Goal: Task Accomplishment & Management: Manage account settings

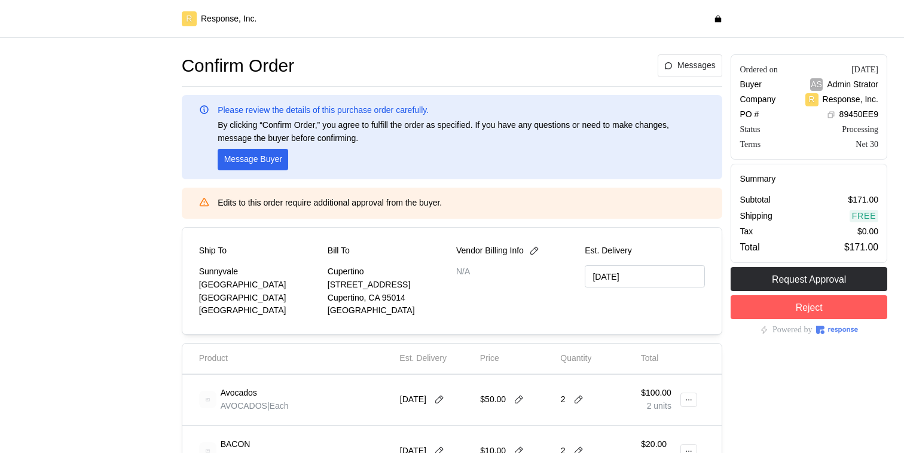
click at [445, 30] on div "R Response, Inc." at bounding box center [453, 18] width 550 height 23
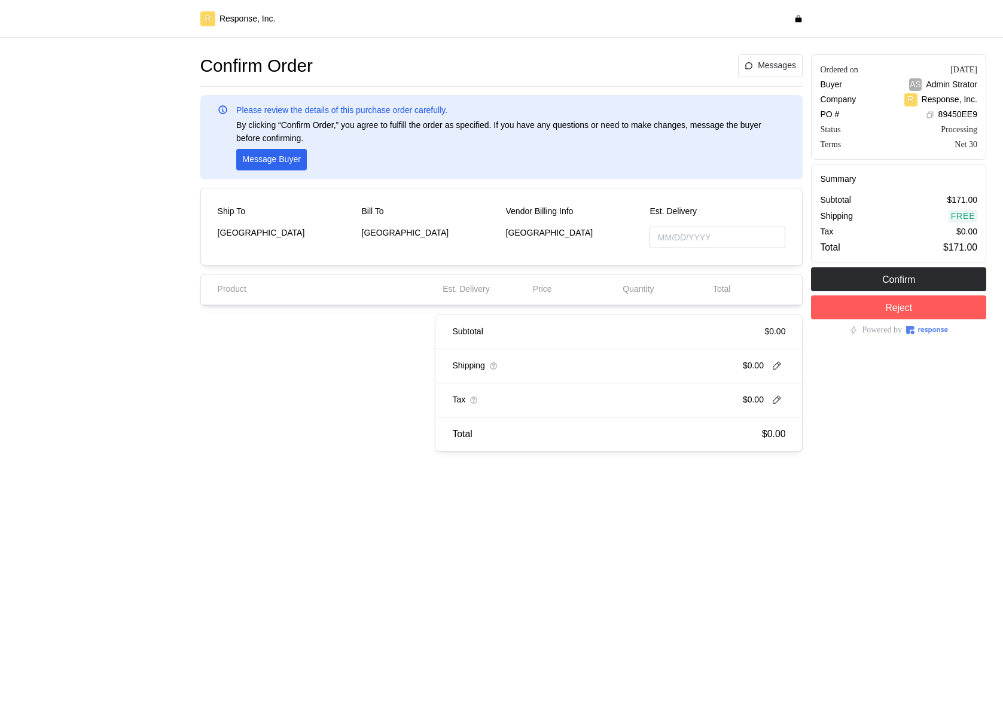
type input "[DATE]"
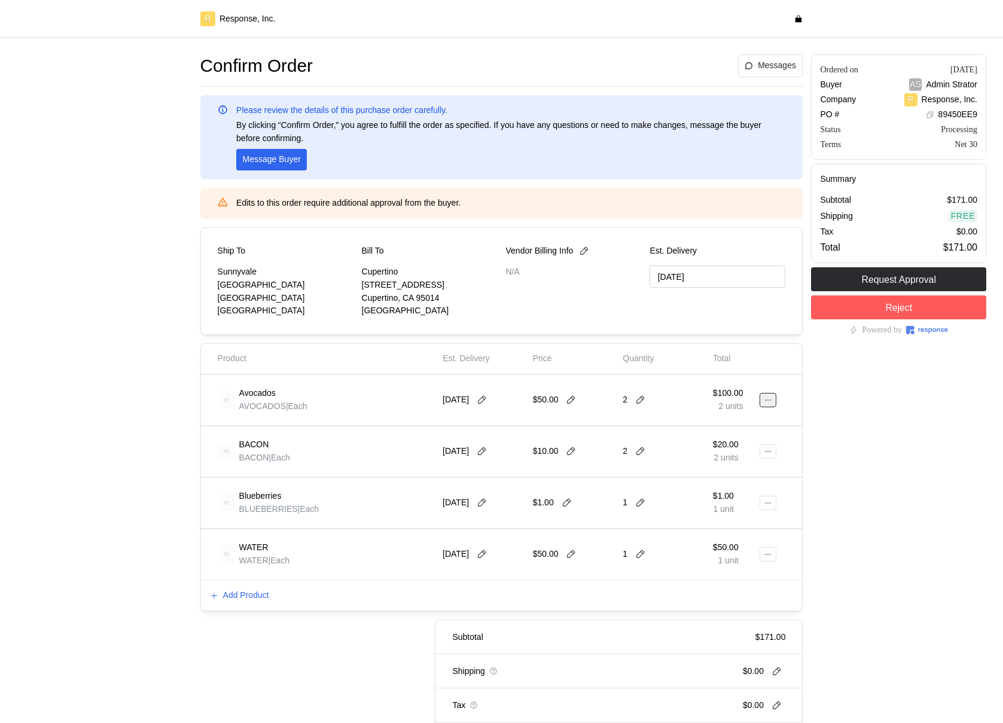
click at [767, 397] on icon at bounding box center [768, 400] width 8 height 8
click at [844, 423] on div "Ordered on Sep 22, 2025 Buyer AS Admin Strator Company R Response, Inc. PO # 89…" at bounding box center [899, 405] width 184 height 710
click at [765, 397] on icon at bounding box center [768, 400] width 8 height 8
click at [890, 405] on div "Ordered on Sep 22, 2025 Buyer AS Admin Strator Company R Response, Inc. PO # 89…" at bounding box center [899, 405] width 184 height 710
click at [771, 394] on button at bounding box center [767, 400] width 17 height 14
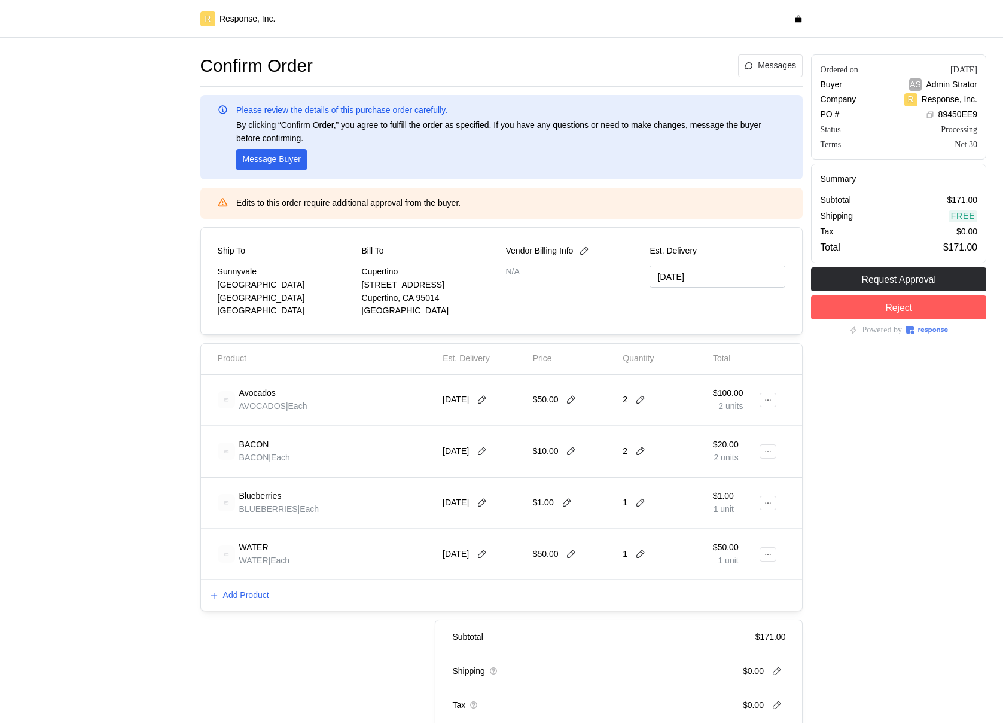
click at [704, 381] on div "2" at bounding box center [663, 400] width 90 height 42
click at [773, 398] on button at bounding box center [767, 400] width 17 height 14
click at [717, 422] on p "Edit" at bounding box center [729, 425] width 77 height 13
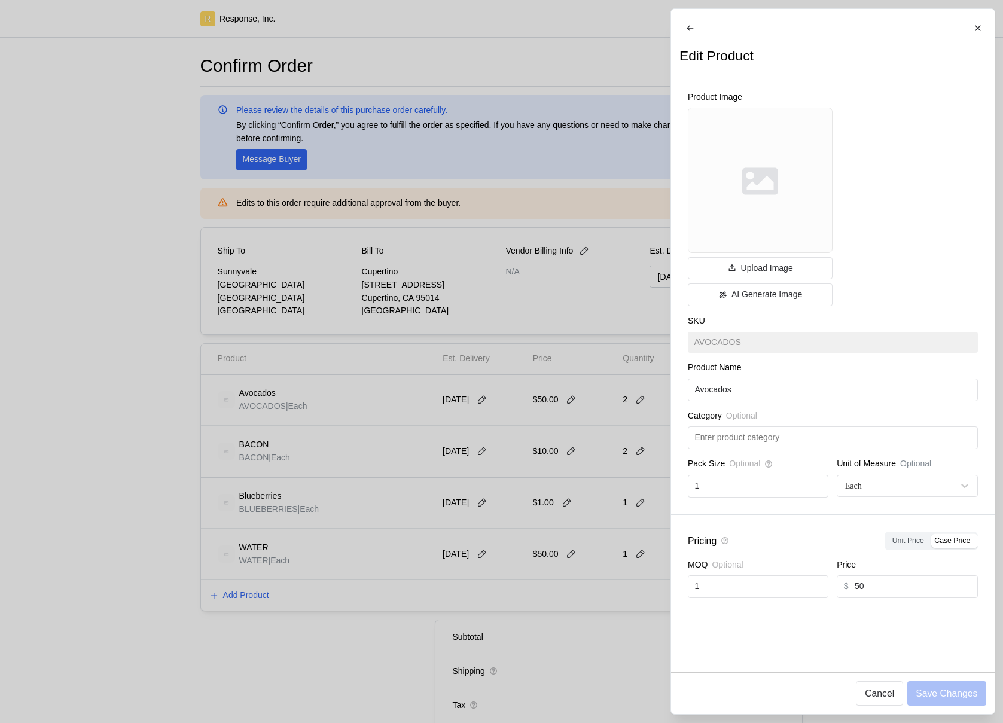
click at [582, 435] on div at bounding box center [501, 361] width 1003 height 723
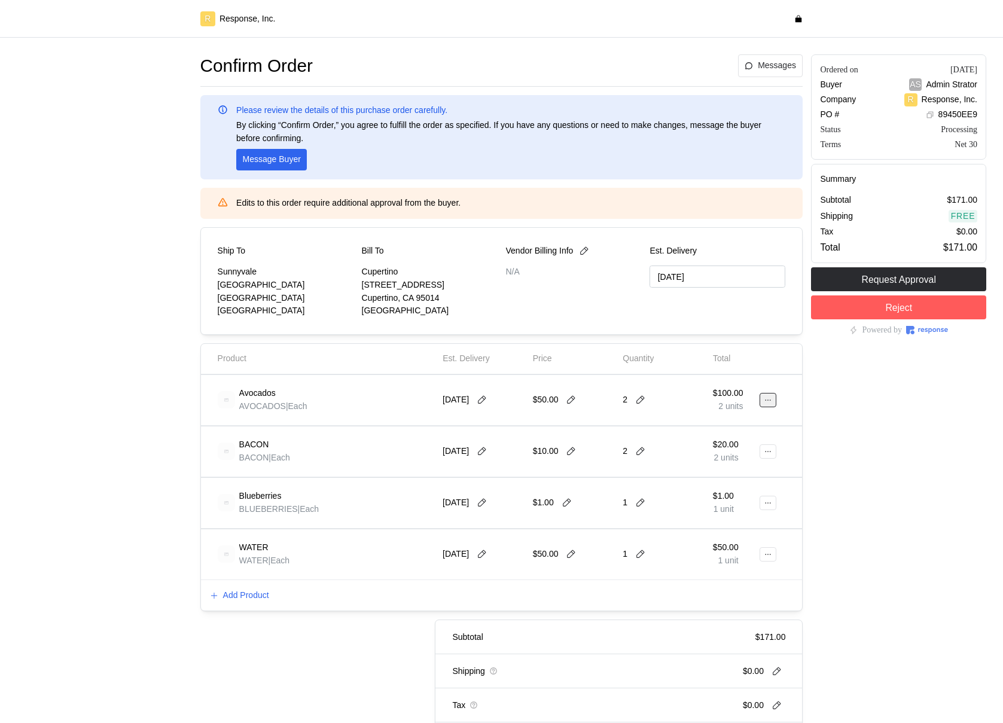
click at [763, 404] on button at bounding box center [767, 400] width 17 height 14
click at [845, 405] on div "Ordered on Sep 22, 2025 Buyer AS Admin Strator Company R Response, Inc. PO # 89…" at bounding box center [899, 405] width 184 height 710
click at [769, 402] on icon at bounding box center [768, 400] width 8 height 8
click at [752, 420] on p "Edit" at bounding box center [729, 425] width 77 height 13
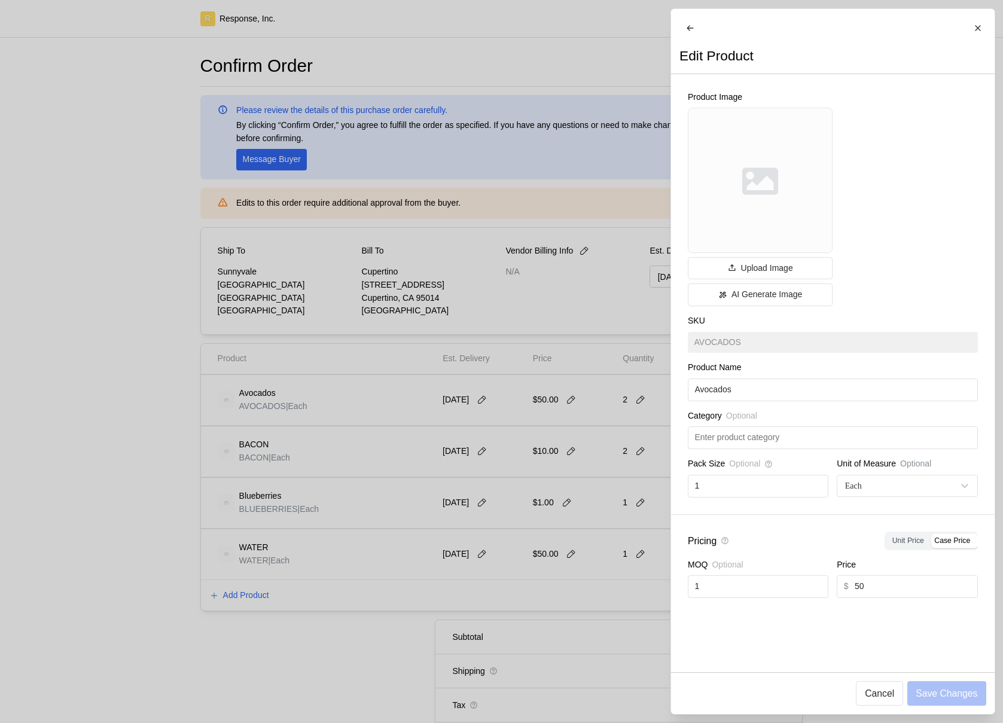
click at [597, 405] on div at bounding box center [501, 361] width 1003 height 723
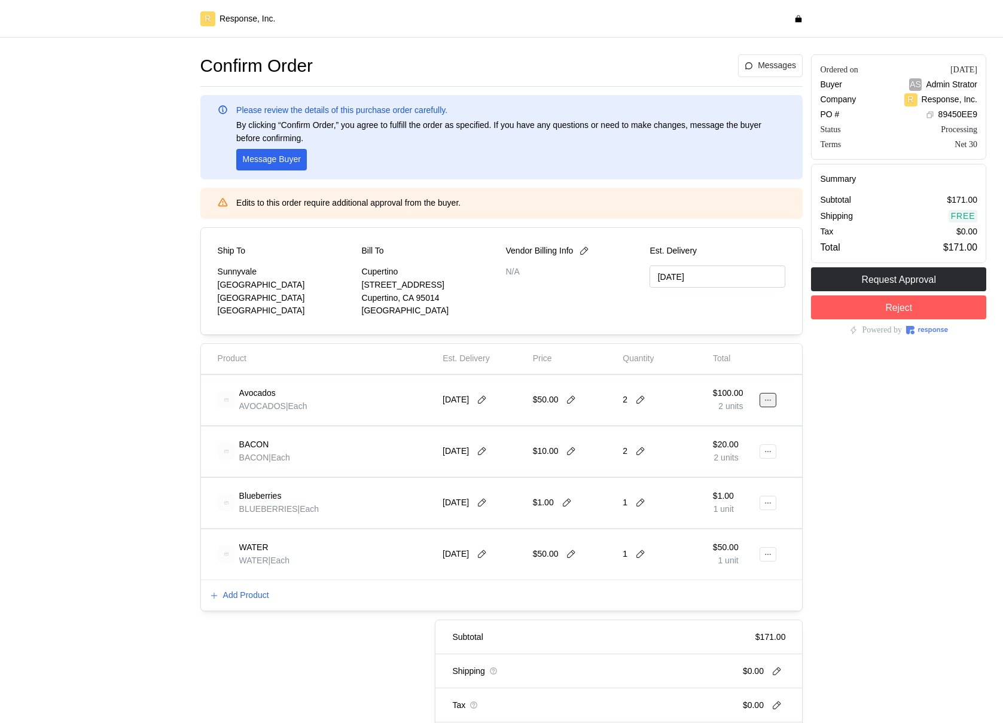
click at [766, 402] on icon at bounding box center [768, 400] width 8 height 8
click at [741, 422] on p "Edit" at bounding box center [729, 425] width 77 height 13
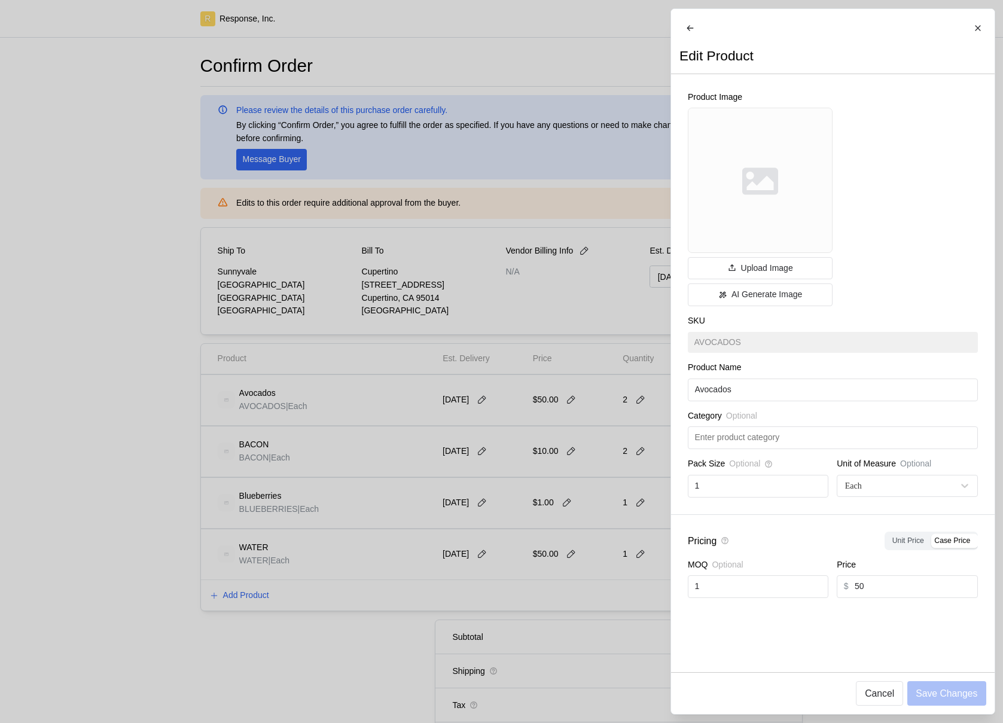
click at [589, 353] on div at bounding box center [501, 361] width 1003 height 723
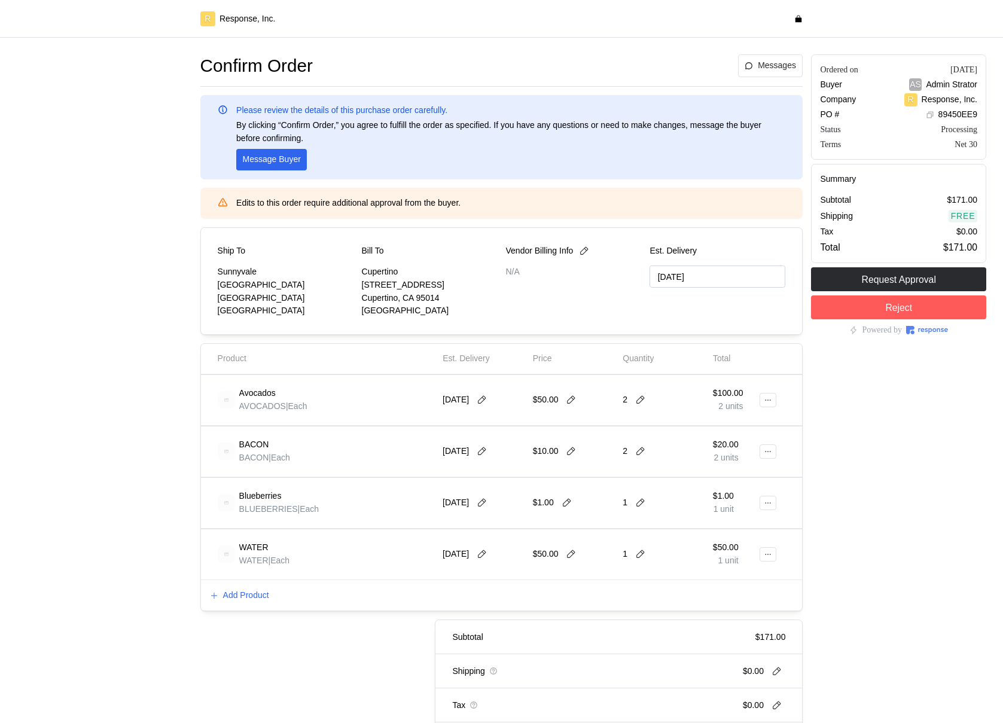
click at [757, 397] on div "$100.00 2 units" at bounding box center [735, 399] width 45 height 33
click at [767, 400] on icon at bounding box center [768, 400] width 8 height 8
click at [767, 399] on icon at bounding box center [768, 400] width 8 height 8
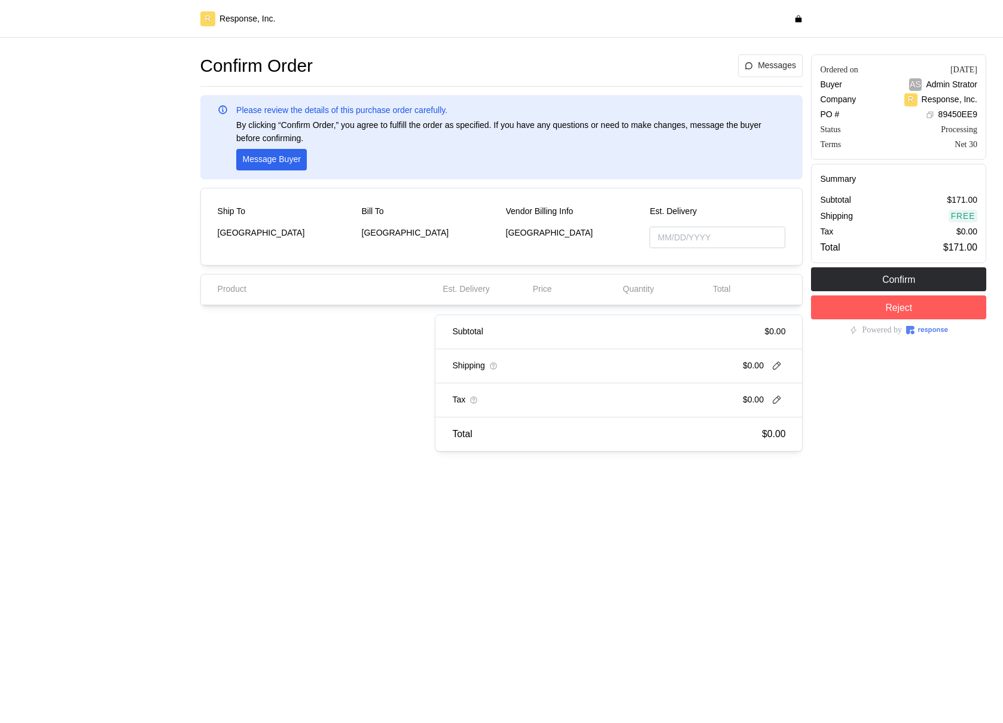
type input "[DATE]"
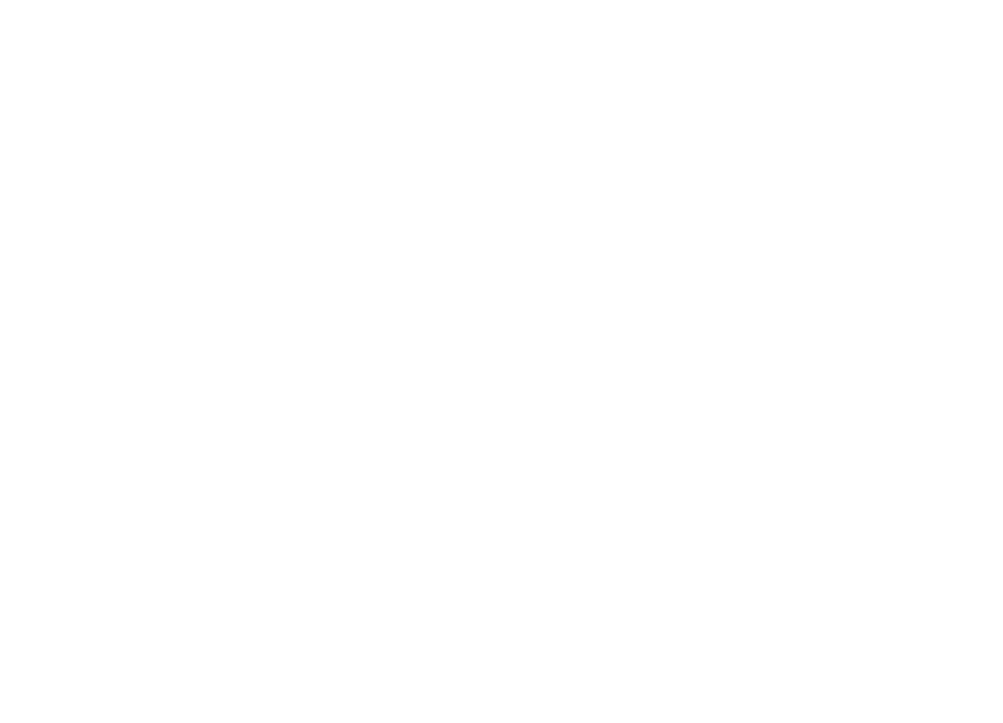
click at [575, 0] on html at bounding box center [501, 0] width 1003 height 0
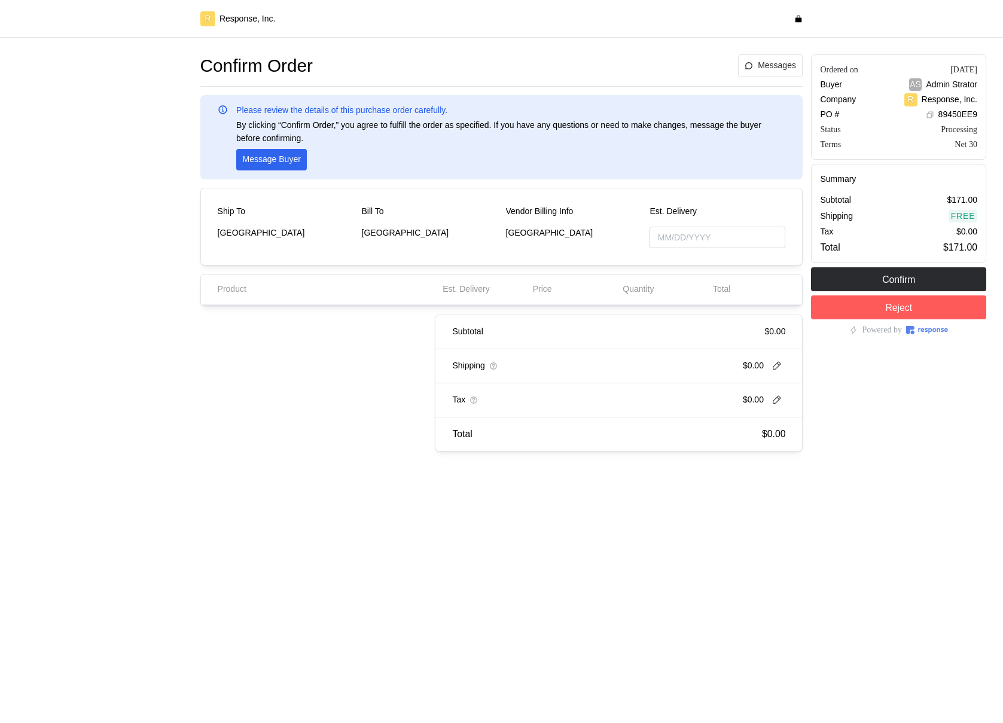
type input "[DATE]"
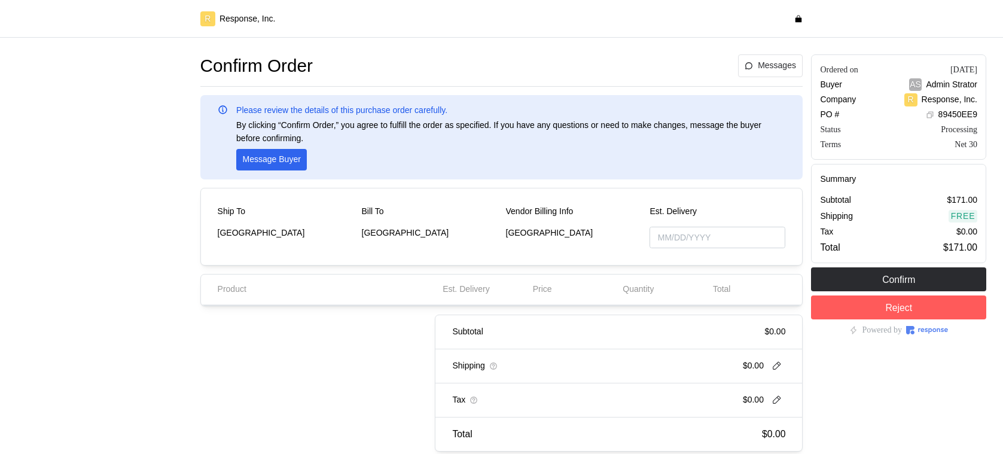
type input "[DATE]"
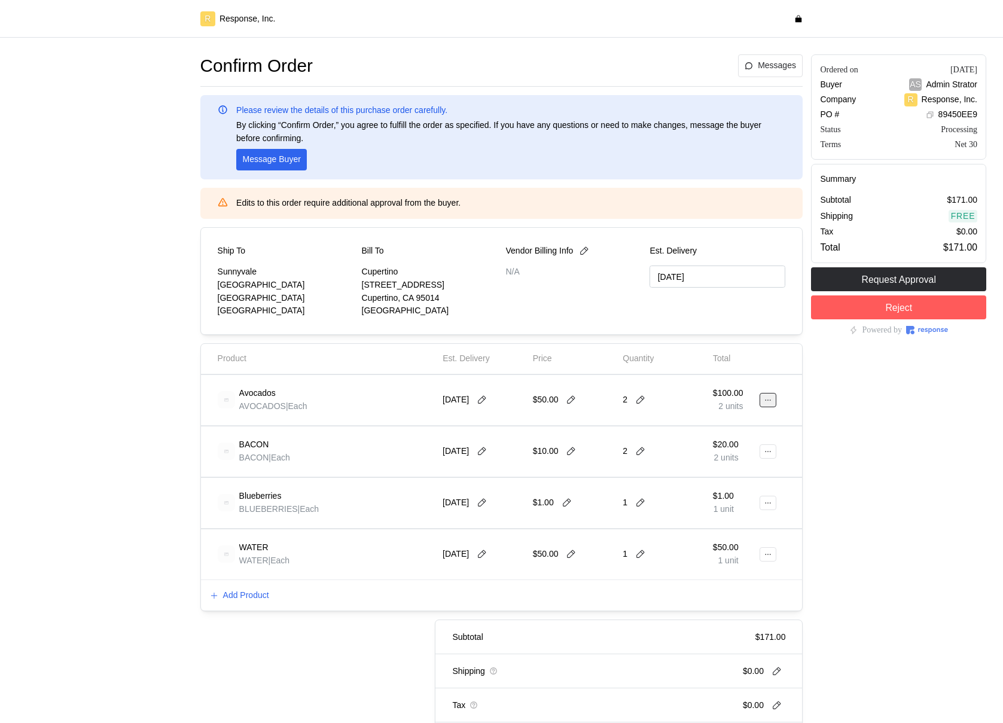
click at [759, 399] on button at bounding box center [767, 400] width 17 height 14
click at [747, 442] on p "Delete" at bounding box center [729, 445] width 77 height 13
click at [767, 398] on icon at bounding box center [768, 400] width 8 height 8
click at [744, 447] on p "Delete" at bounding box center [729, 445] width 77 height 13
click at [773, 399] on button at bounding box center [767, 400] width 17 height 14
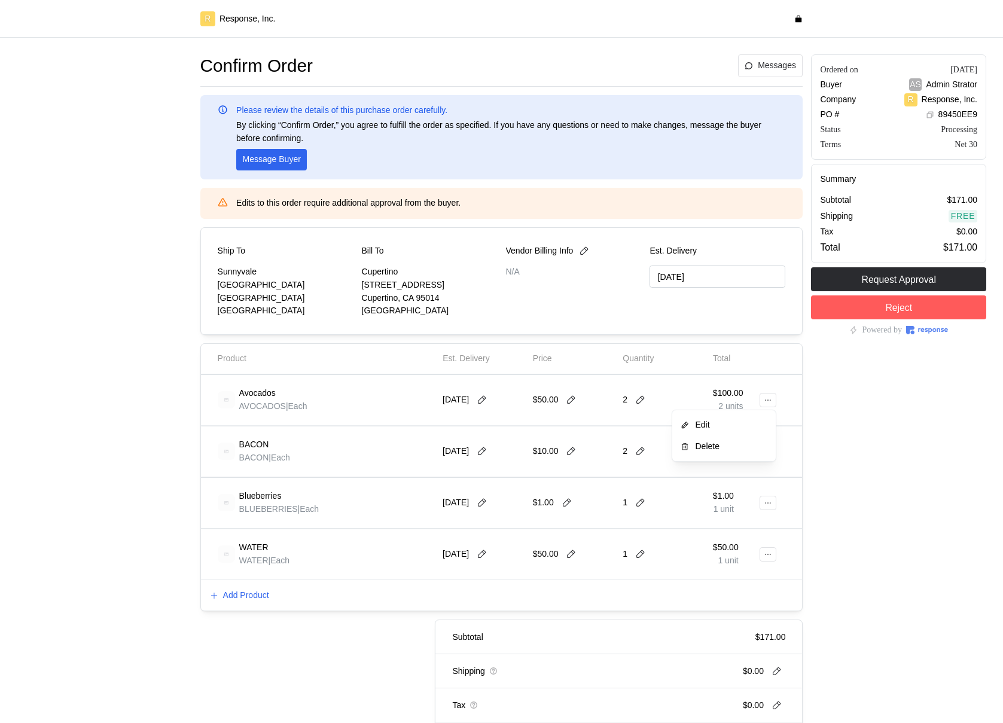
click at [724, 442] on p "Delete" at bounding box center [729, 445] width 77 height 13
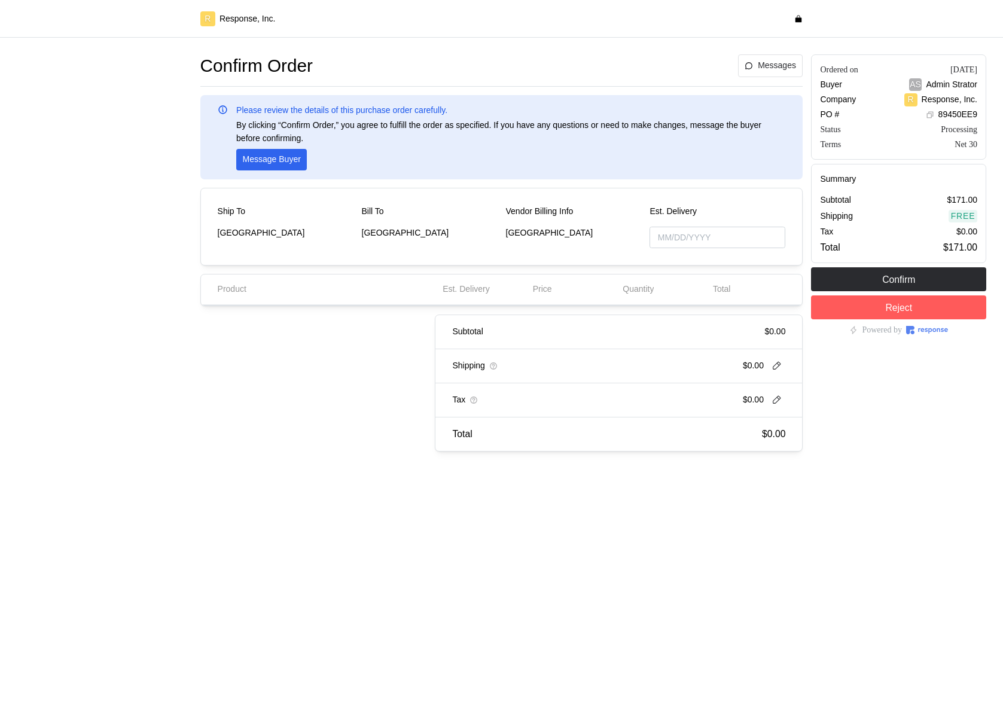
type input "[DATE]"
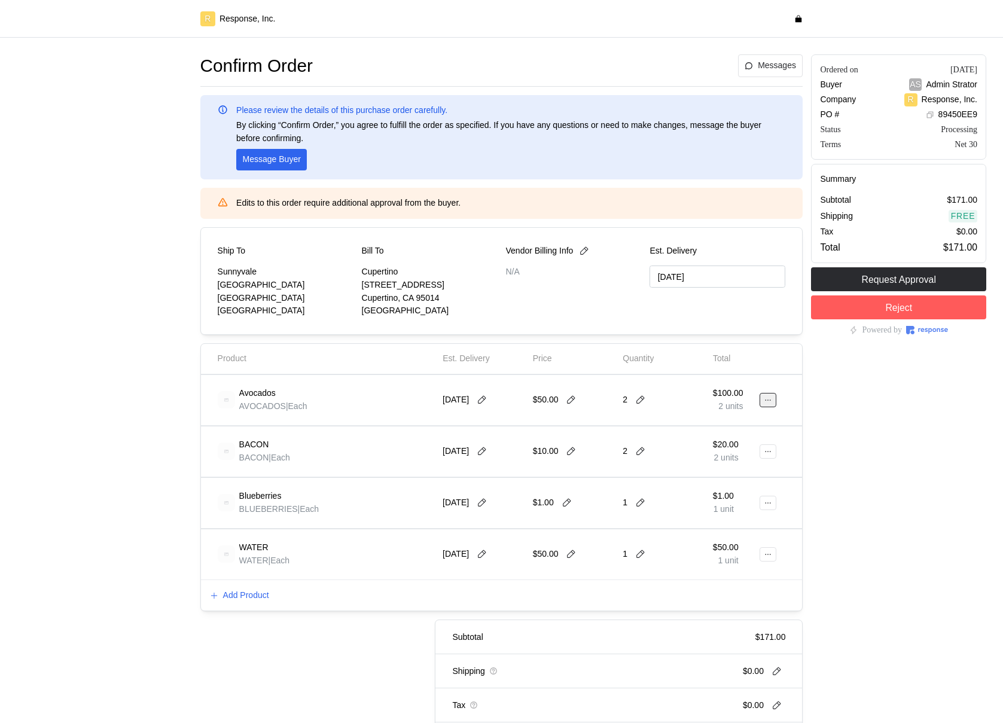
click at [774, 404] on button at bounding box center [767, 400] width 17 height 14
click at [735, 439] on p "Delete" at bounding box center [729, 445] width 77 height 13
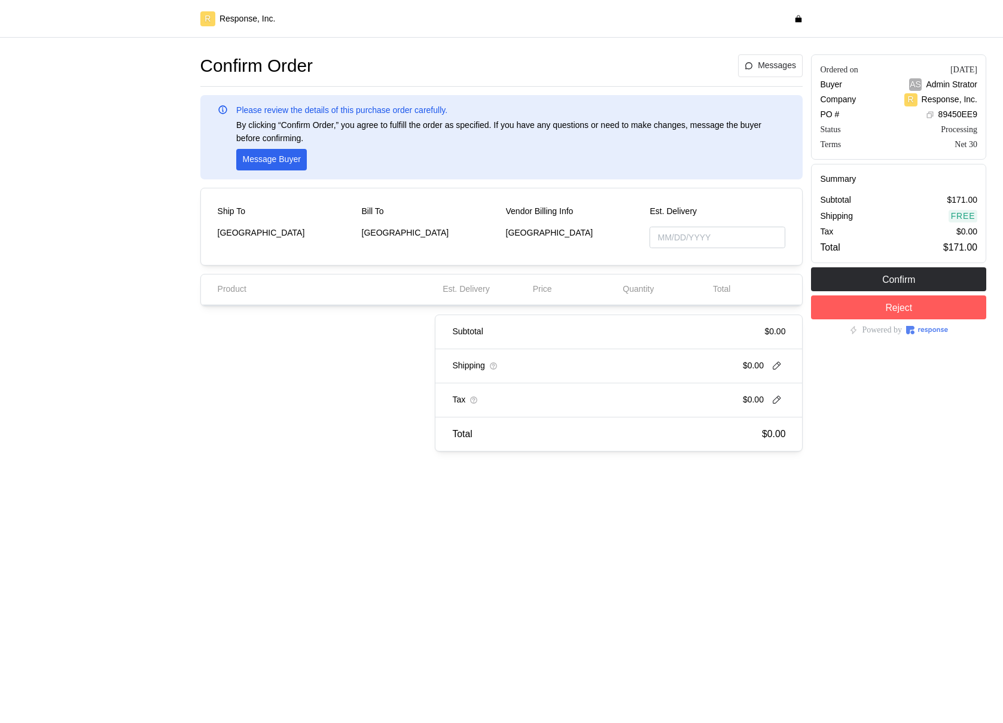
type input "[DATE]"
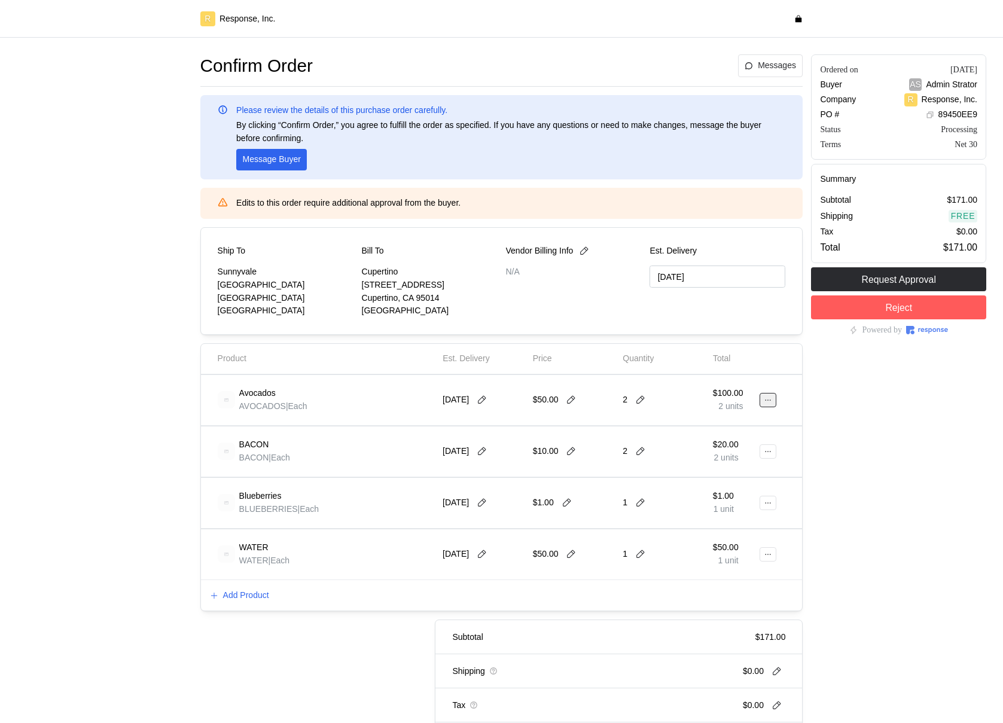
click at [765, 402] on icon at bounding box center [768, 400] width 8 height 8
click at [707, 447] on p "Delete" at bounding box center [729, 445] width 77 height 13
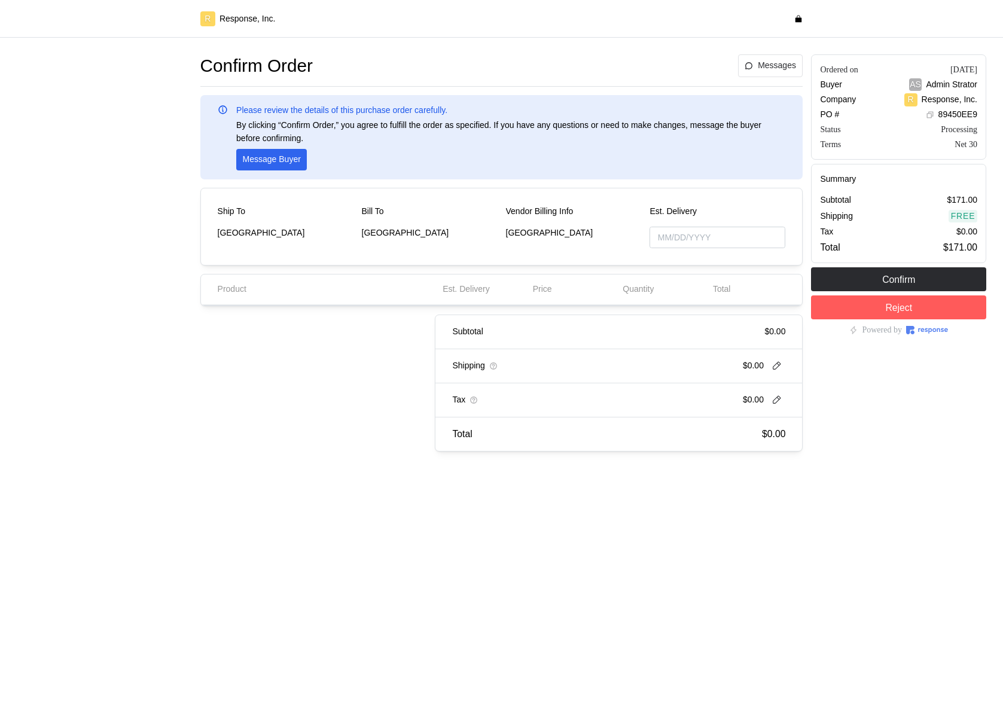
type input "10/30/2025"
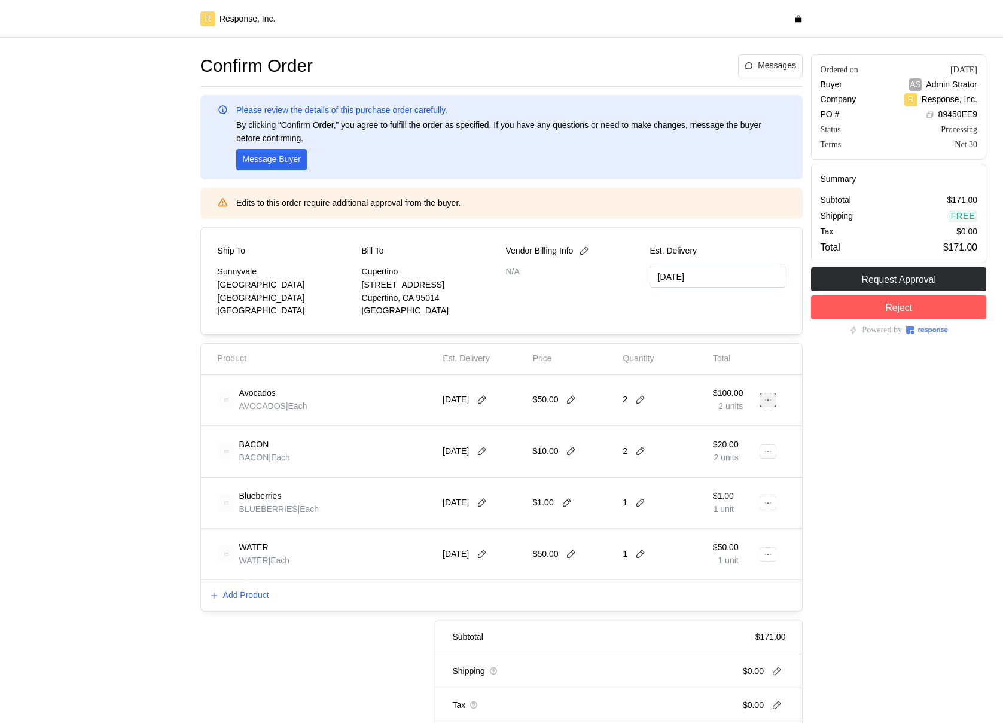
click at [765, 397] on icon at bounding box center [768, 400] width 8 height 8
click at [723, 457] on div "Edit Delete" at bounding box center [723, 435] width 103 height 51
click at [722, 449] on p "Delete" at bounding box center [729, 445] width 77 height 13
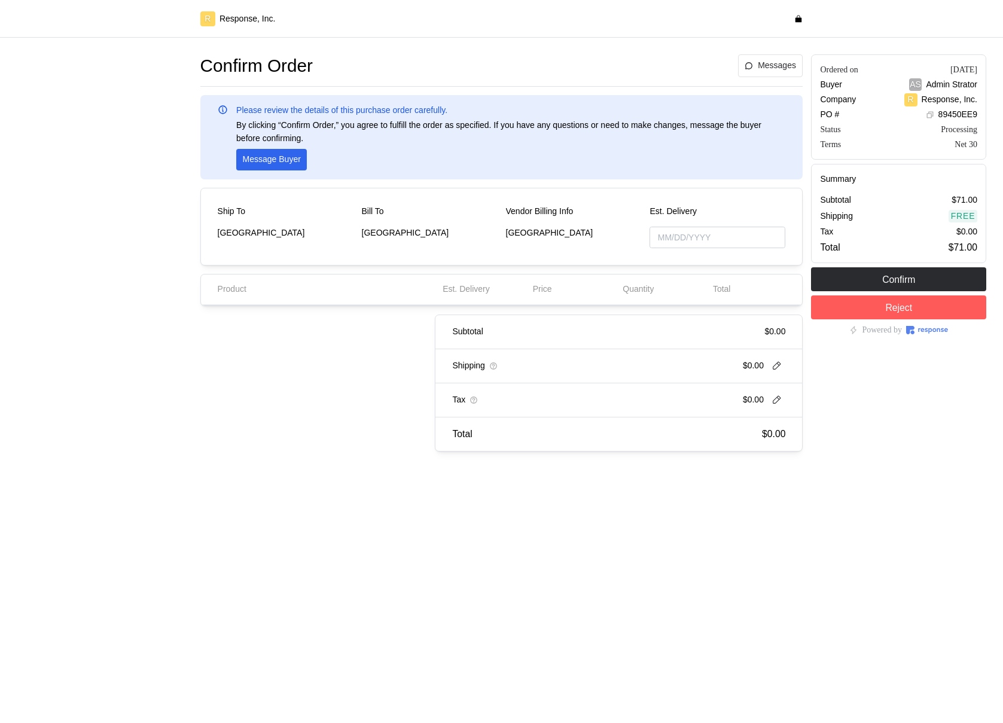
type input "10/30/2025"
type input "[DATE]"
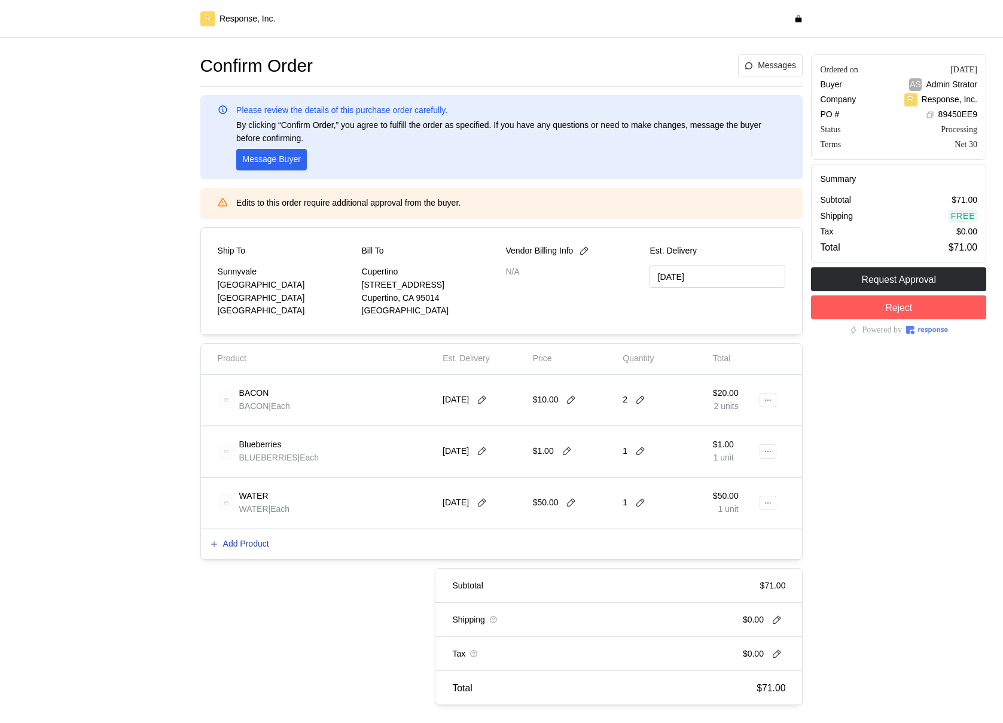
click at [243, 545] on p "Add Product" at bounding box center [246, 544] width 46 height 13
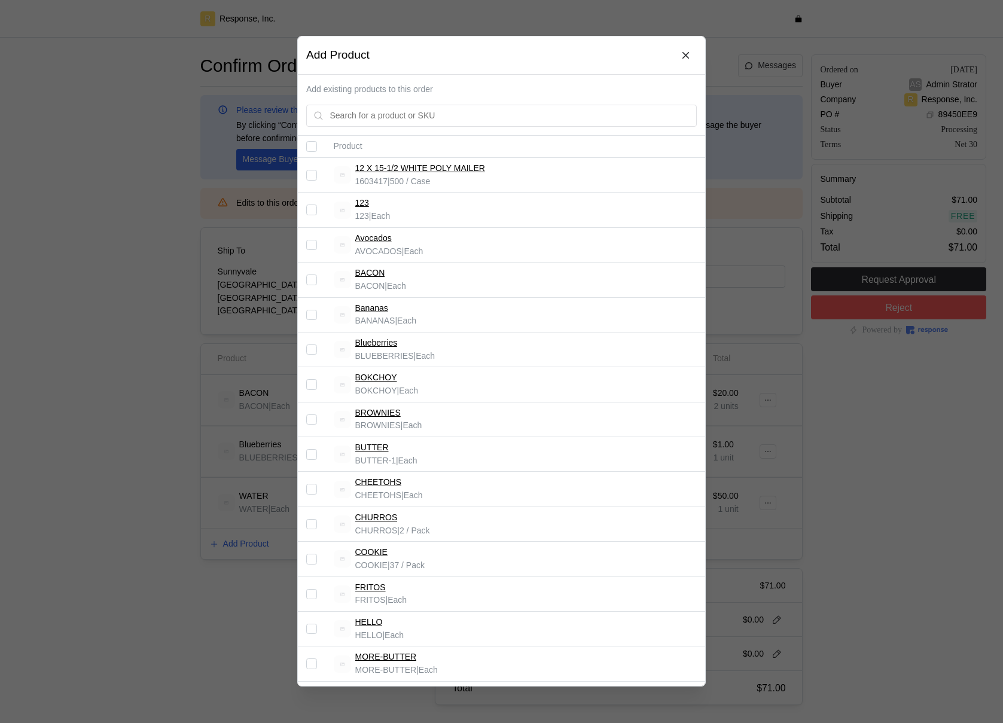
click at [243, 545] on div at bounding box center [501, 361] width 1003 height 723
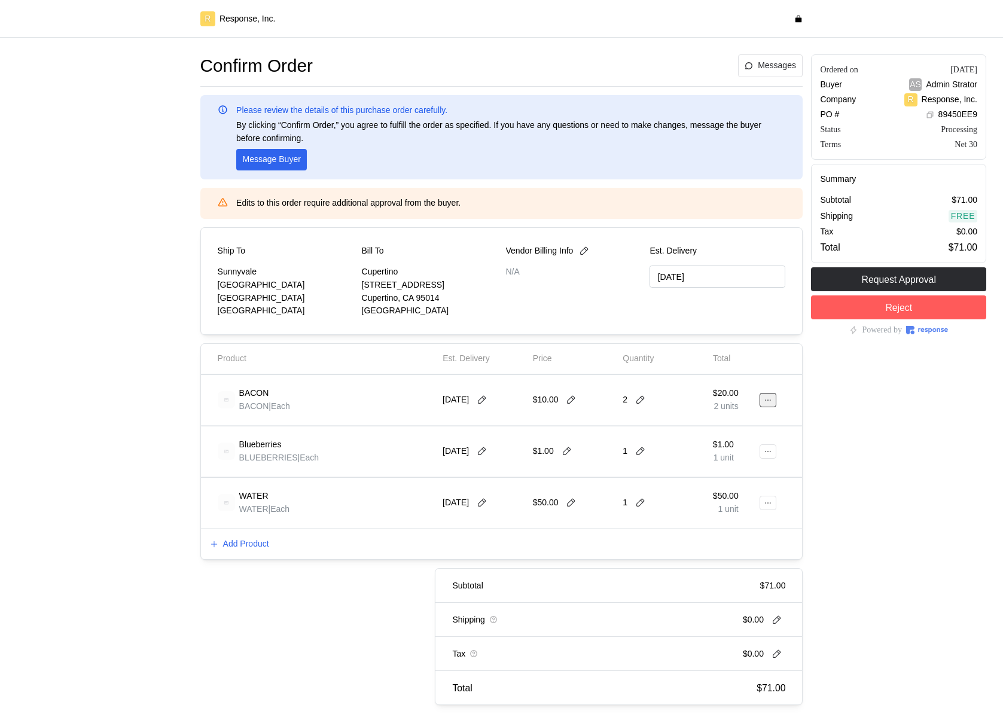
click at [774, 393] on button at bounding box center [767, 400] width 17 height 14
click at [903, 410] on div "Ordered on Sep 22, 2025 Buyer AS Admin Strator Company R Response, Inc. PO # 89…" at bounding box center [899, 379] width 184 height 659
click at [768, 399] on icon at bounding box center [768, 400] width 8 height 8
click at [732, 453] on button "Delete" at bounding box center [723, 446] width 95 height 22
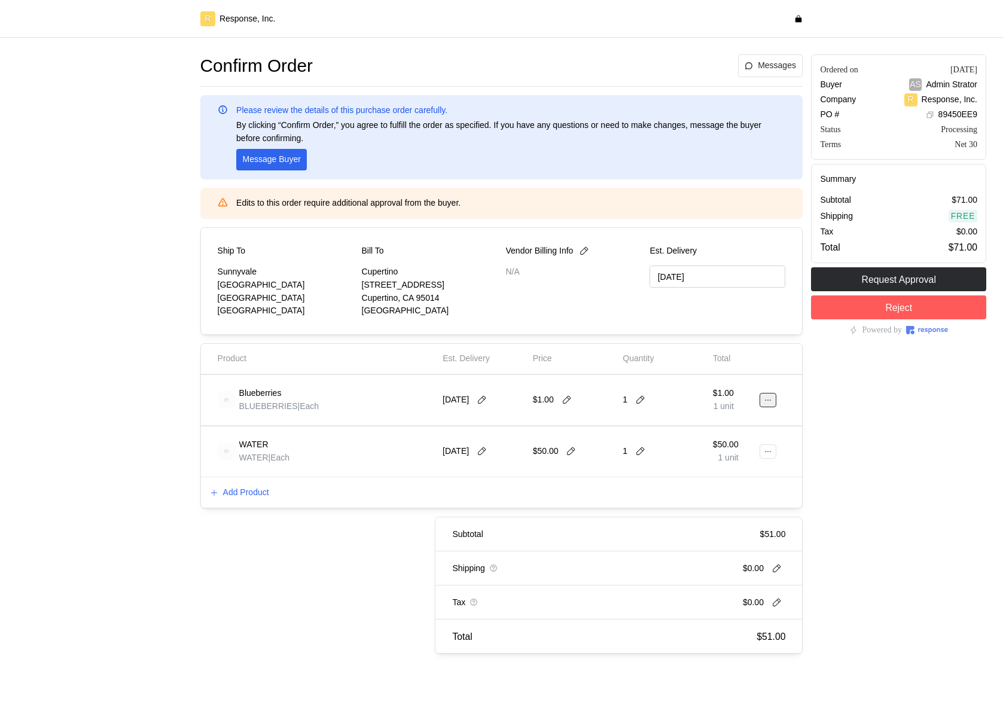
click at [768, 402] on icon at bounding box center [768, 400] width 8 height 8
click at [731, 444] on p "Delete" at bounding box center [729, 445] width 77 height 13
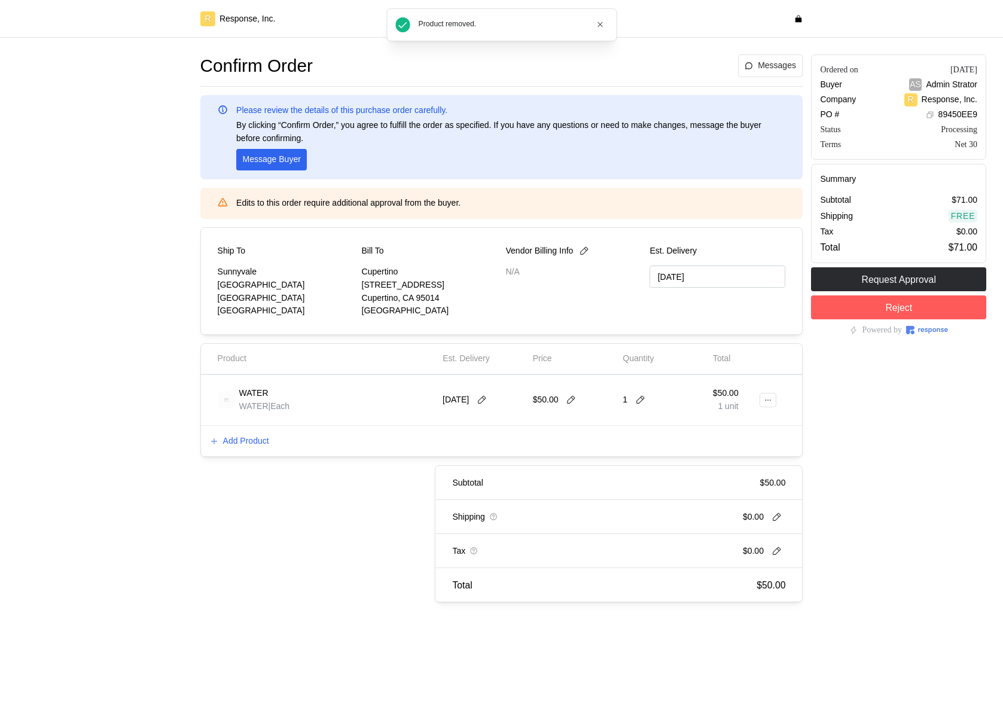
click at [566, 426] on div "Add Product" at bounding box center [502, 441] width 602 height 31
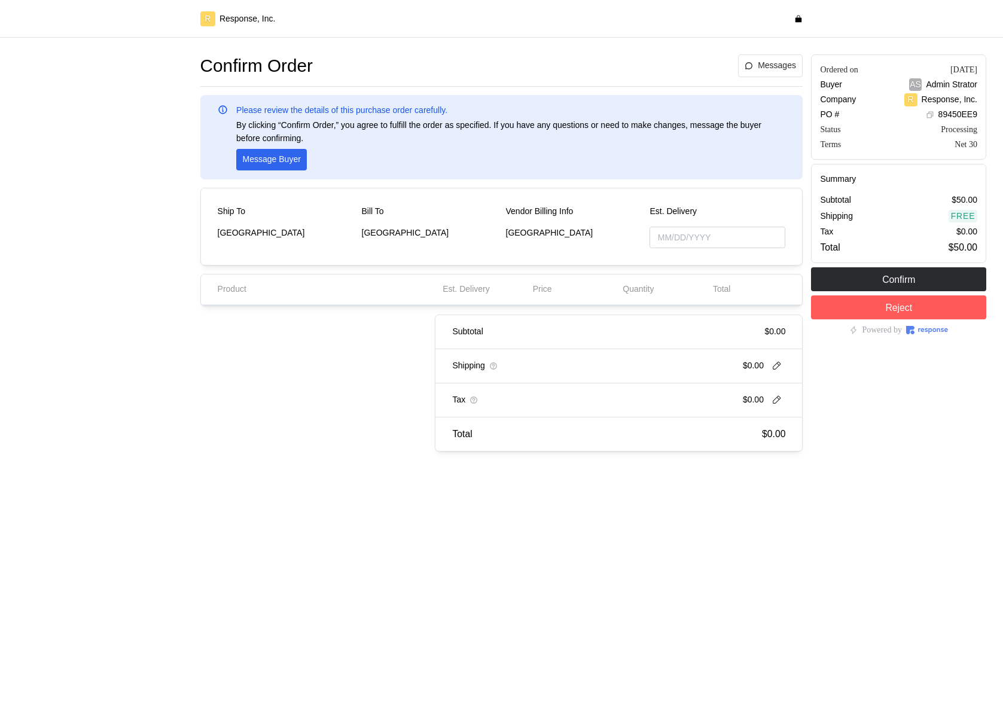
type input "[DATE]"
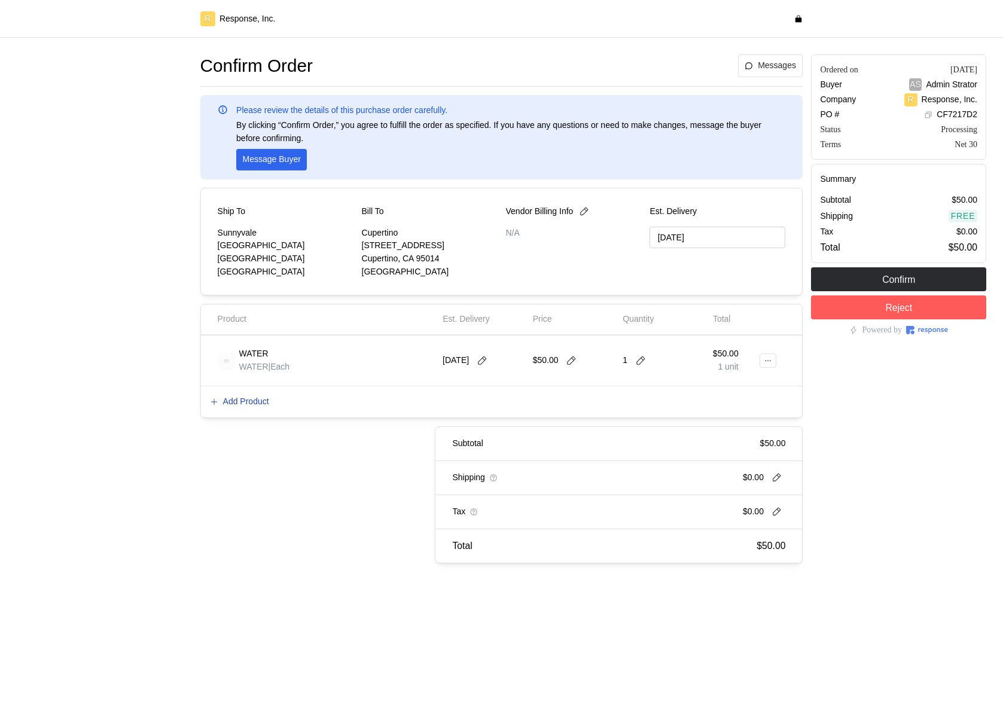
click at [260, 398] on p "Add Product" at bounding box center [246, 401] width 46 height 13
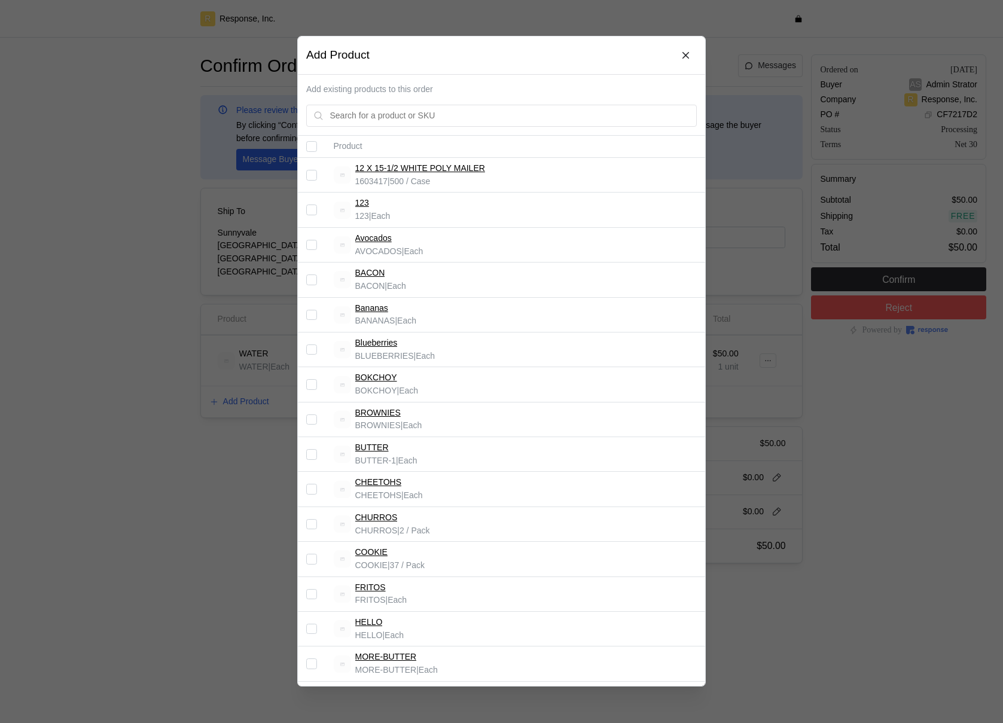
click at [817, 222] on div at bounding box center [501, 361] width 1003 height 723
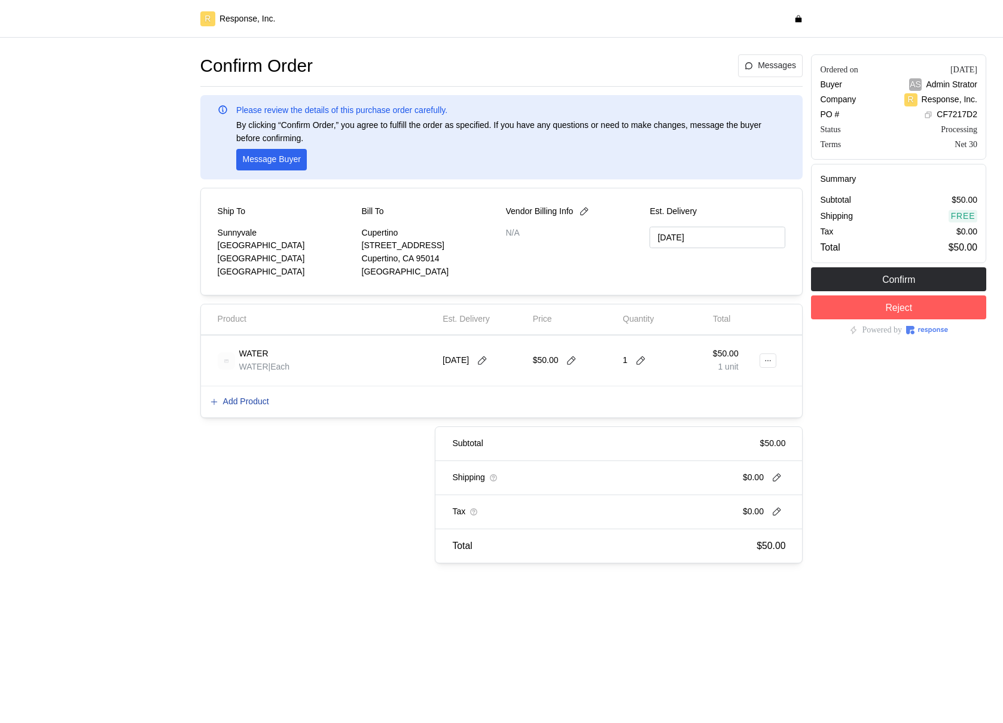
click at [257, 401] on p "Add Product" at bounding box center [246, 401] width 46 height 13
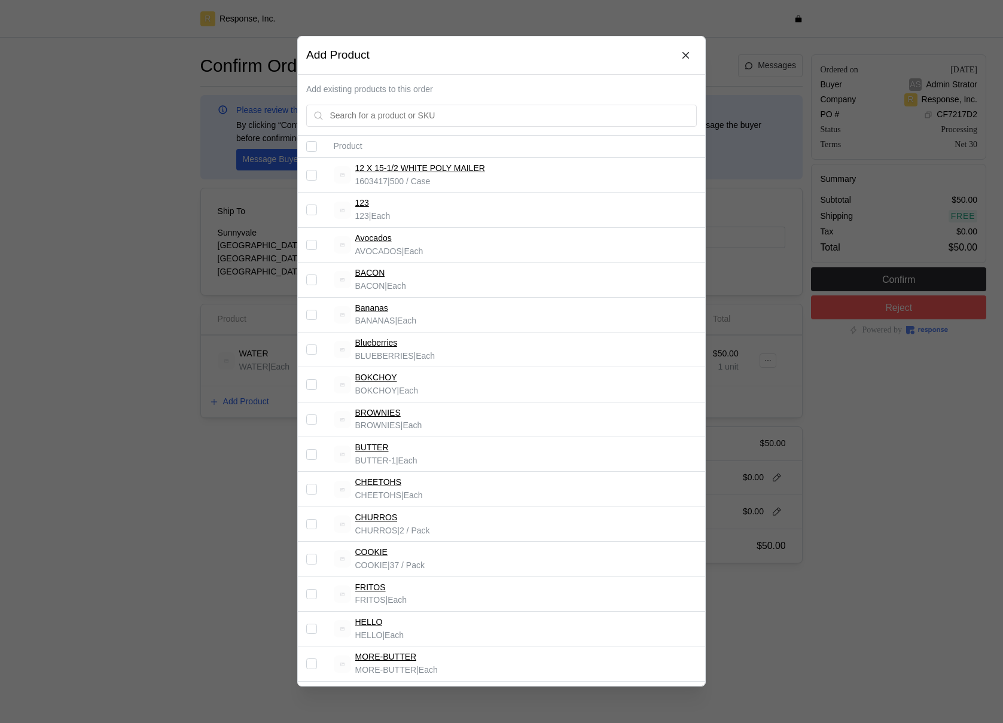
click at [312, 244] on input "Select record 3" at bounding box center [311, 245] width 11 height 11
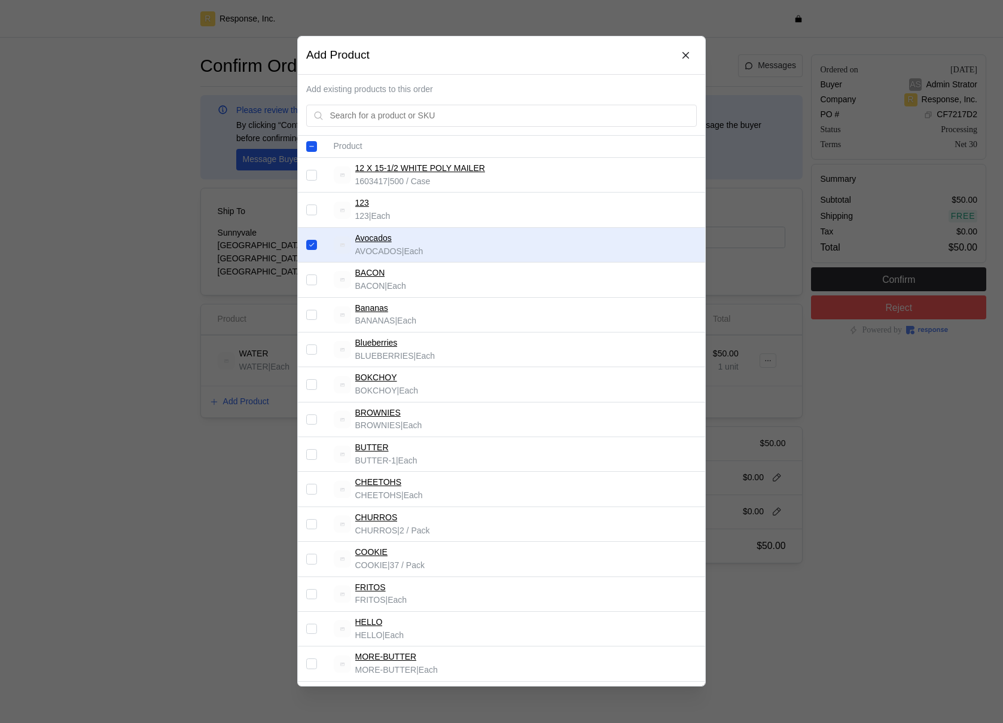
scroll to position [612, 0]
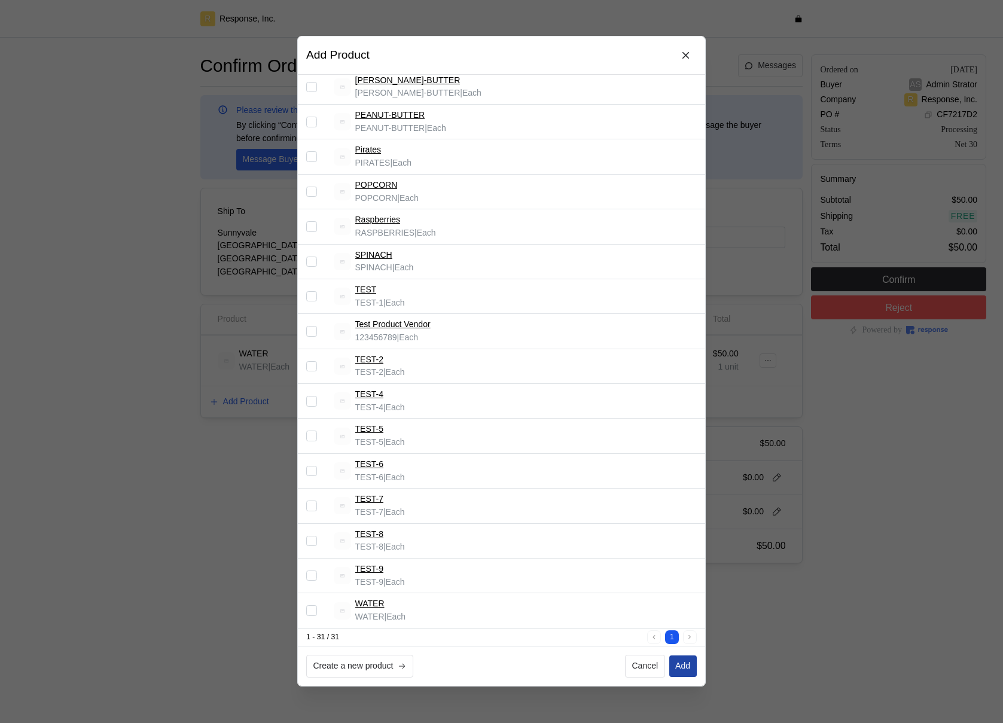
click at [682, 671] on p "Add" at bounding box center [682, 666] width 15 height 13
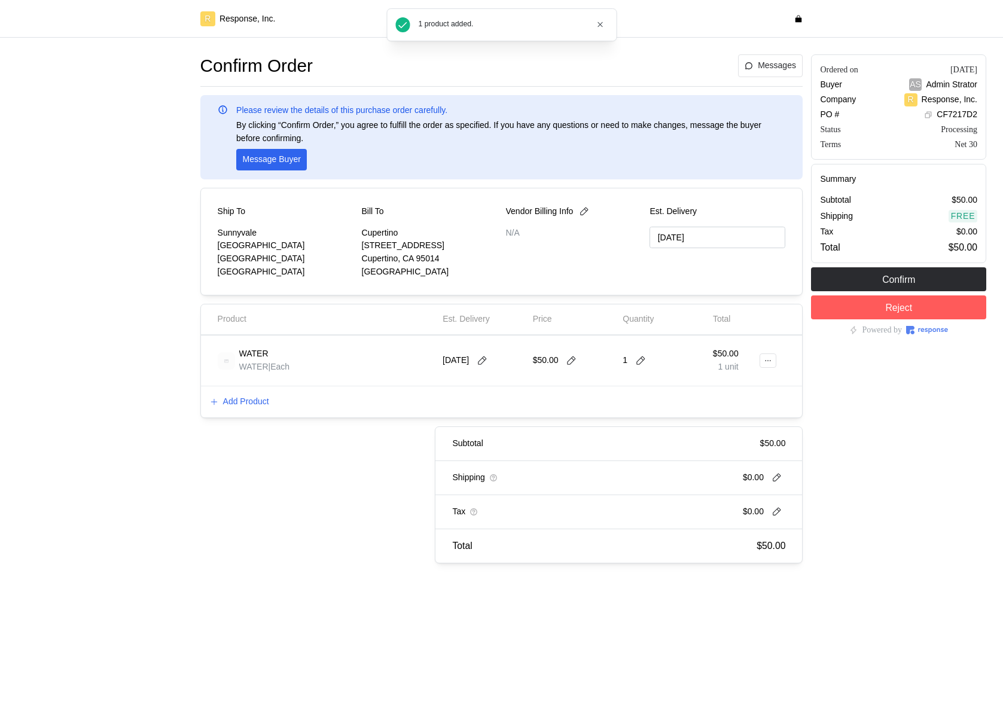
checkbox input "false"
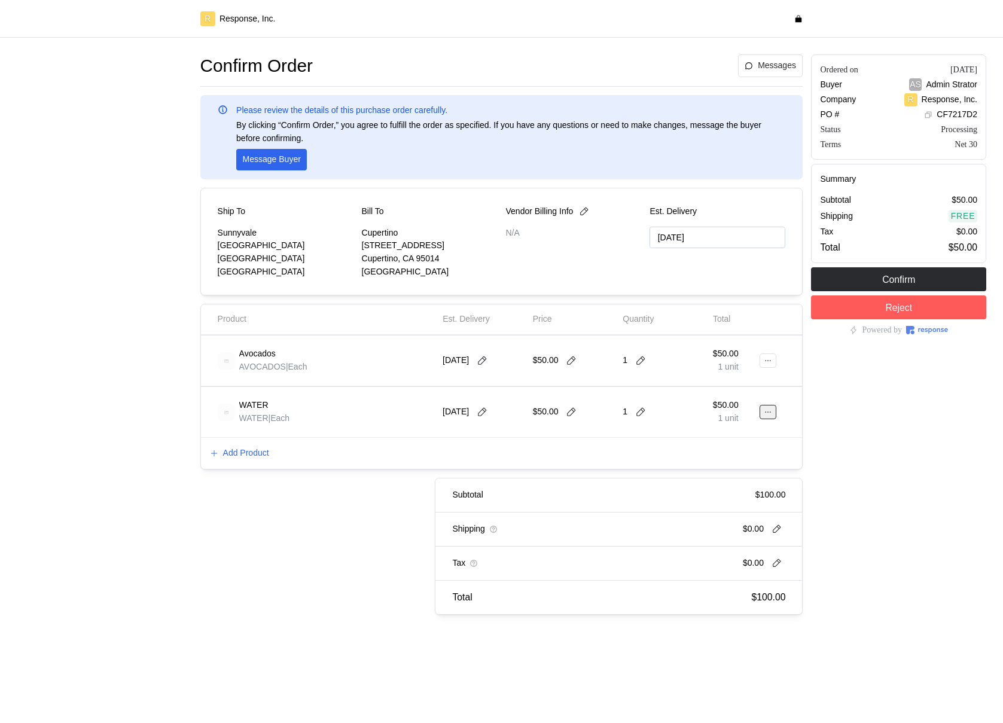
click at [762, 414] on button at bounding box center [767, 412] width 17 height 14
click at [737, 460] on p "Delete" at bounding box center [729, 458] width 77 height 13
type input "10/01/2025"
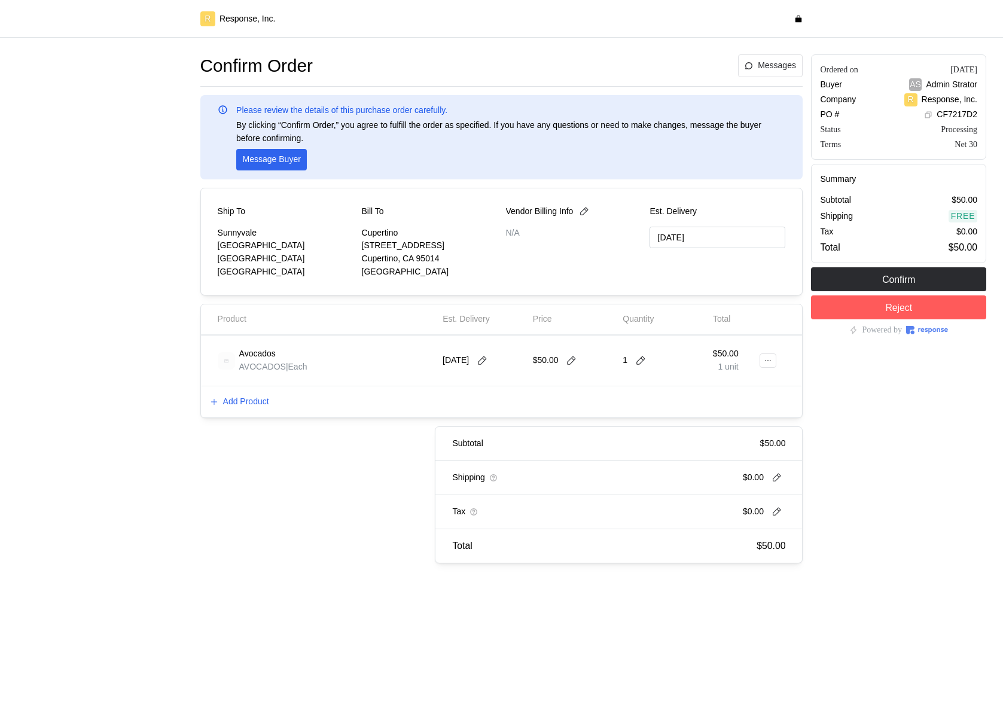
click at [204, 288] on div "Ship To Sunnyvale 1001 Test Avenue Sunnyvale, CA 94087 United States Bill To Cu…" at bounding box center [501, 242] width 603 height 108
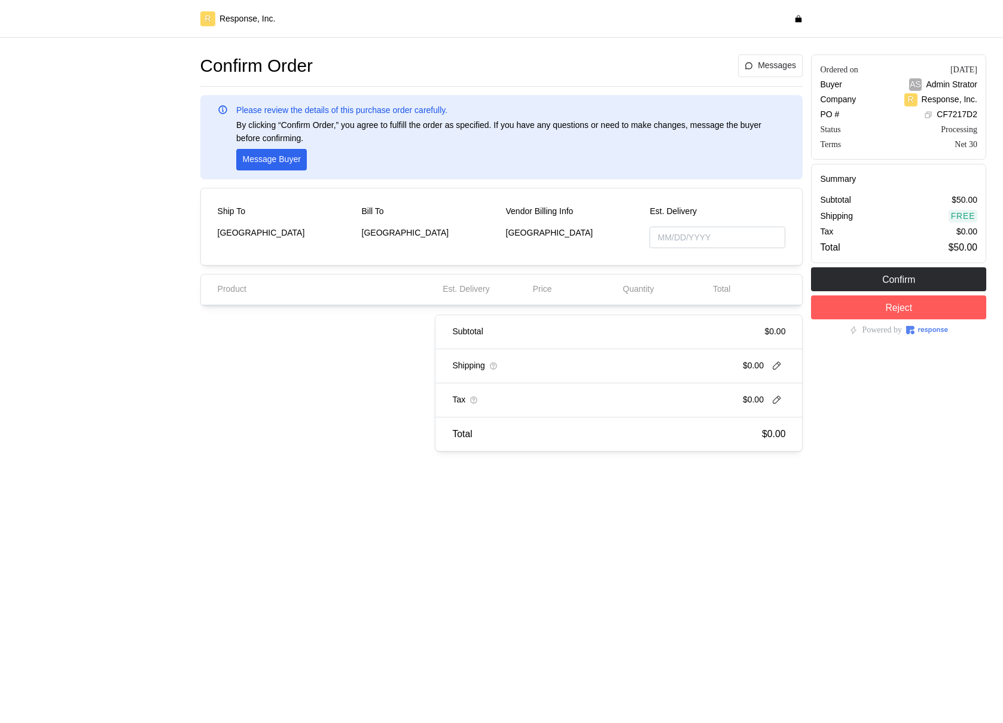
type input "10/01/2025"
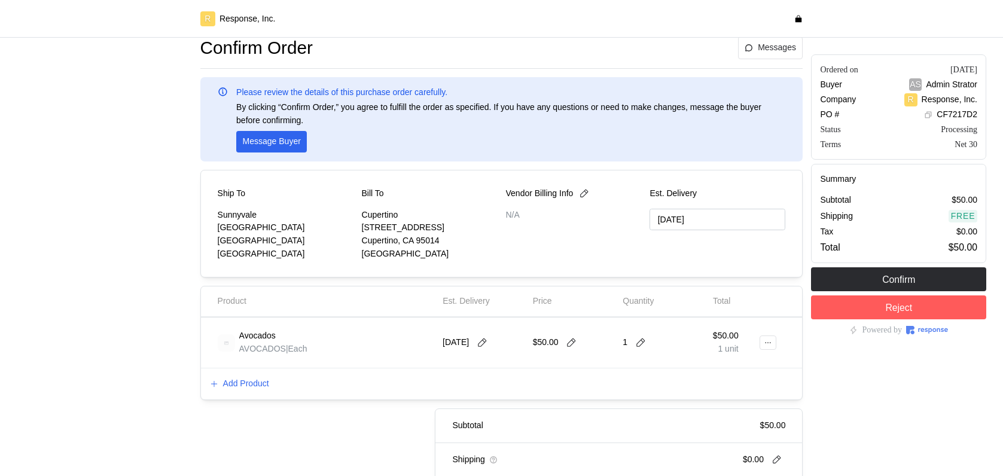
scroll to position [21, 0]
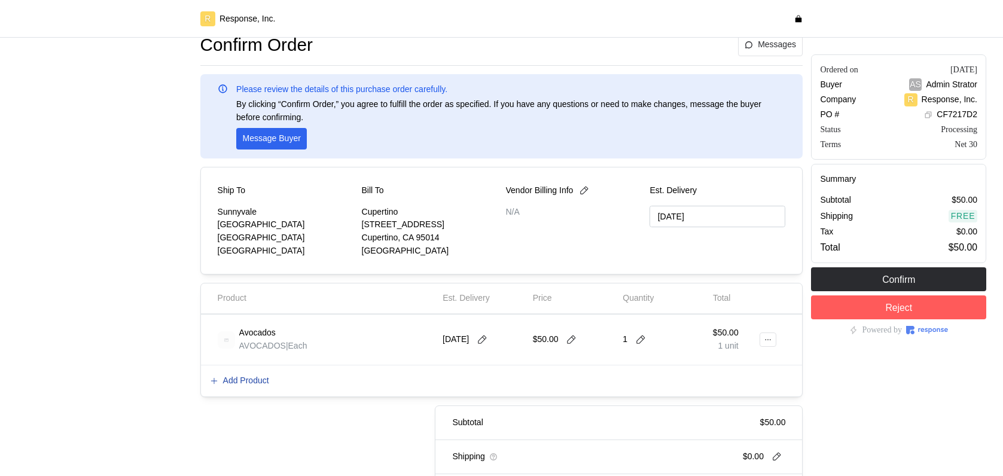
click at [244, 381] on p "Add Product" at bounding box center [246, 380] width 46 height 13
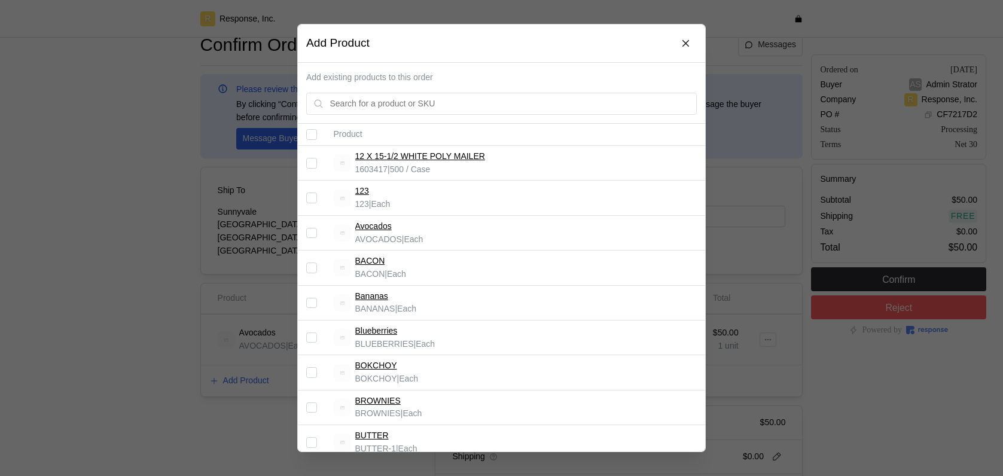
click at [314, 267] on input "Select record 4" at bounding box center [311, 267] width 11 height 11
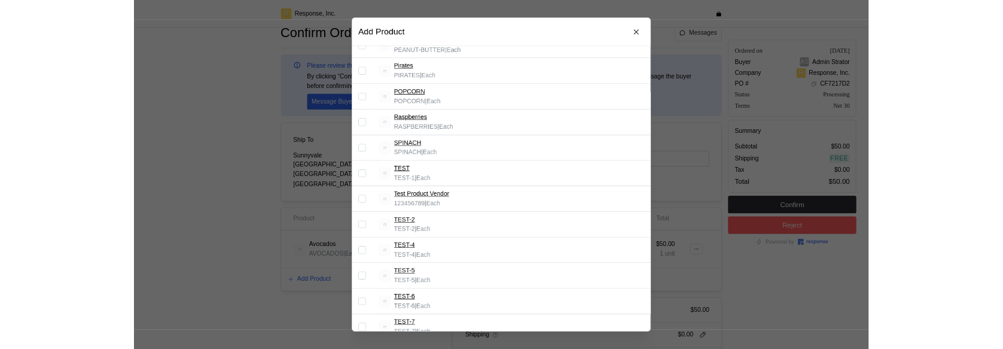
scroll to position [834, 0]
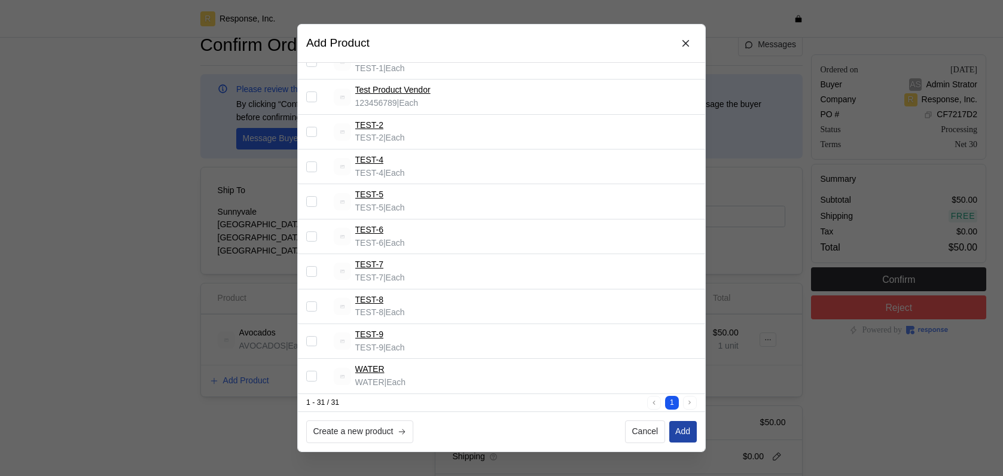
click at [682, 432] on p "Add" at bounding box center [682, 431] width 15 height 13
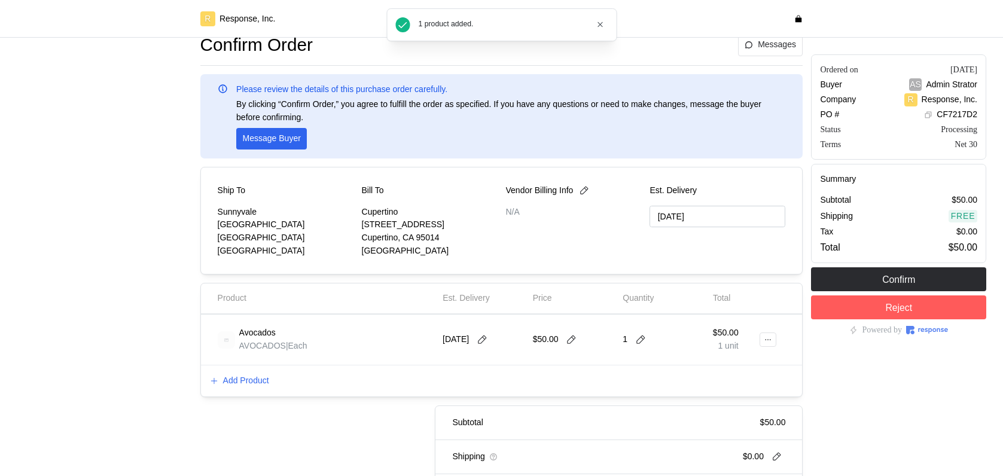
checkbox input "false"
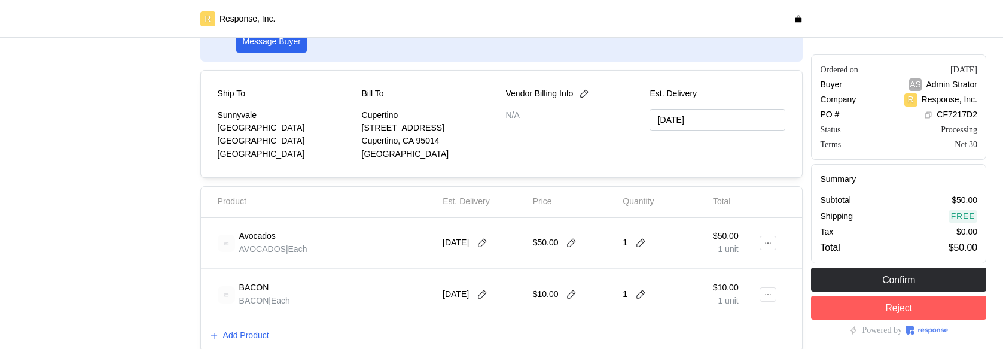
scroll to position [100, 0]
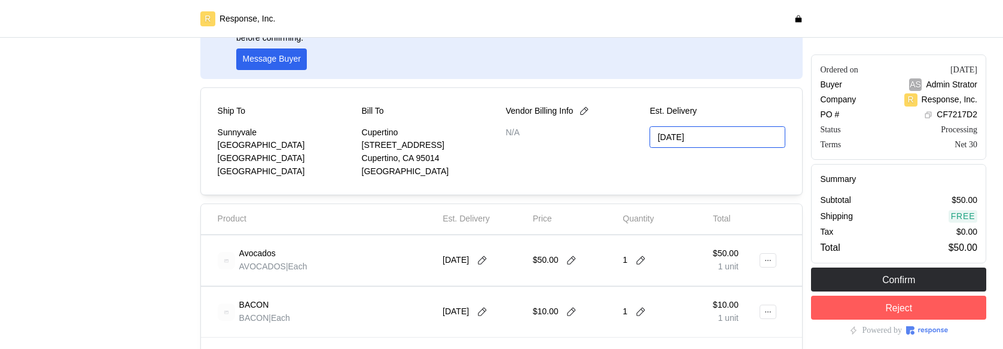
click at [713, 134] on input "10/01/2025" at bounding box center [717, 137] width 136 height 22
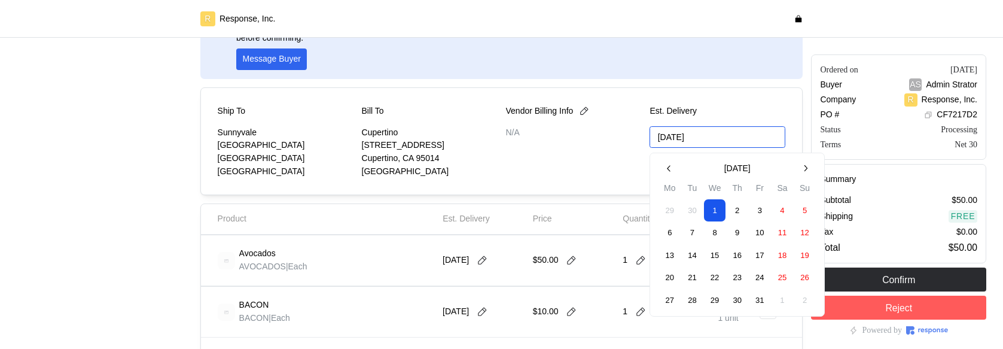
click at [761, 280] on button "24" at bounding box center [760, 278] width 22 height 22
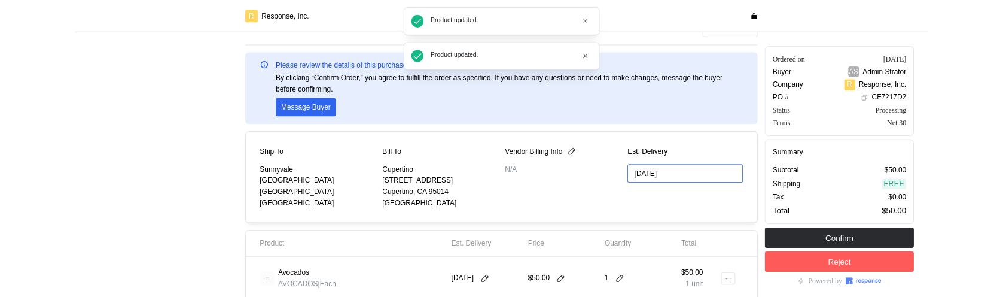
scroll to position [11, 0]
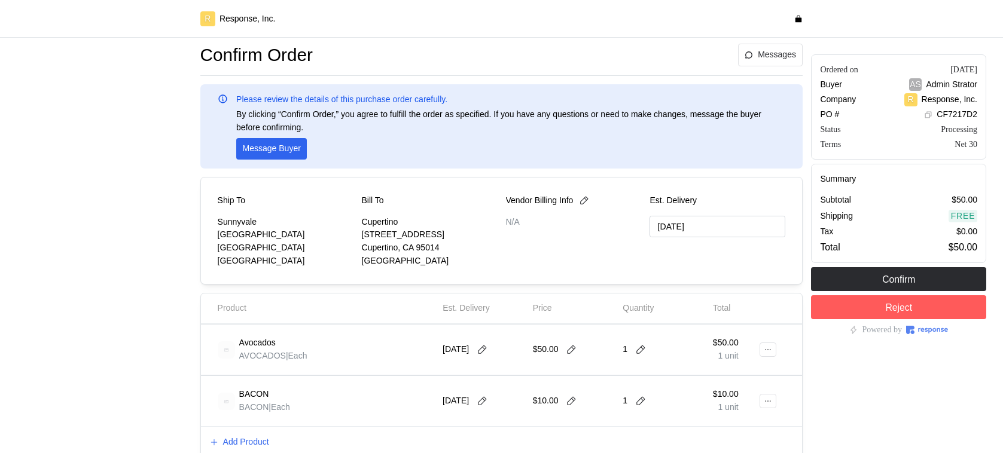
click at [593, 218] on p "N/A" at bounding box center [574, 222] width 136 height 13
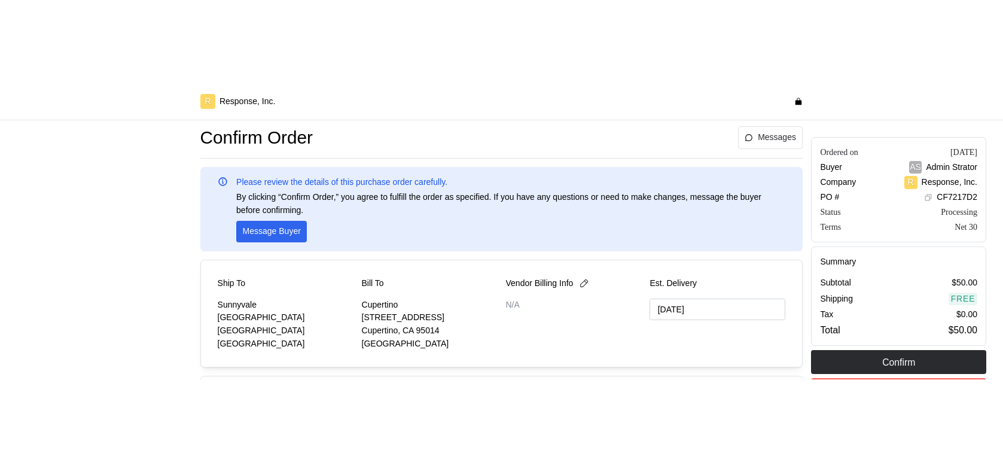
scroll to position [0, 0]
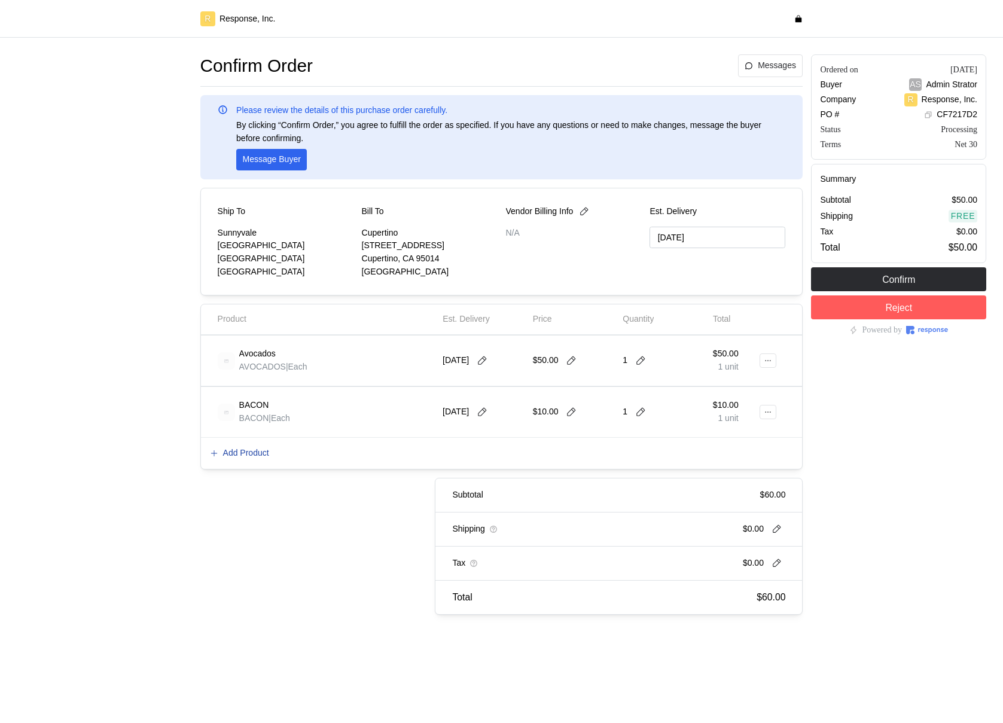
click at [264, 448] on p "Add Product" at bounding box center [246, 453] width 46 height 13
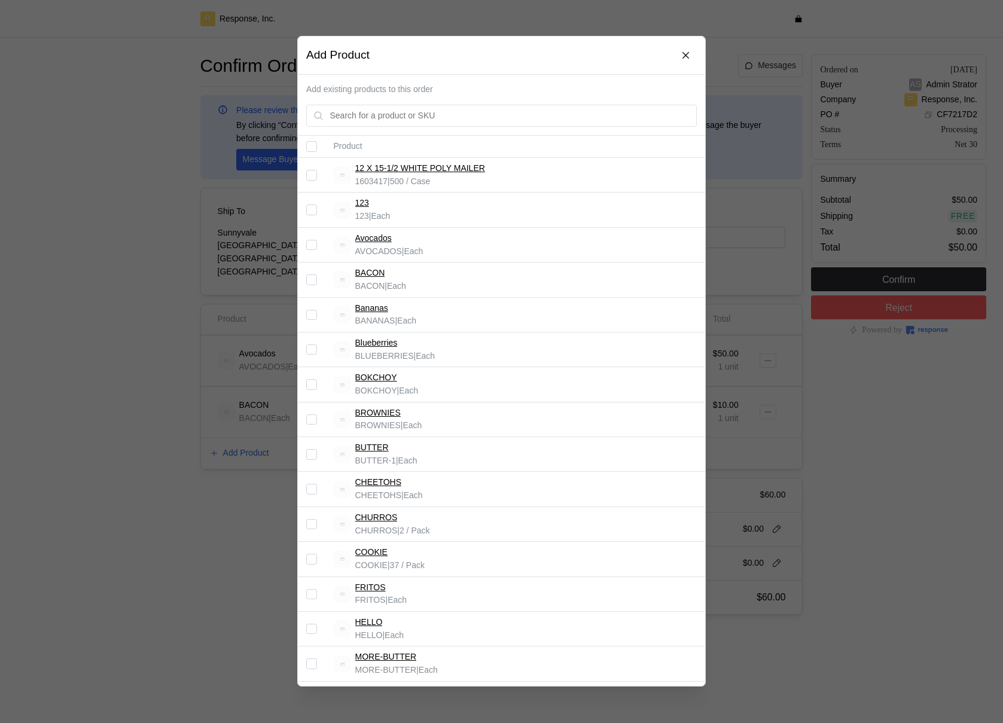
click at [797, 409] on div at bounding box center [501, 361] width 1003 height 723
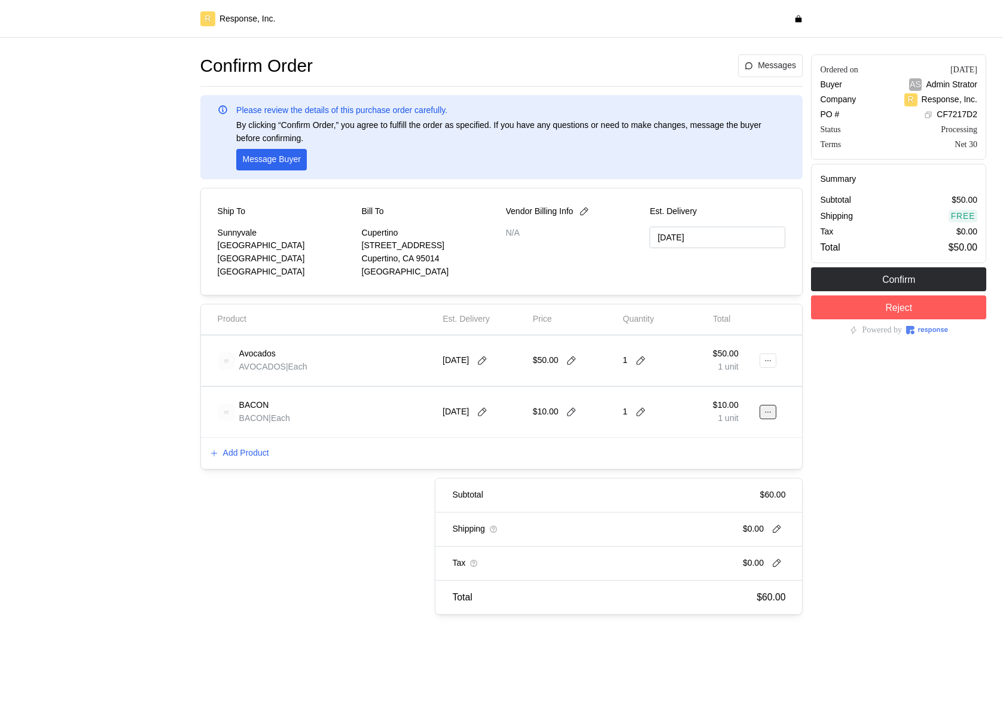
click at [770, 413] on icon at bounding box center [768, 412] width 8 height 8
click at [718, 456] on p "Delete" at bounding box center [729, 458] width 77 height 13
type input "10/23/2025"
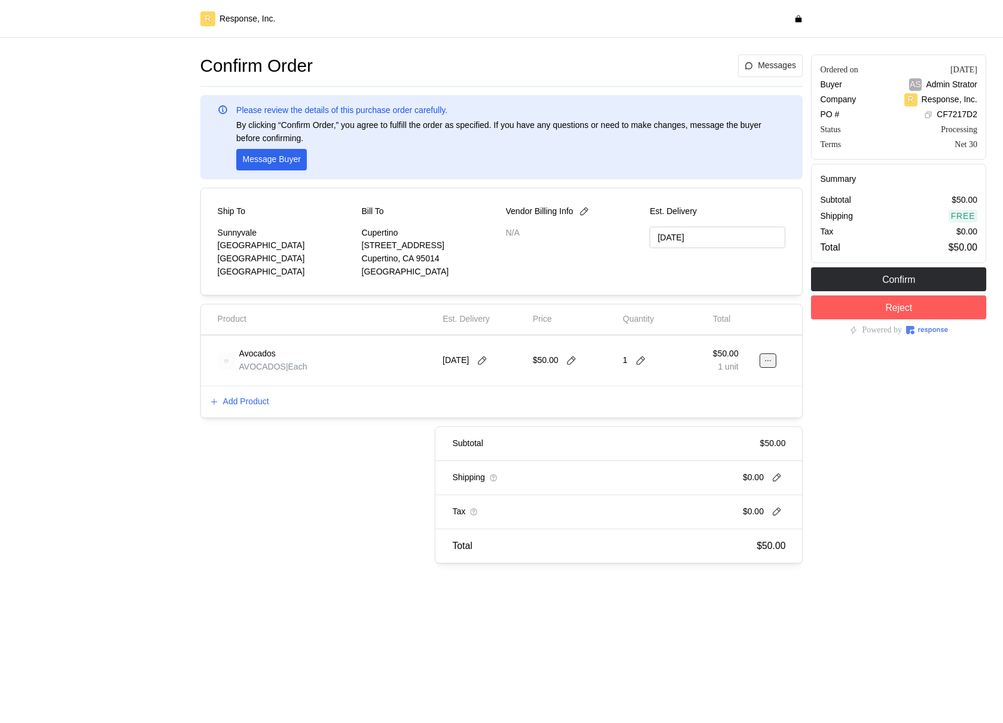
click at [770, 363] on icon at bounding box center [768, 360] width 8 height 8
click at [821, 380] on div "Ordered on Sep 23, 2025 Buyer AS Admin Strator Company R Response, Inc. PO # CF…" at bounding box center [899, 308] width 184 height 517
click at [769, 354] on button at bounding box center [767, 360] width 17 height 14
click at [860, 396] on div "Ordered on Sep 23, 2025 Buyer AS Admin Strator Company R Response, Inc. PO # CF…" at bounding box center [899, 308] width 184 height 517
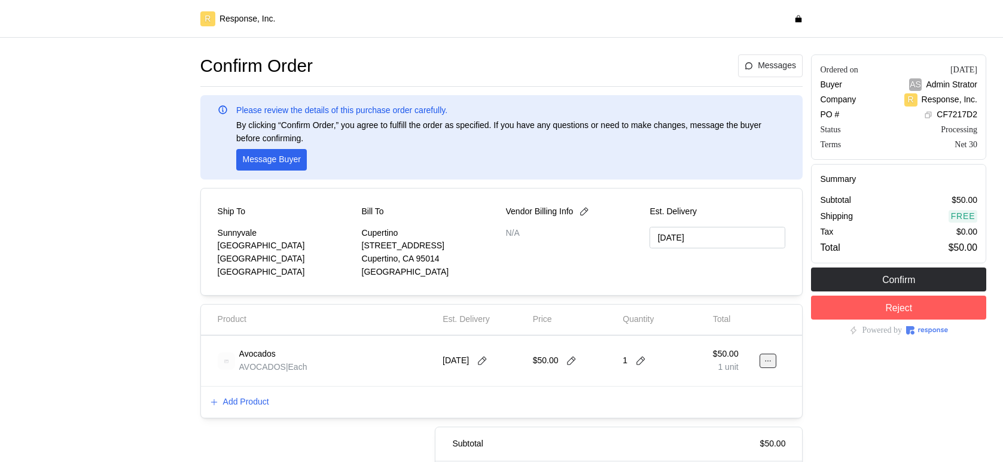
click at [766, 366] on button at bounding box center [767, 360] width 17 height 14
click at [570, 344] on div "$50.00" at bounding box center [574, 360] width 82 height 33
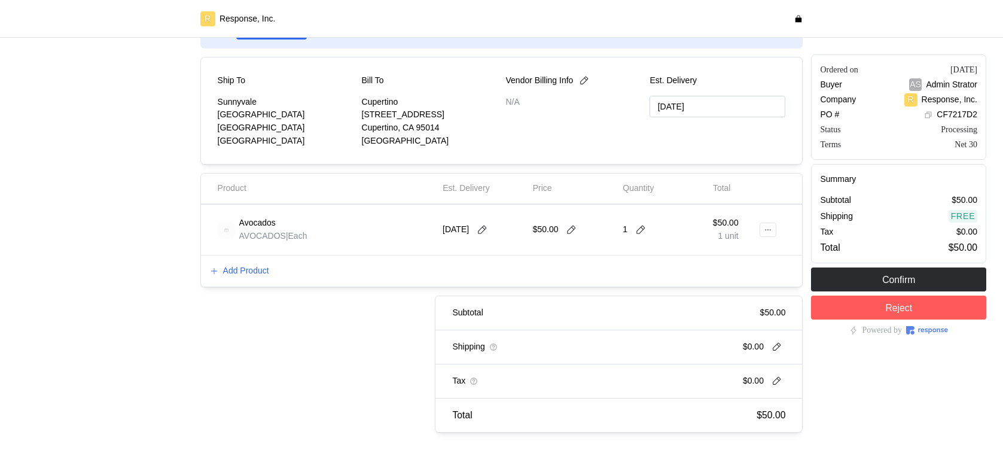
scroll to position [140, 0]
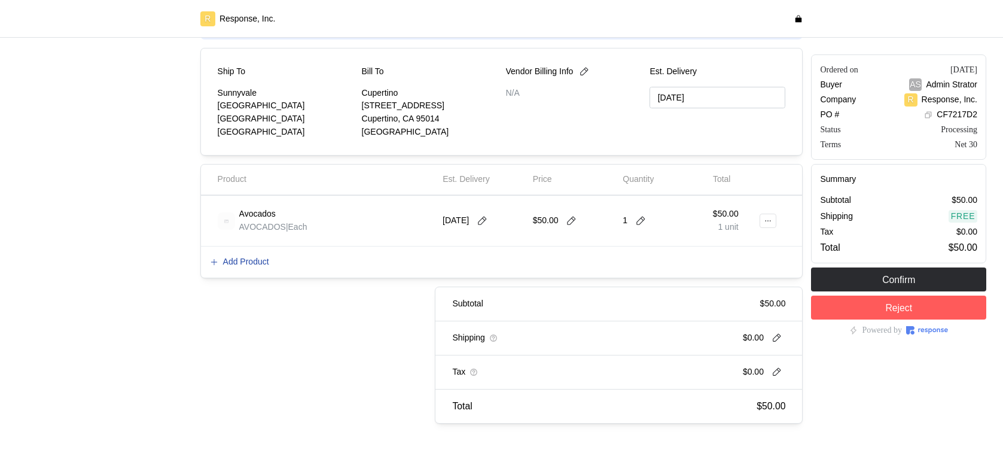
click at [271, 267] on div "Add Product" at bounding box center [502, 261] width 602 height 31
click at [256, 260] on p "Add Product" at bounding box center [246, 261] width 46 height 13
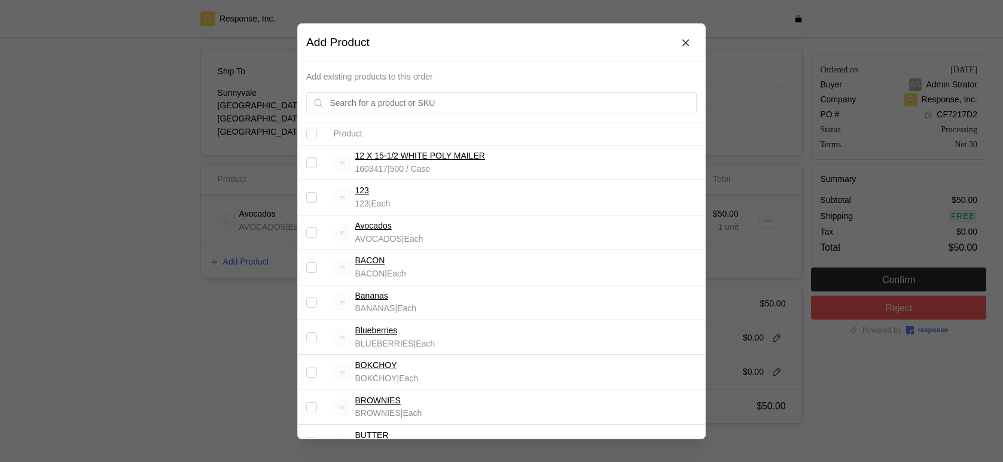
click at [313, 271] on td at bounding box center [312, 267] width 28 height 35
click at [313, 271] on input "Select record 4" at bounding box center [311, 267] width 11 height 11
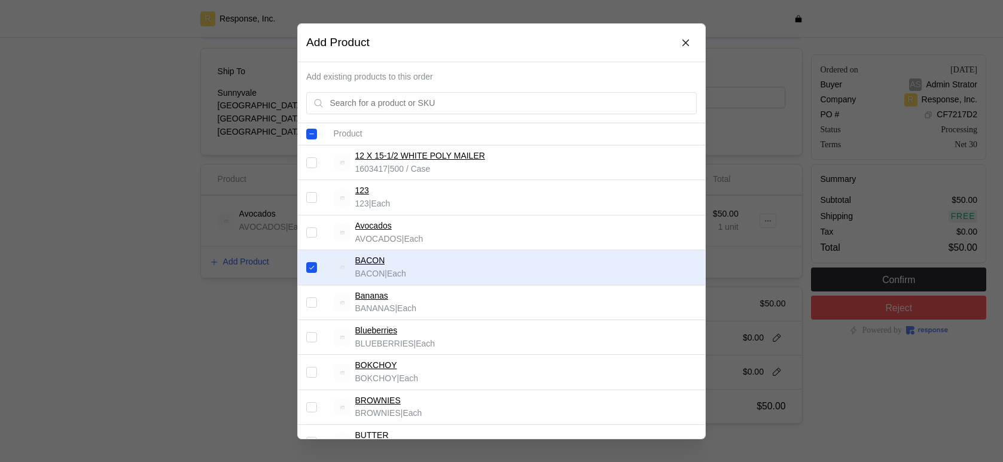
scroll to position [847, 0]
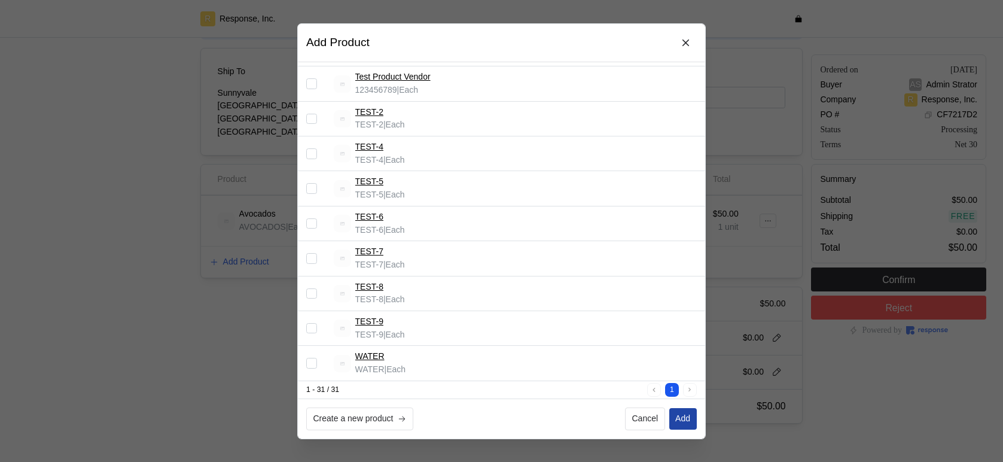
click at [684, 419] on p "Add" at bounding box center [682, 418] width 15 height 13
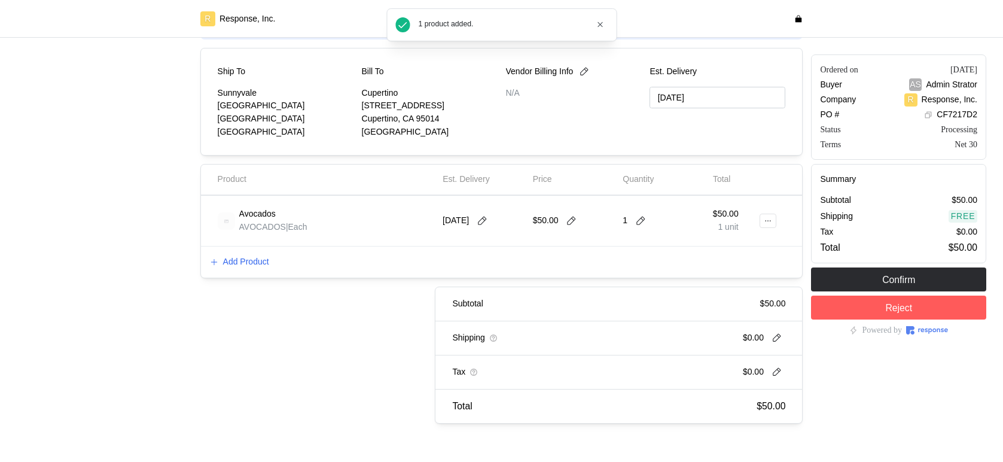
checkbox input "false"
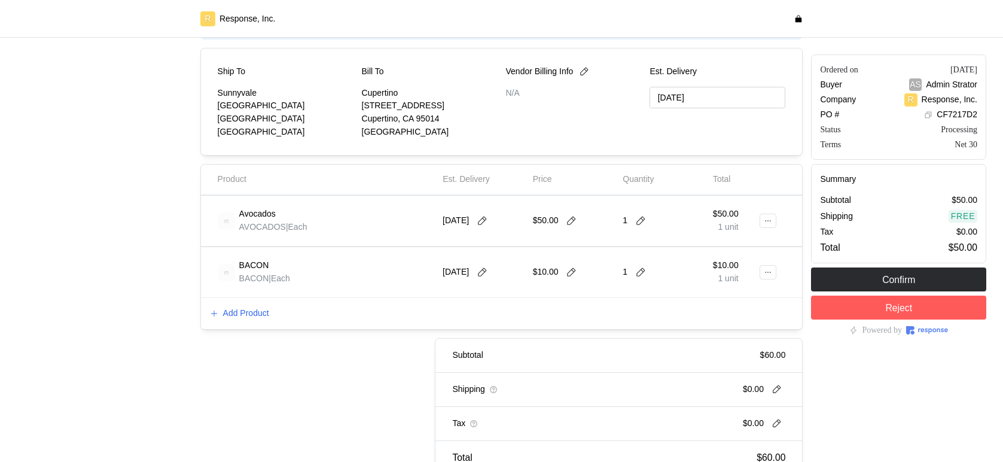
scroll to position [0, 0]
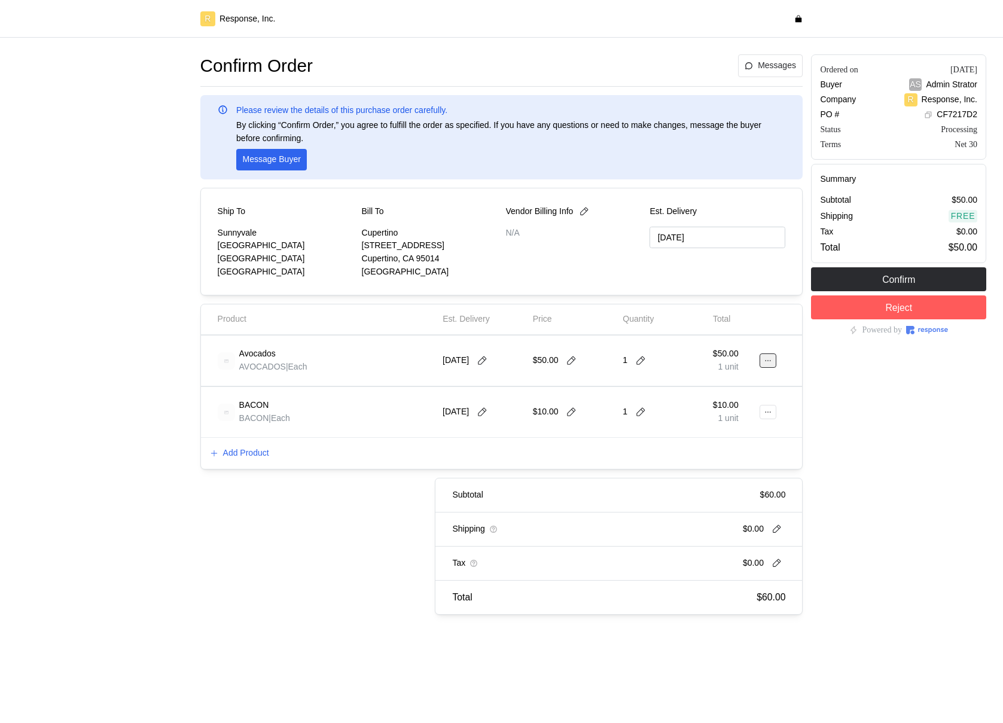
click at [765, 363] on icon at bounding box center [768, 360] width 8 height 8
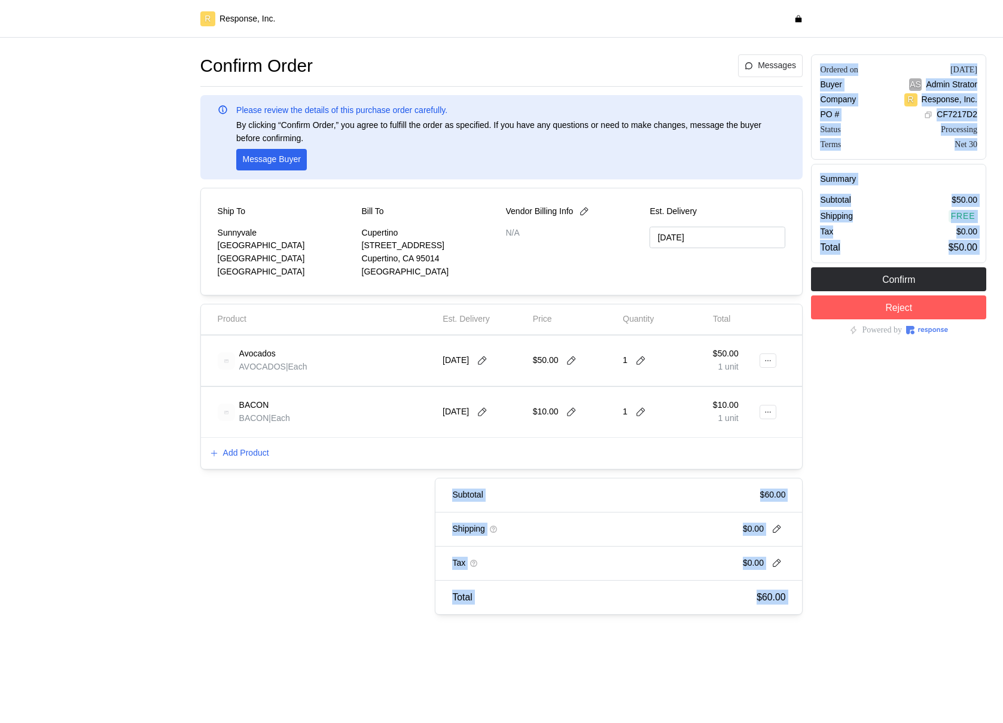
drag, startPoint x: 810, startPoint y: 391, endPoint x: 783, endPoint y: 404, distance: 29.4
click at [811, 392] on div "Confirm Order Messages Please review the details of this purchase order careful…" at bounding box center [502, 334] width 978 height 569
click at [767, 408] on button at bounding box center [767, 412] width 17 height 14
click at [734, 450] on button "Delete" at bounding box center [723, 459] width 95 height 22
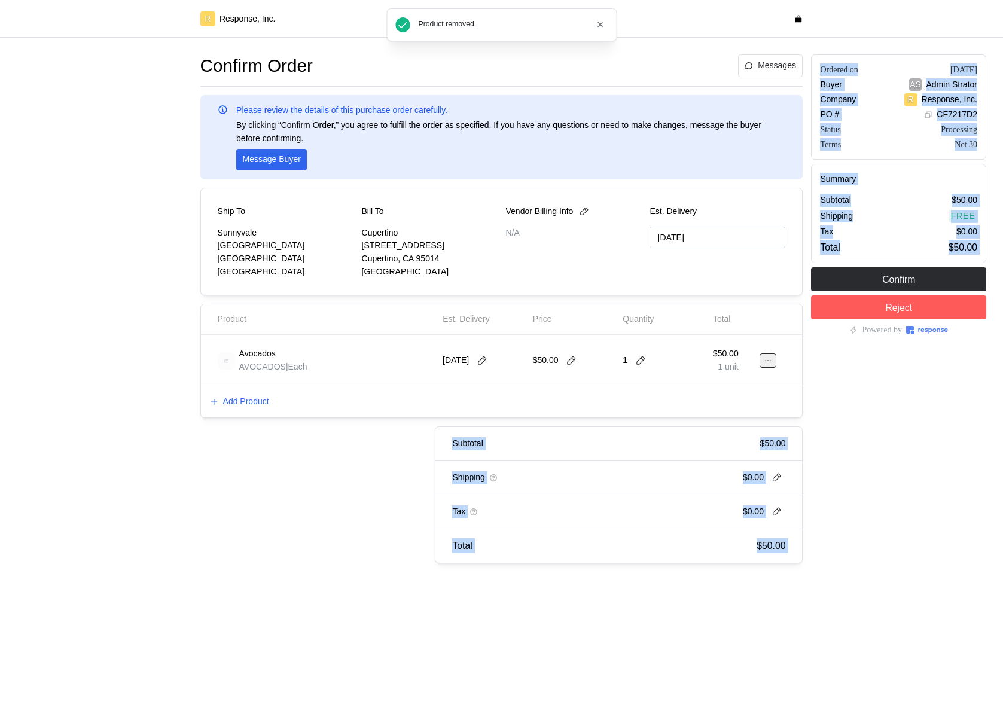
click at [762, 365] on button at bounding box center [767, 360] width 17 height 14
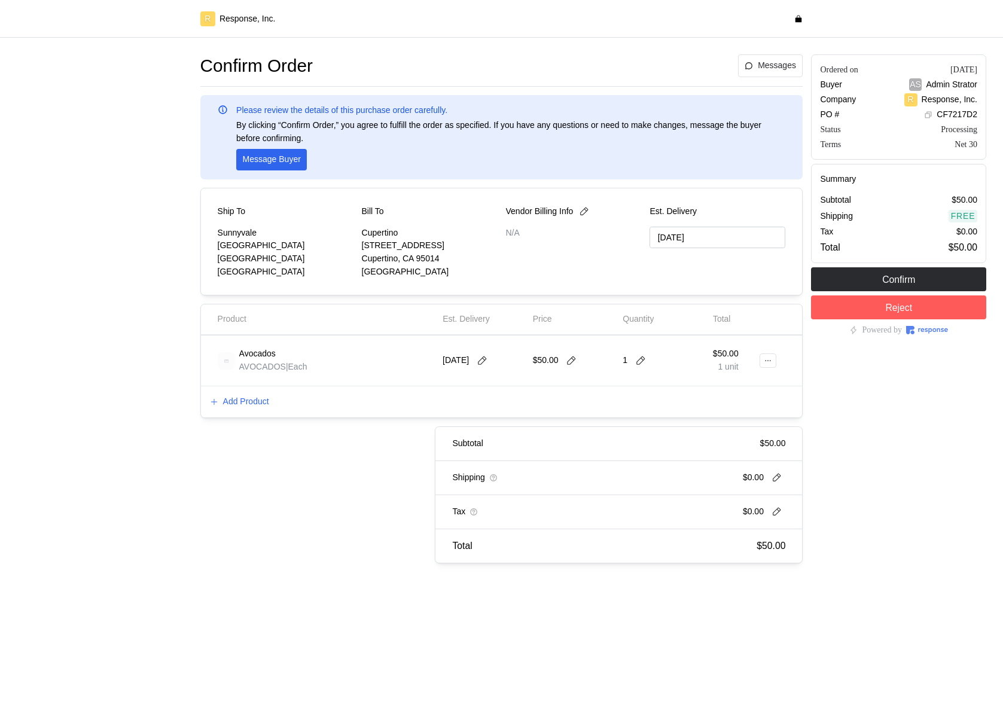
click at [544, 369] on div "$50.00" at bounding box center [574, 360] width 82 height 33
click at [466, 390] on div "Add Product" at bounding box center [502, 401] width 602 height 31
click at [487, 360] on icon at bounding box center [482, 360] width 11 height 11
click at [527, 518] on button "30" at bounding box center [530, 524] width 22 height 22
type input "10/29/2025"
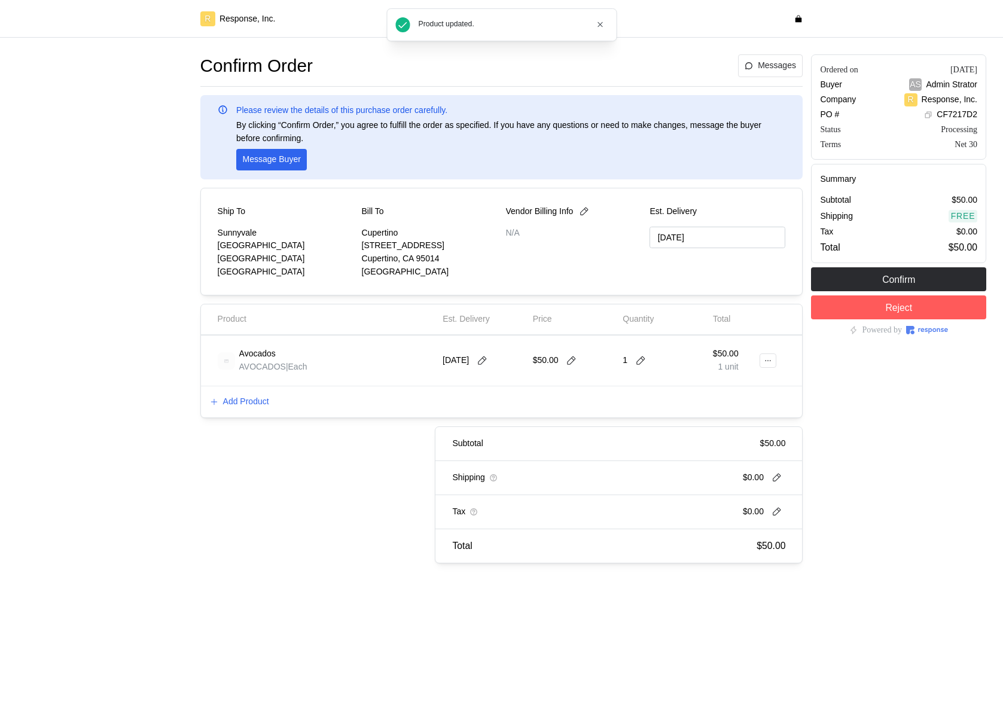
click at [639, 368] on div "1" at bounding box center [663, 360] width 82 height 33
click at [640, 359] on icon at bounding box center [640, 360] width 11 height 11
click at [660, 436] on div "3 $150.00" at bounding box center [685, 432] width 108 height 13
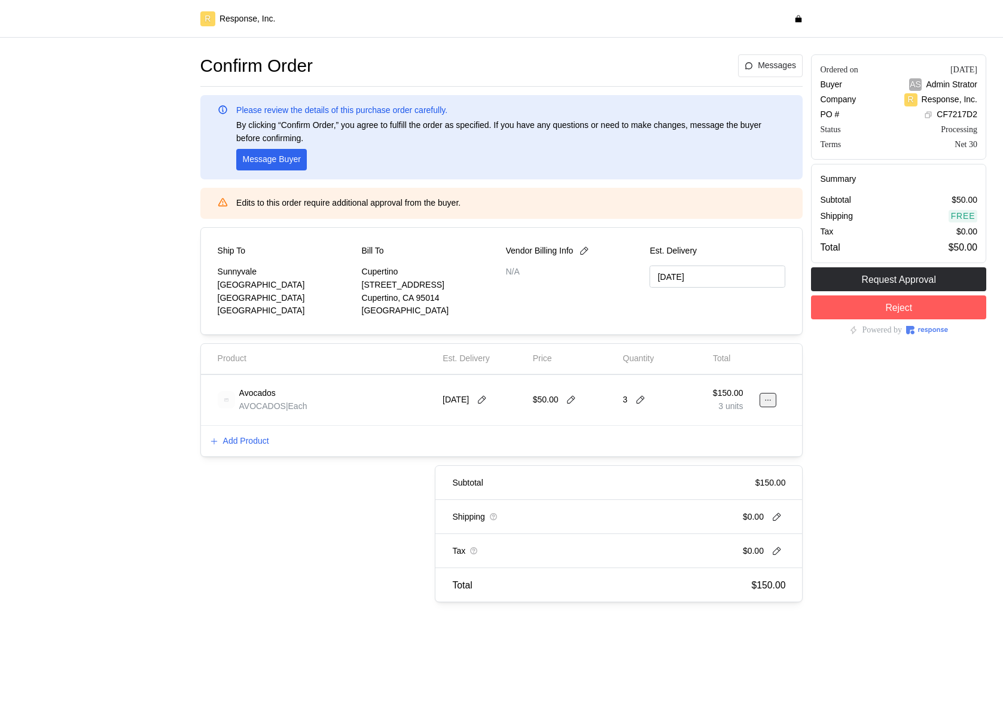
click at [769, 401] on icon at bounding box center [768, 400] width 8 height 8
click at [714, 429] on p "Edit" at bounding box center [729, 425] width 77 height 13
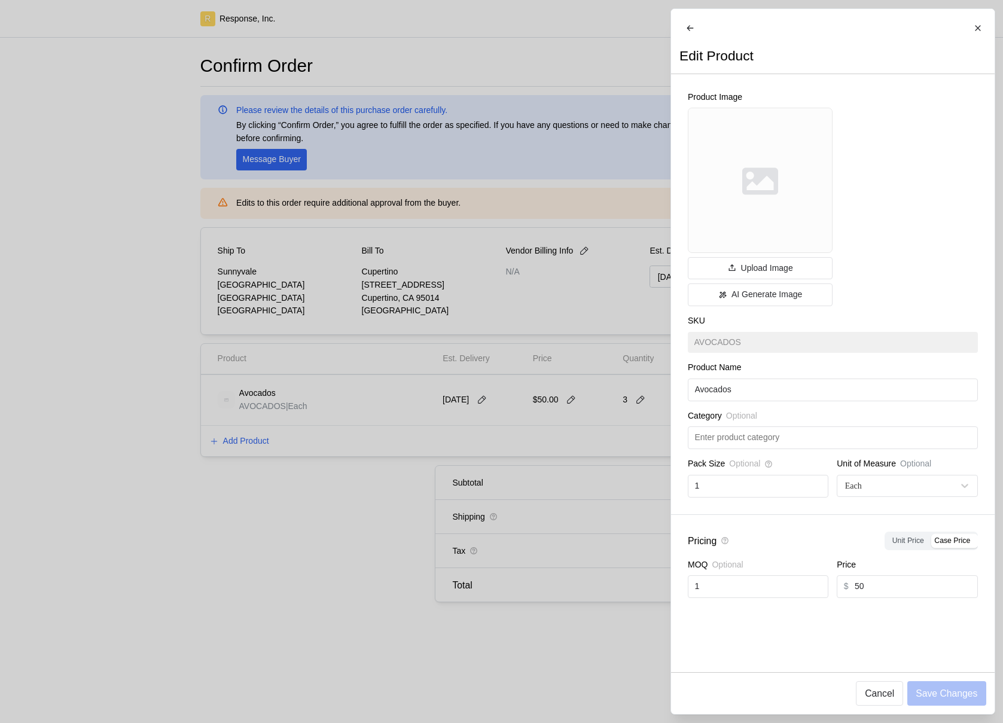
click at [589, 466] on div at bounding box center [501, 361] width 1003 height 723
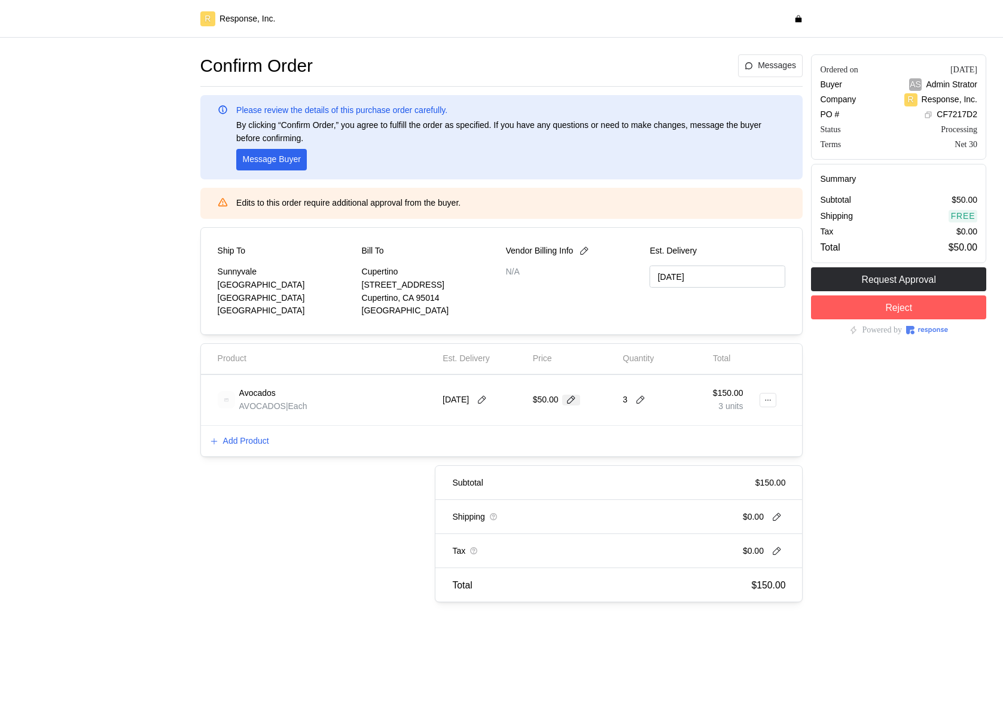
click at [576, 399] on icon at bounding box center [571, 400] width 11 height 11
click at [533, 445] on div "Add Product" at bounding box center [502, 441] width 602 height 31
click at [639, 401] on icon at bounding box center [640, 400] width 11 height 11
type input "1"
click at [524, 460] on div "Confirm Order Messages Please review the details of this purchase order careful…" at bounding box center [501, 328] width 603 height 548
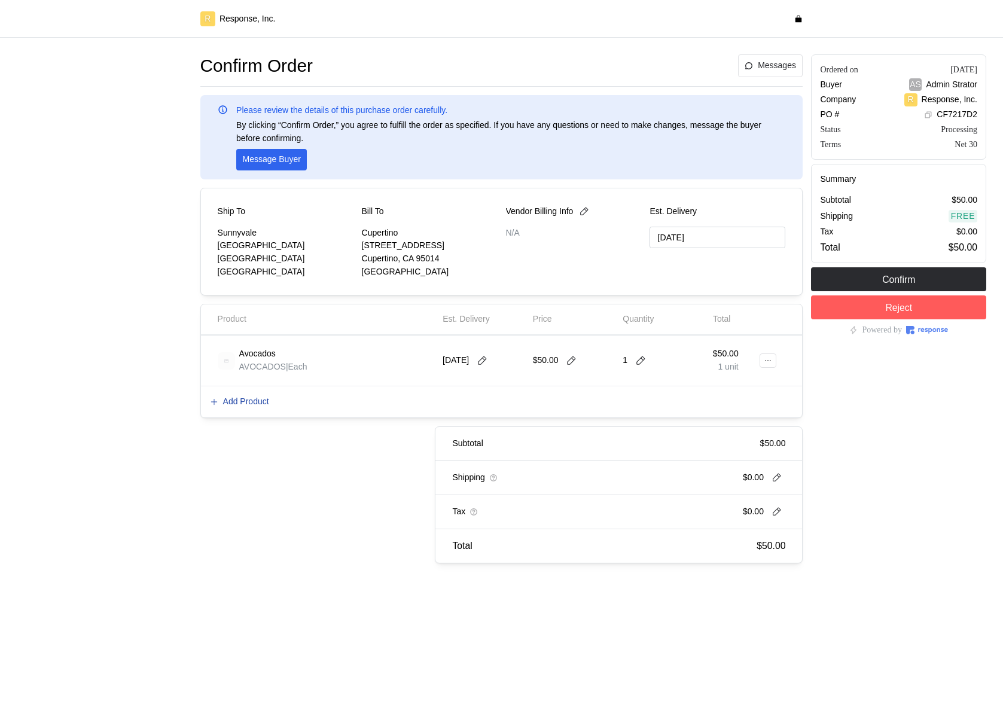
click at [265, 402] on p "Add Product" at bounding box center [246, 401] width 46 height 13
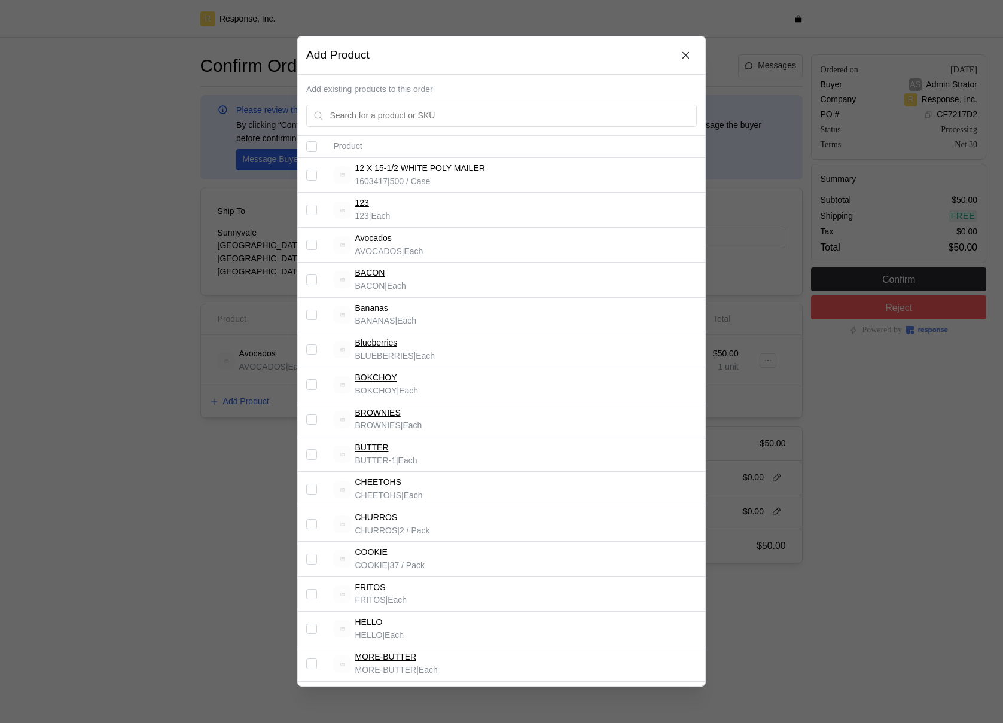
click at [246, 412] on div at bounding box center [501, 361] width 1003 height 723
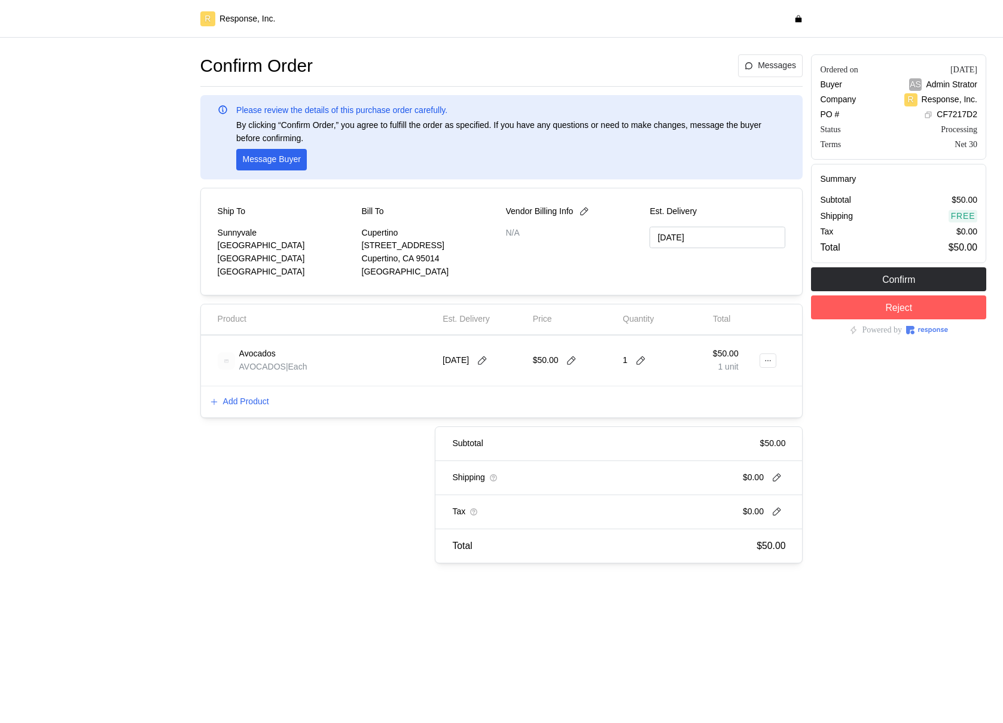
click at [358, 500] on div "Subtotal $50.00 Shipping $0.00 Tax $0.00 Total $50.00" at bounding box center [493, 494] width 619 height 137
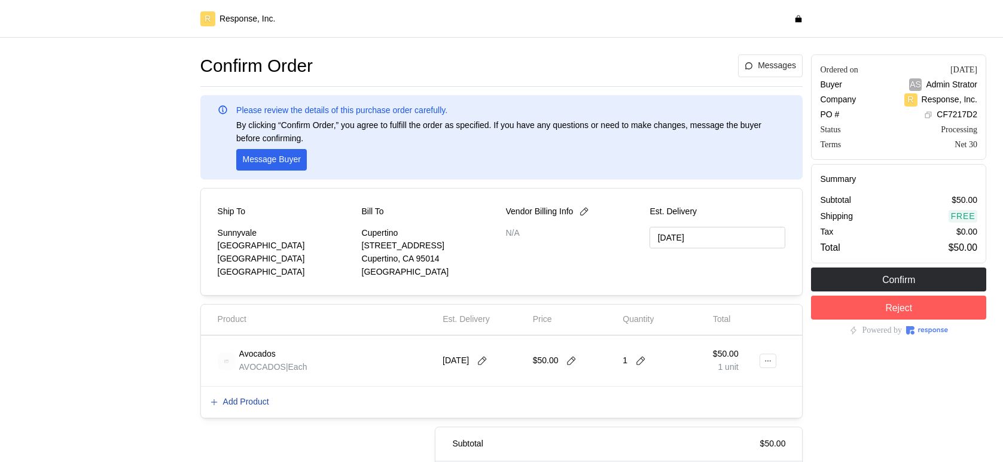
click at [235, 404] on p "Add Product" at bounding box center [246, 401] width 46 height 13
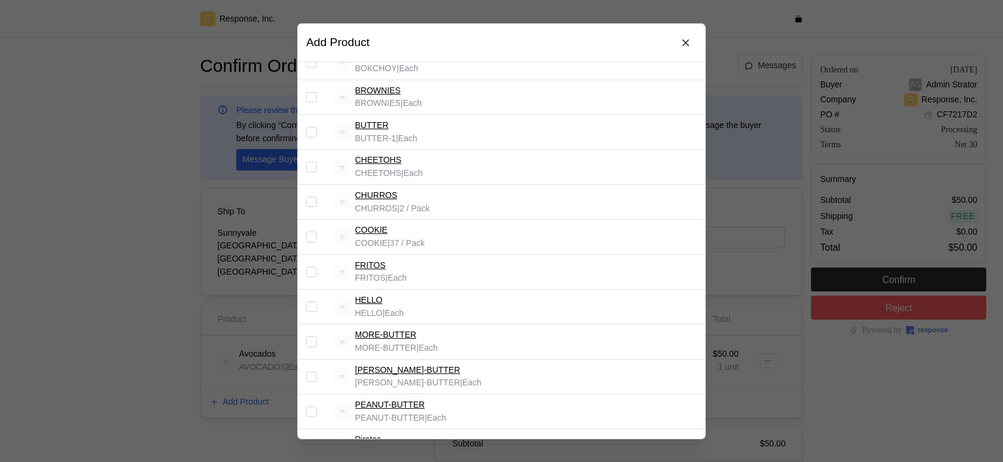
scroll to position [847, 0]
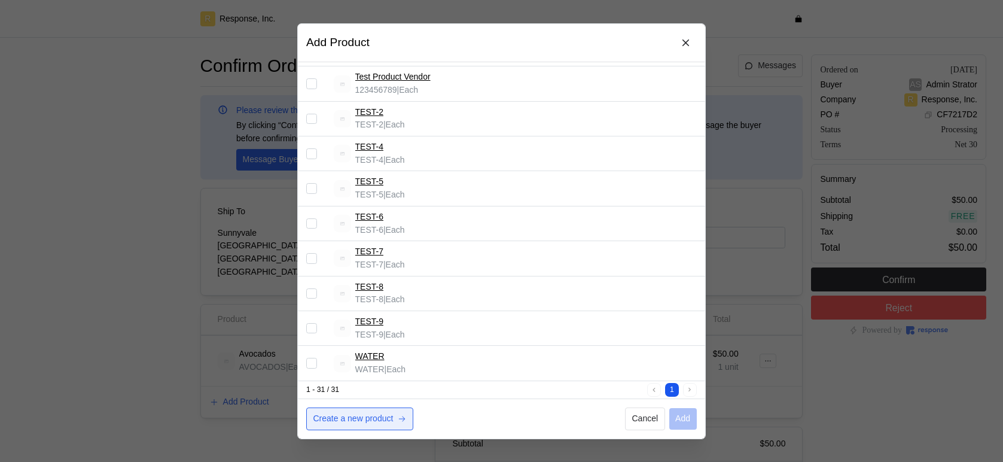
click at [381, 423] on p "Create a new product" at bounding box center [353, 418] width 80 height 13
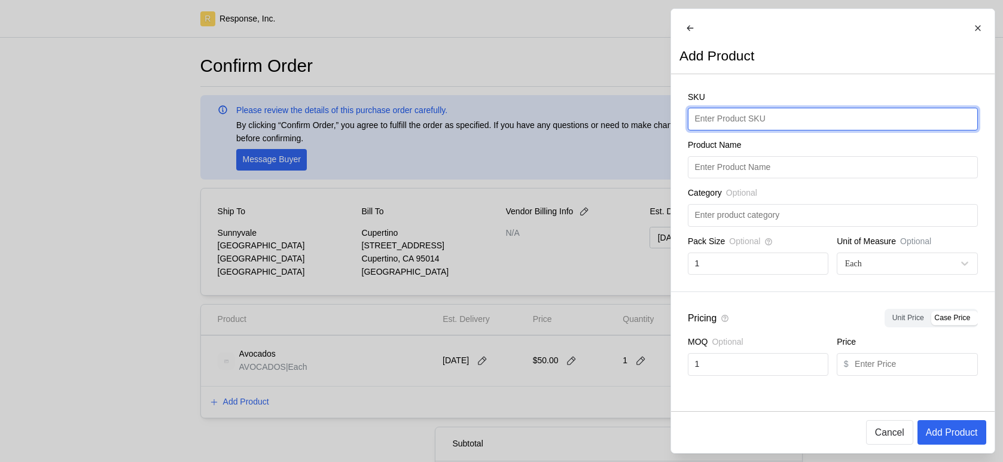
click at [761, 130] on input "text" at bounding box center [832, 119] width 276 height 22
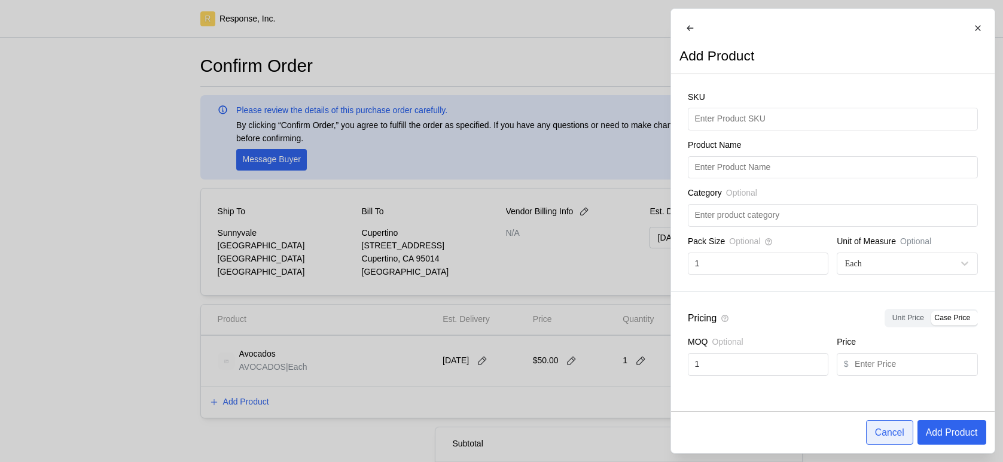
click at [876, 436] on p "Cancel" at bounding box center [888, 432] width 29 height 15
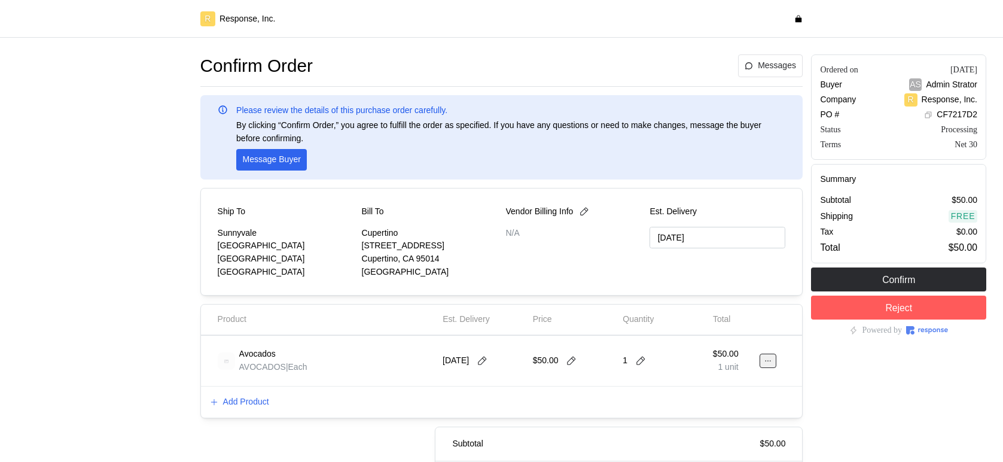
click at [774, 359] on button at bounding box center [767, 360] width 17 height 14
click at [729, 381] on p "Edit" at bounding box center [729, 385] width 77 height 13
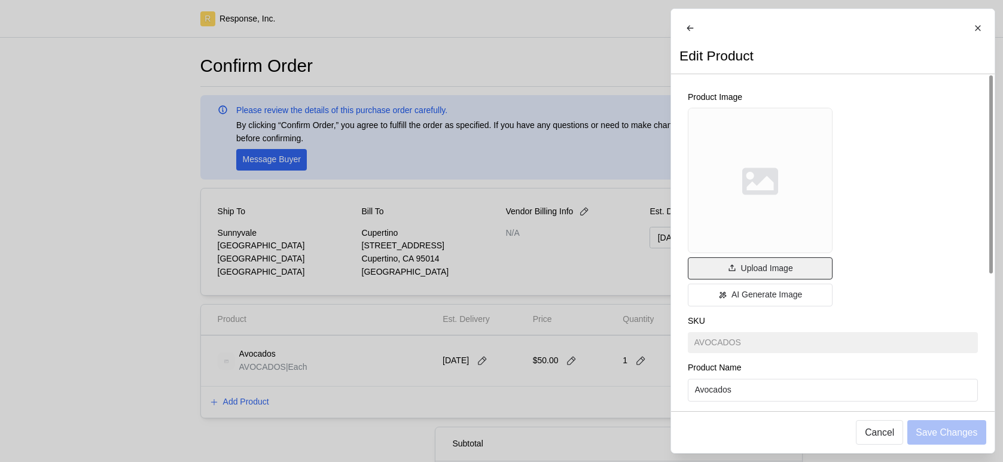
click at [773, 275] on p "Upload Image" at bounding box center [766, 268] width 52 height 13
click at [751, 275] on p "Upload Image" at bounding box center [766, 268] width 52 height 13
click at [763, 274] on p "Upload Image" at bounding box center [766, 268] width 52 height 13
click at [747, 280] on button "Upload Image" at bounding box center [760, 268] width 145 height 23
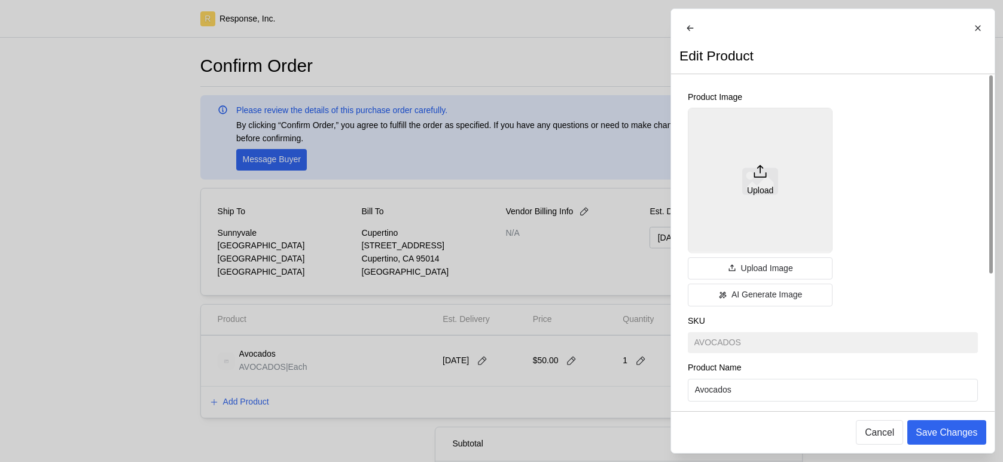
click at [779, 171] on div "Upload" at bounding box center [760, 180] width 145 height 145
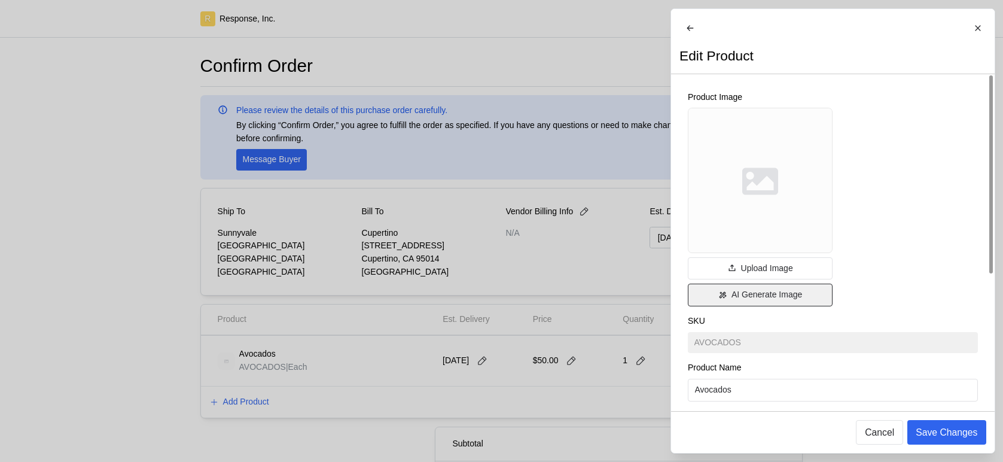
click at [765, 306] on button "AI Generate Image" at bounding box center [760, 294] width 145 height 23
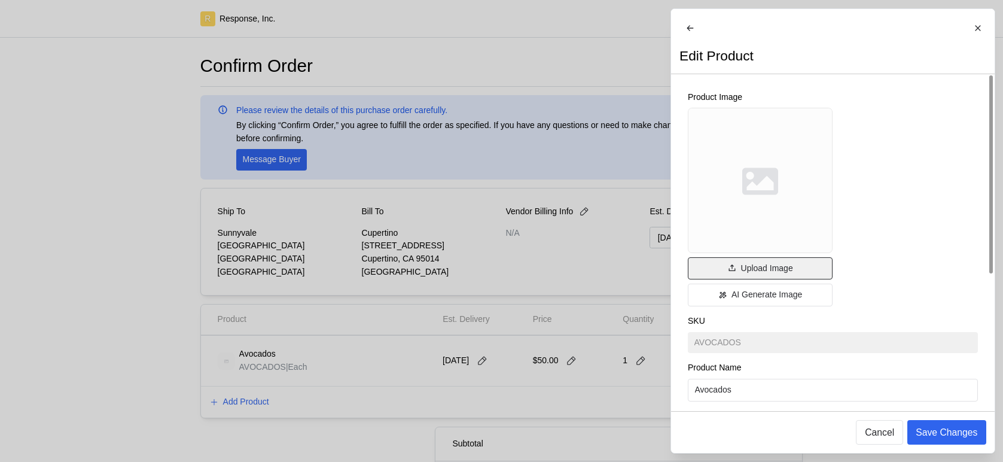
click at [786, 275] on p "Upload Image" at bounding box center [766, 268] width 52 height 13
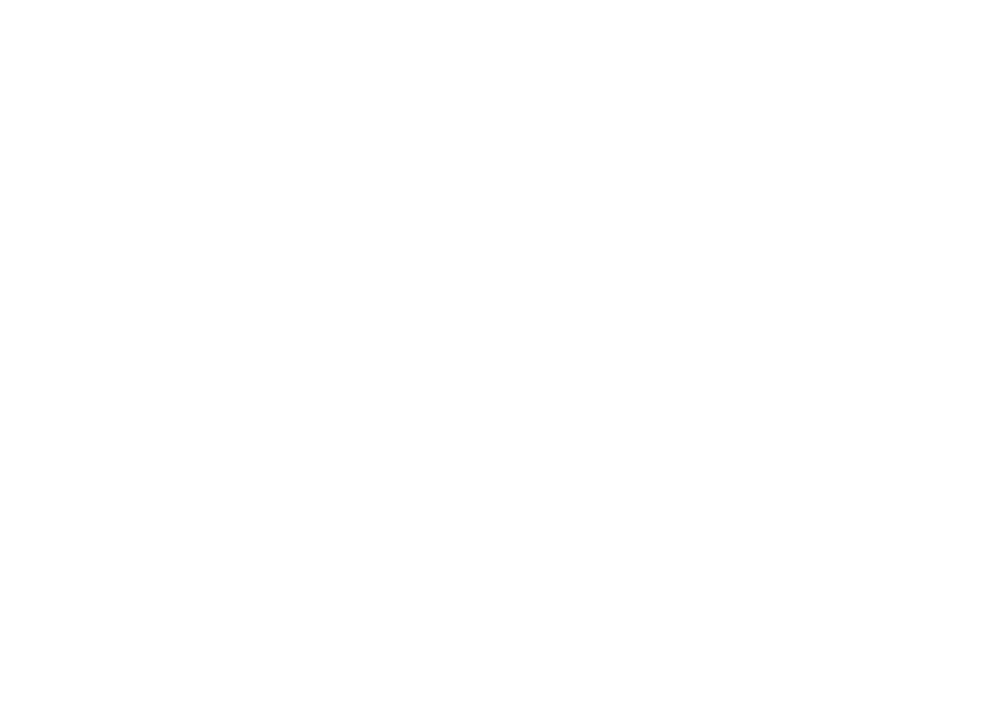
click at [185, 0] on html at bounding box center [501, 0] width 1003 height 0
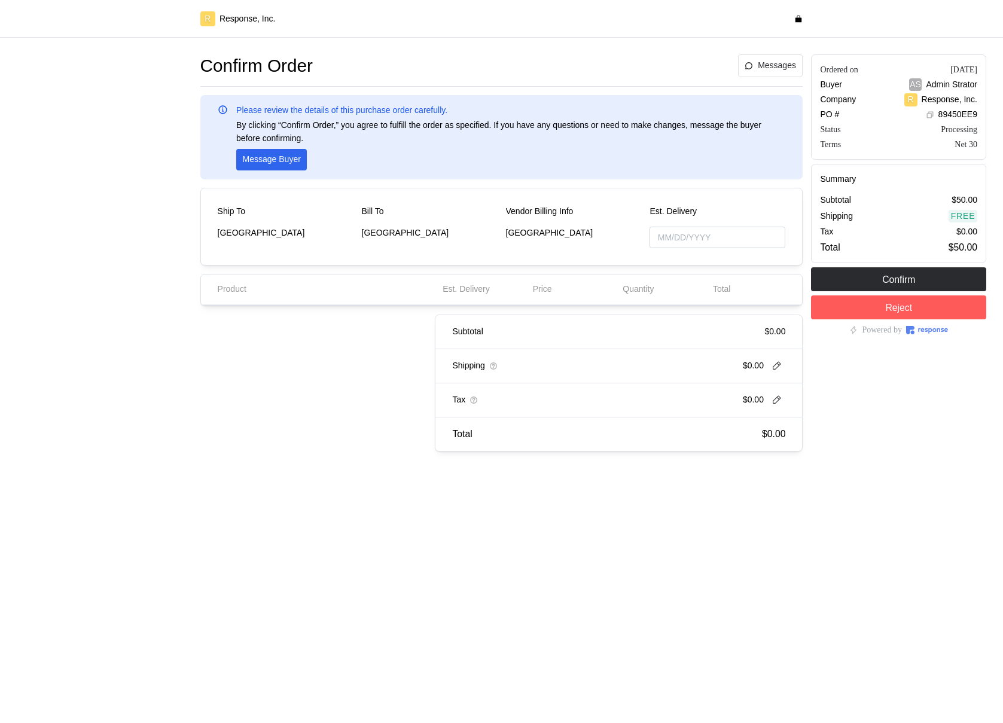
type input "10/30/2025"
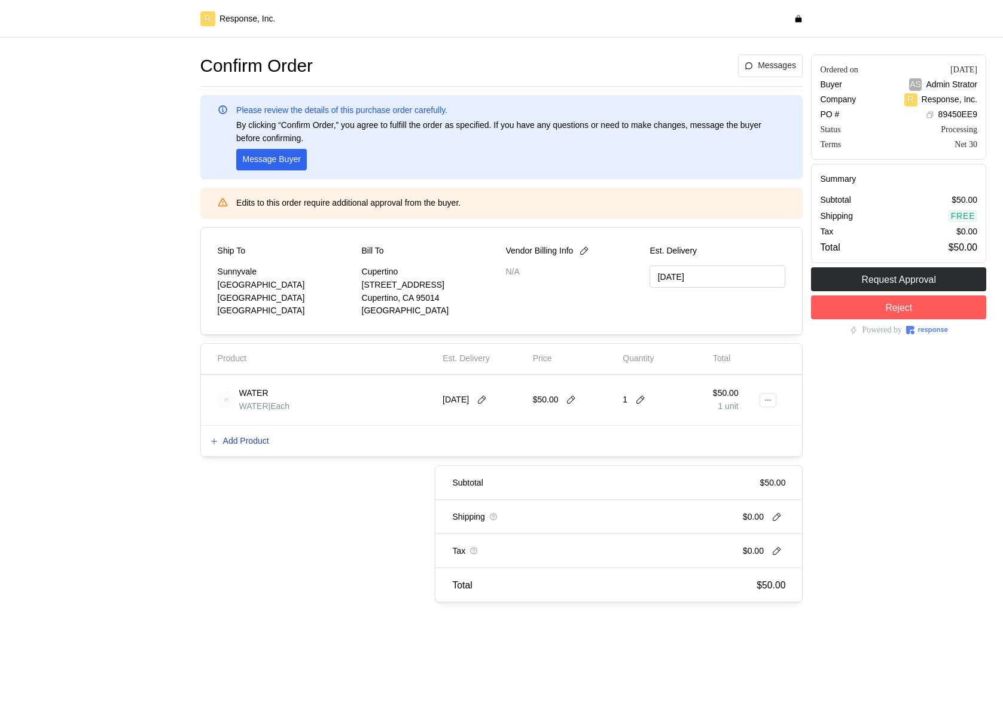
click at [255, 444] on p "Add Product" at bounding box center [246, 441] width 46 height 13
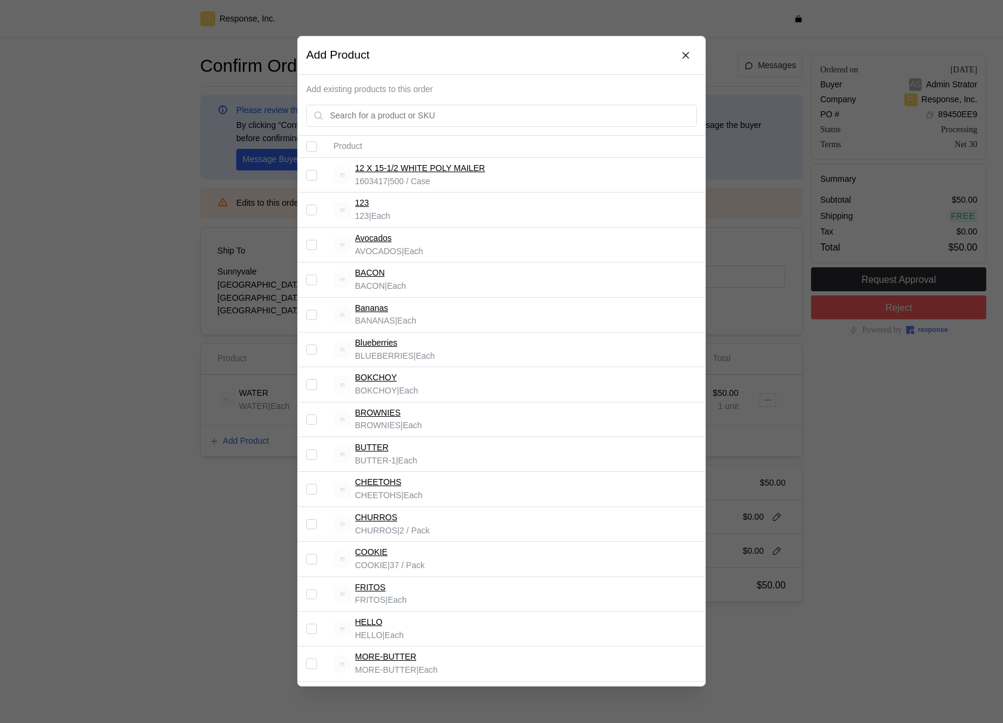
click at [743, 365] on div at bounding box center [501, 361] width 1003 height 723
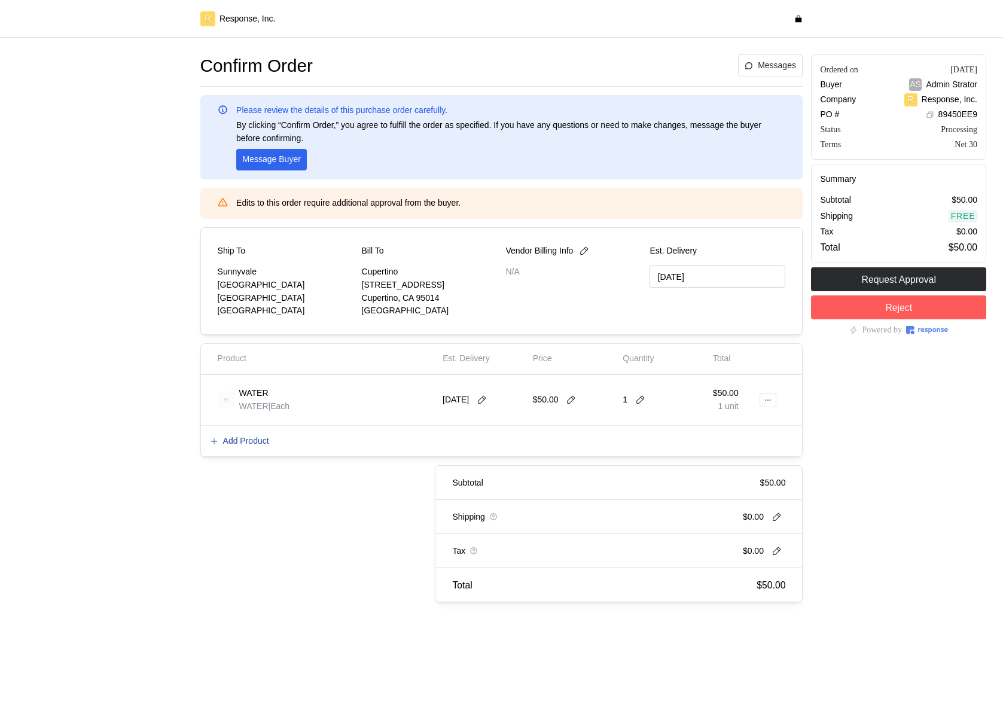
click at [254, 435] on p "Add Product" at bounding box center [246, 441] width 46 height 13
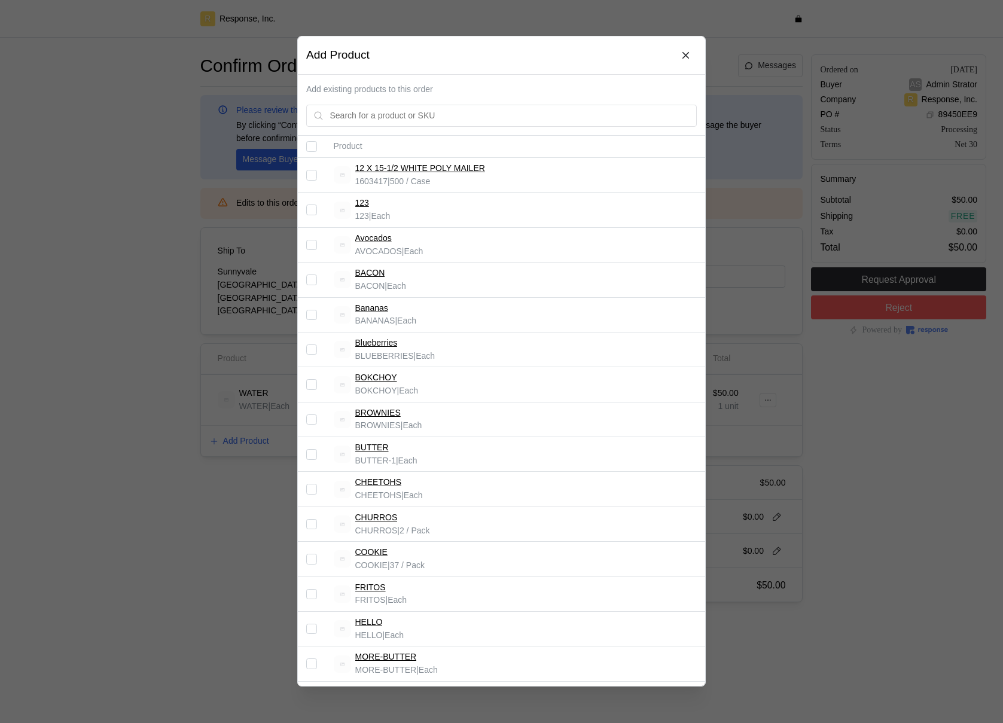
click at [722, 445] on div at bounding box center [501, 361] width 1003 height 723
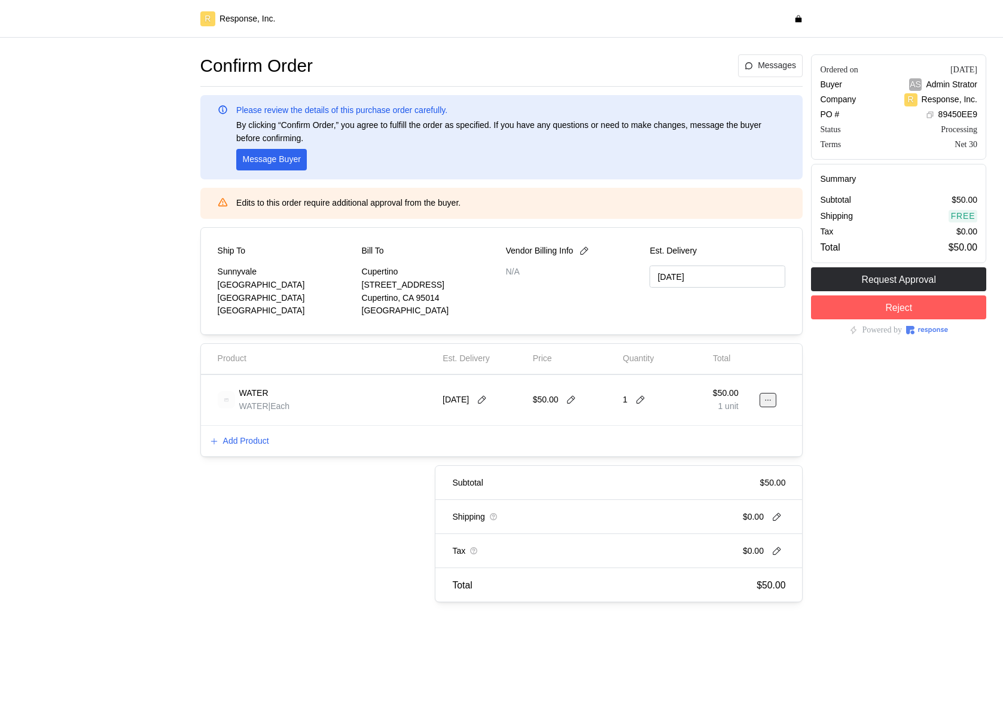
click at [768, 394] on button at bounding box center [767, 400] width 17 height 14
click at [700, 429] on p "Edit" at bounding box center [729, 425] width 77 height 13
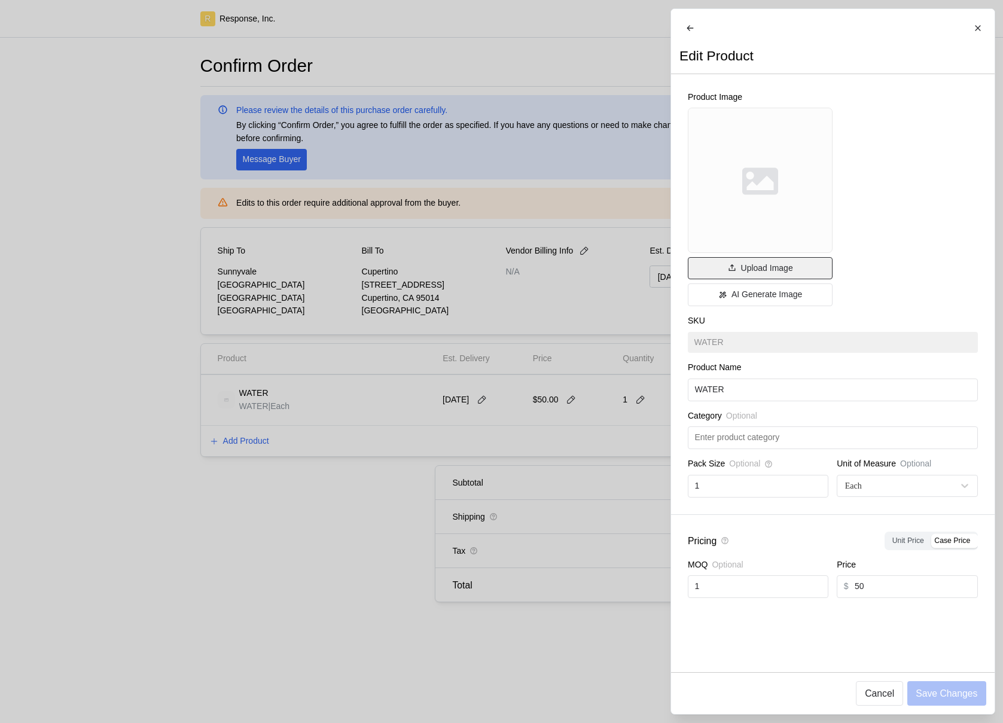
click at [753, 268] on button "Upload Image" at bounding box center [760, 268] width 145 height 23
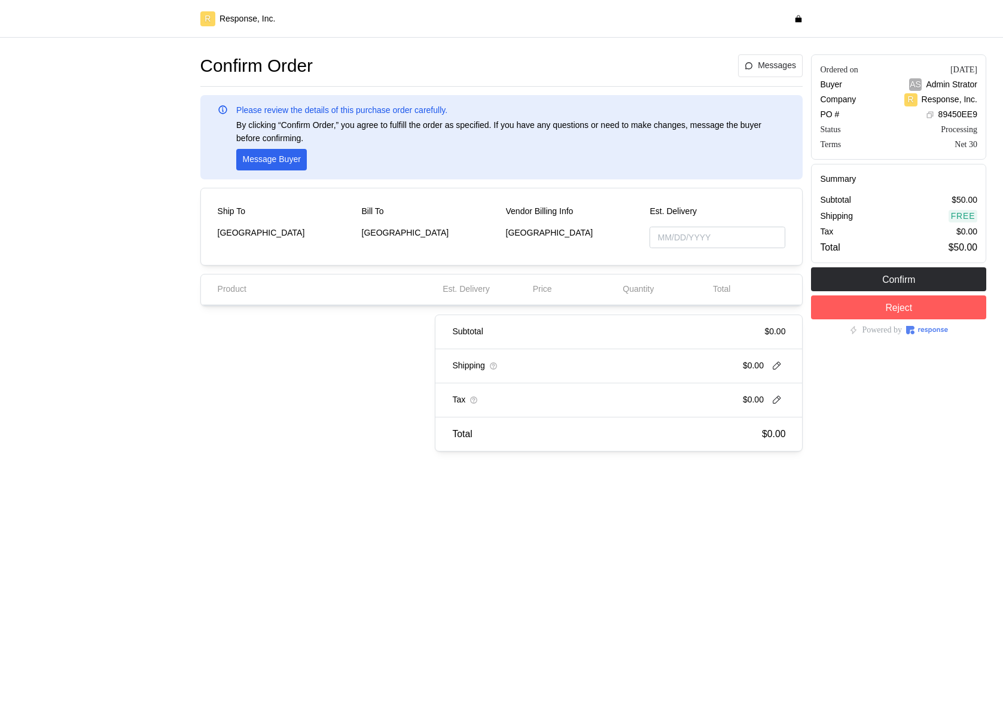
type input "[DATE]"
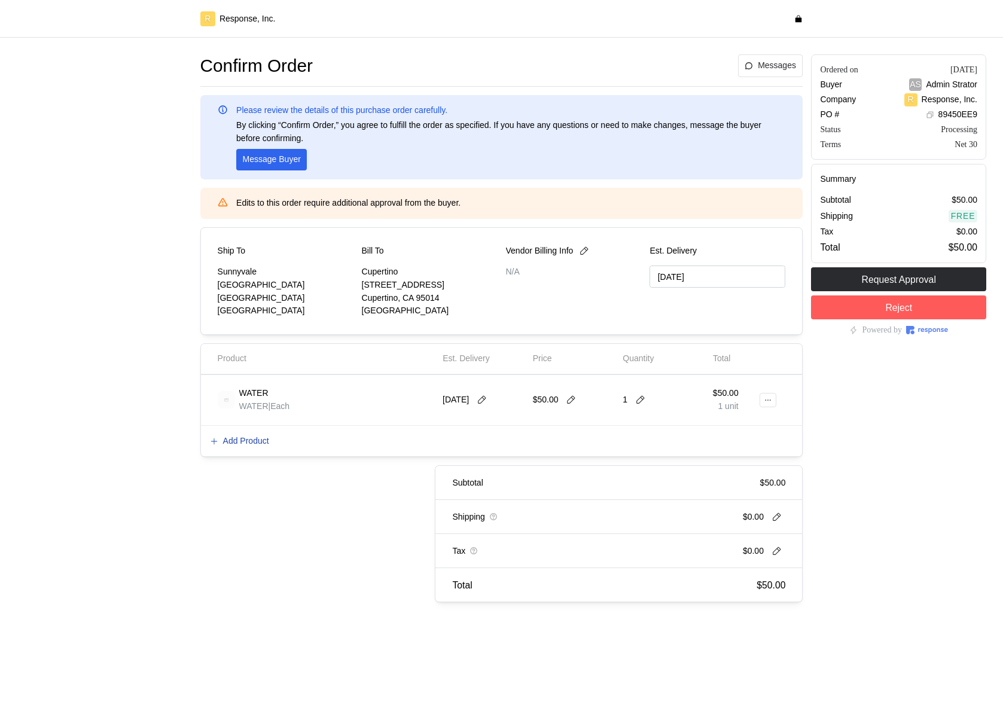
click at [262, 436] on p "Add Product" at bounding box center [246, 441] width 46 height 13
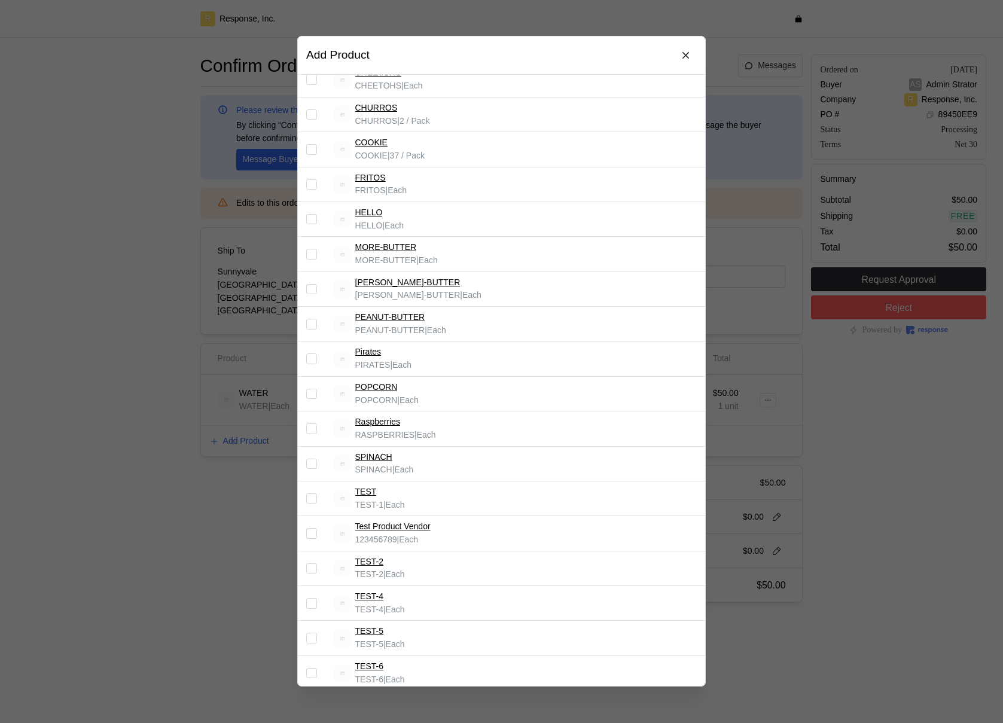
scroll to position [612, 0]
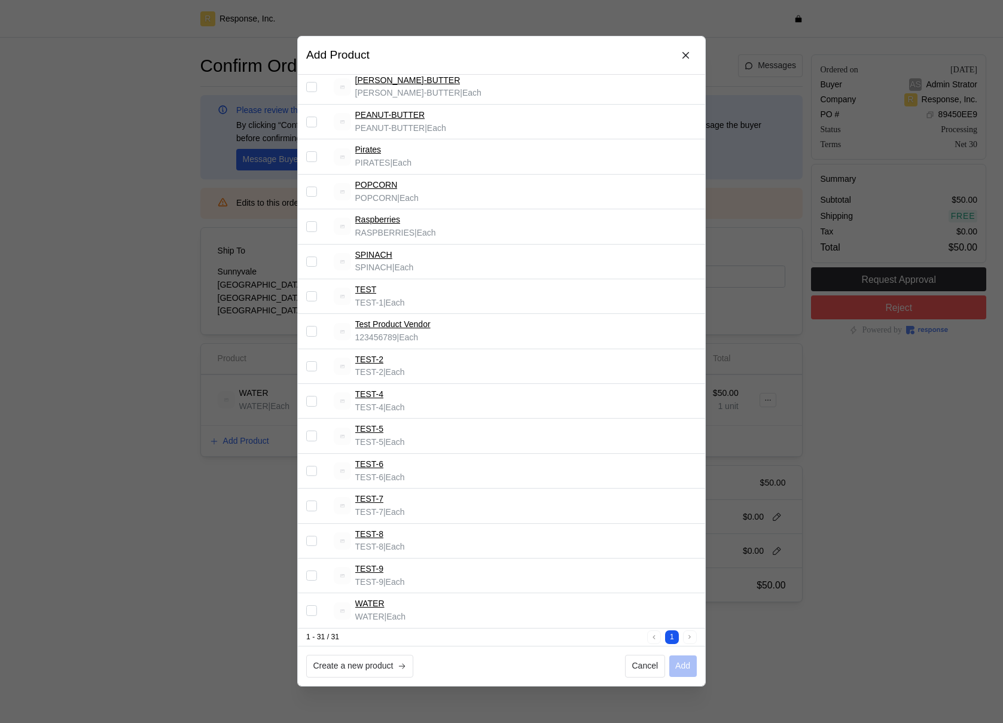
click at [885, 417] on div at bounding box center [501, 361] width 1003 height 723
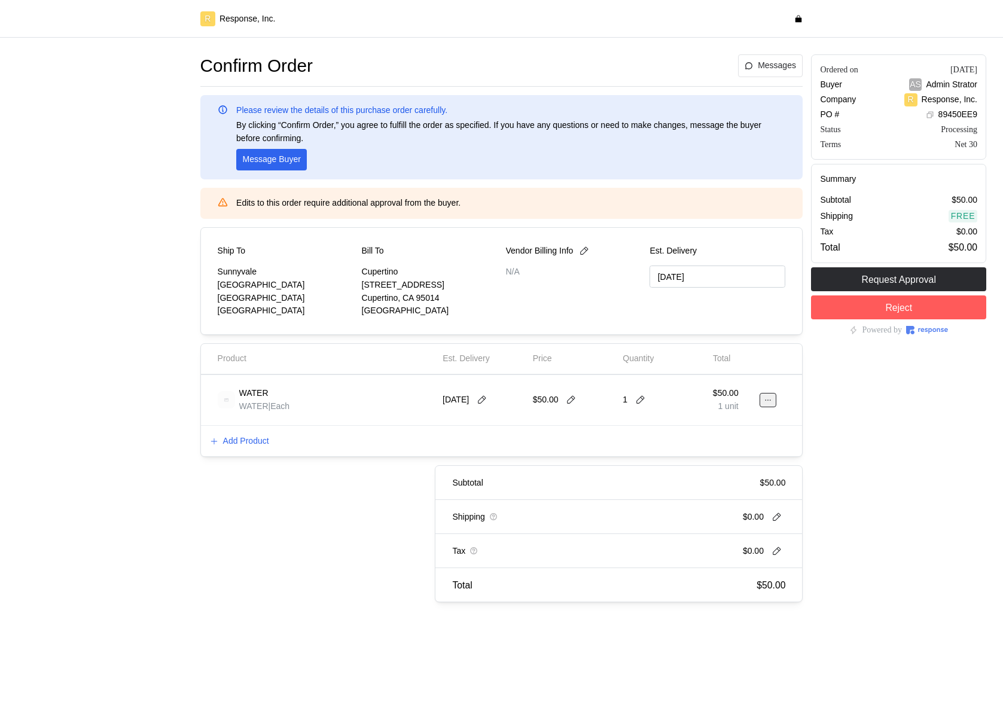
click at [761, 405] on button at bounding box center [767, 400] width 17 height 14
click at [726, 431] on p "Edit" at bounding box center [729, 425] width 77 height 13
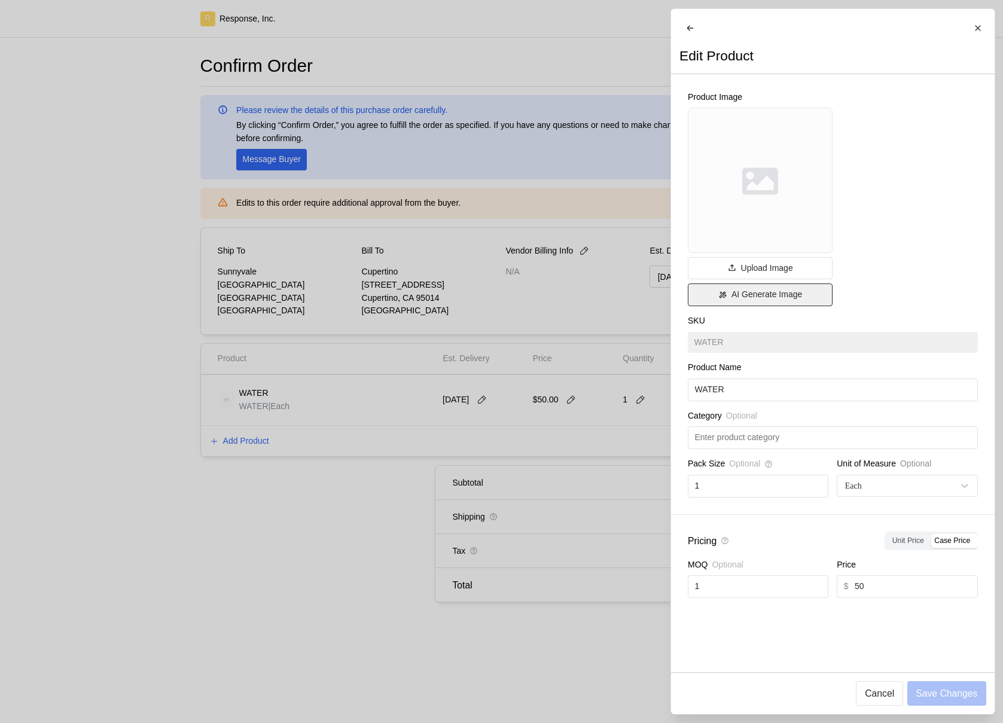
click at [758, 298] on p "AI Generate Image" at bounding box center [766, 294] width 71 height 13
click at [752, 297] on p "AI Generate Image" at bounding box center [766, 294] width 71 height 13
click at [115, 40] on div at bounding box center [501, 361] width 1003 height 723
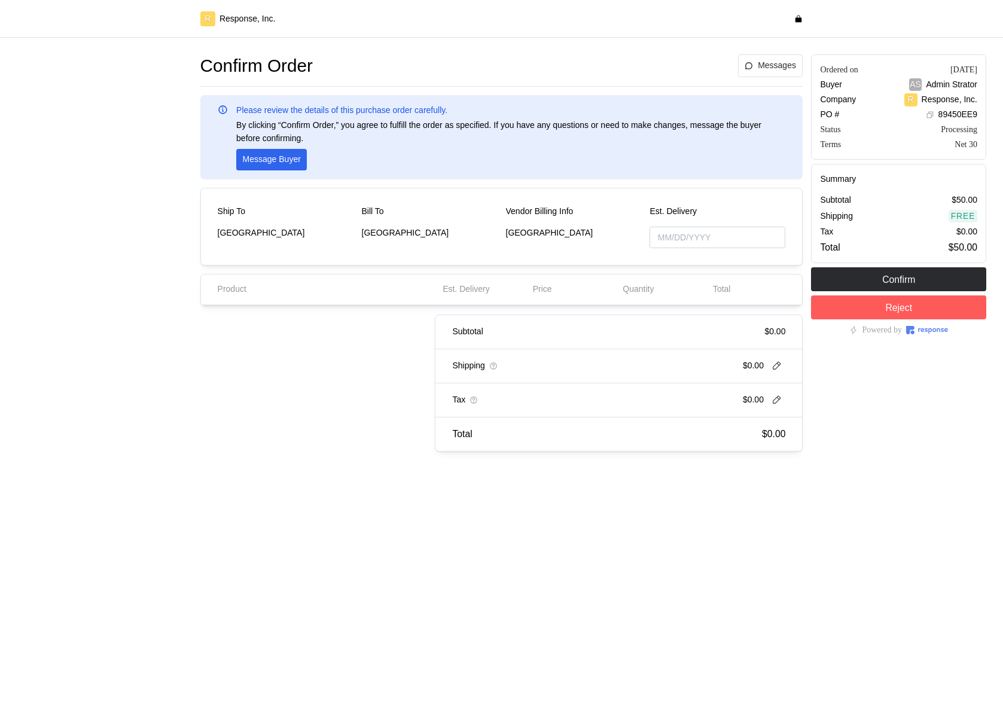
type input "[DATE]"
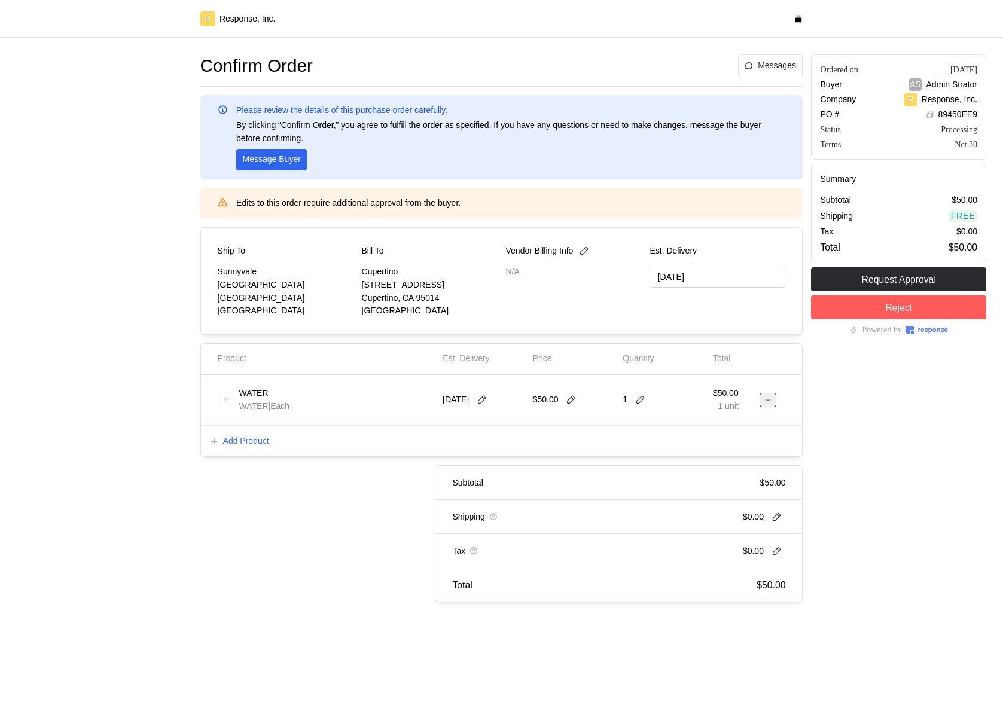
click at [774, 404] on button at bounding box center [767, 400] width 17 height 14
click at [725, 429] on p "Edit" at bounding box center [729, 425] width 77 height 13
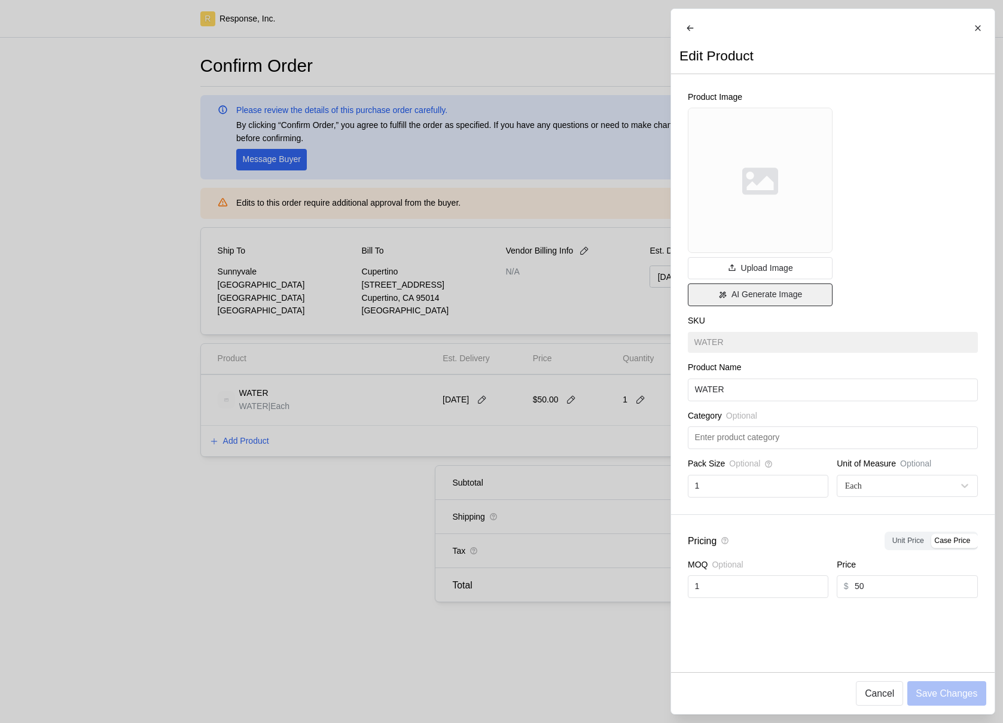
click at [728, 306] on button "AI Generate Image" at bounding box center [760, 294] width 145 height 23
click at [876, 287] on div "Product Image Upload Image AI Generate Image SKU WATER Product Name WATER Categ…" at bounding box center [832, 294] width 323 height 440
click at [976, 27] on icon at bounding box center [977, 28] width 8 height 8
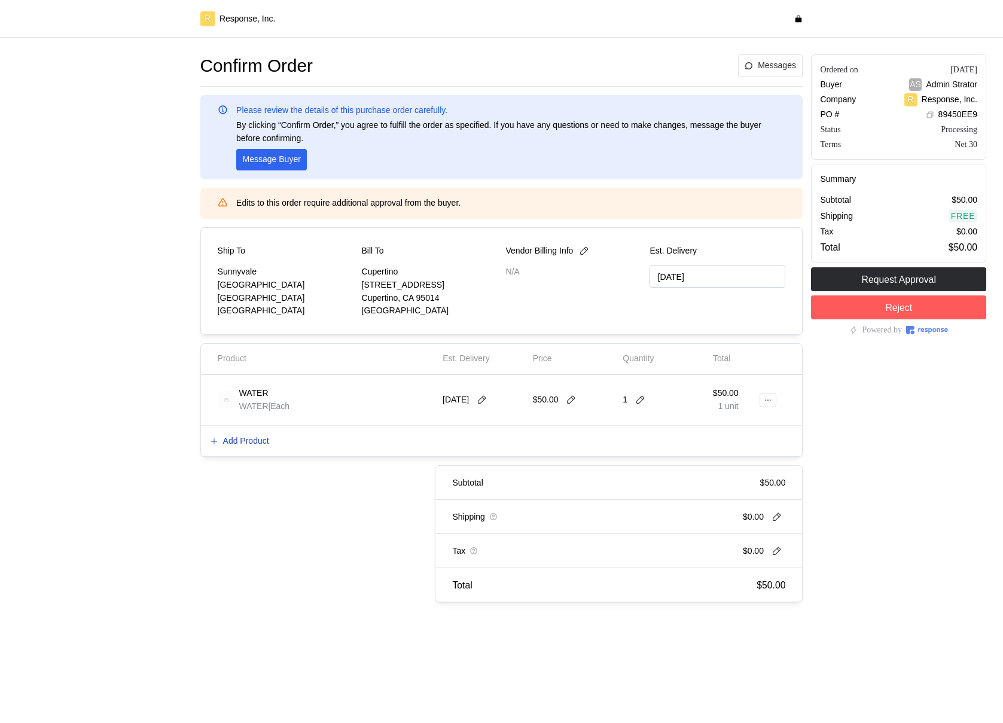
click at [234, 435] on p "Add Product" at bounding box center [246, 441] width 46 height 13
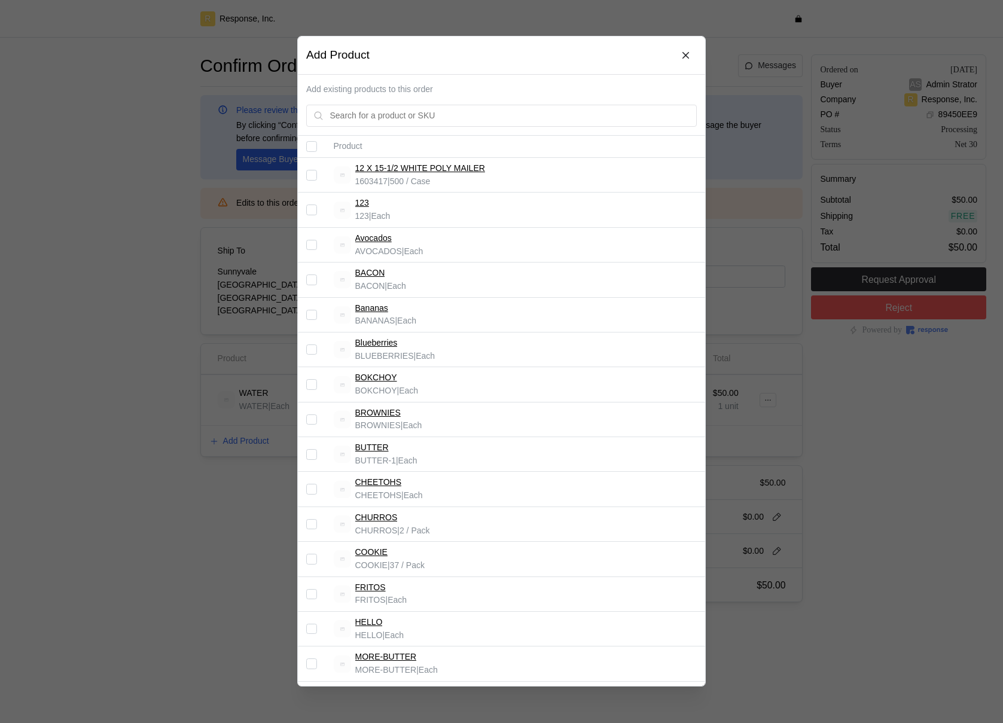
scroll to position [612, 0]
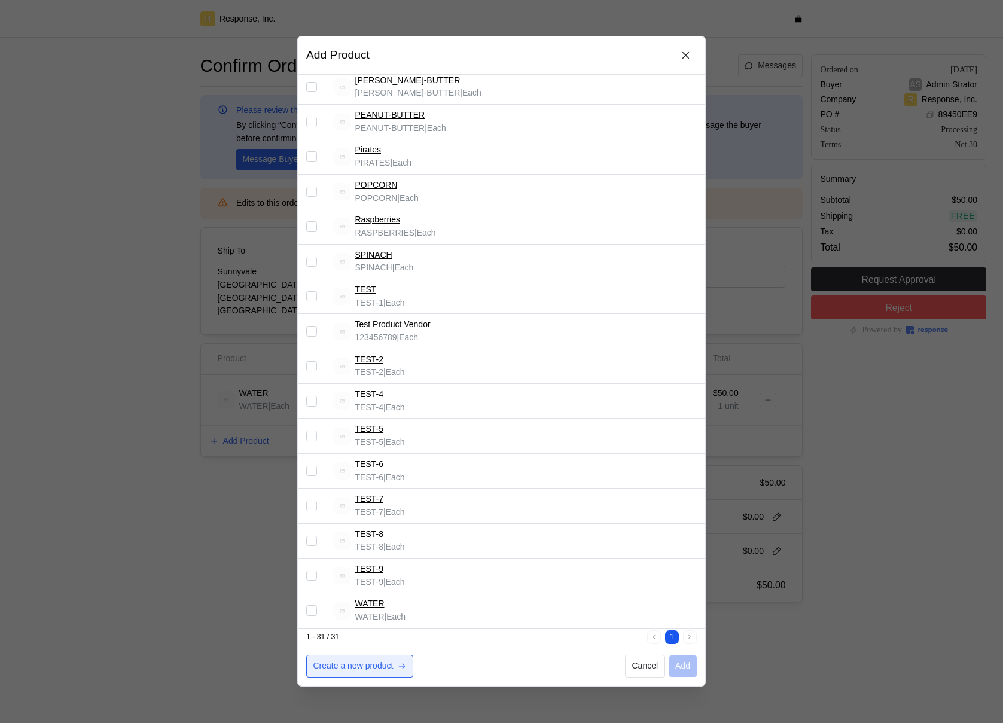
click at [403, 668] on icon at bounding box center [402, 667] width 8 height 8
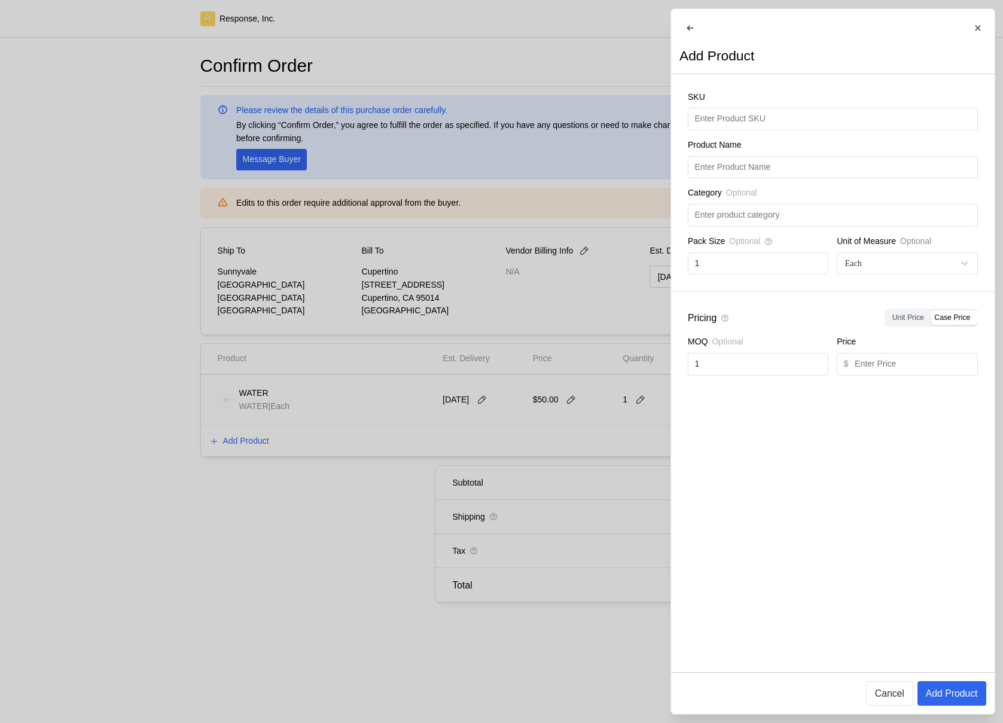
click at [552, 347] on div at bounding box center [501, 361] width 1003 height 723
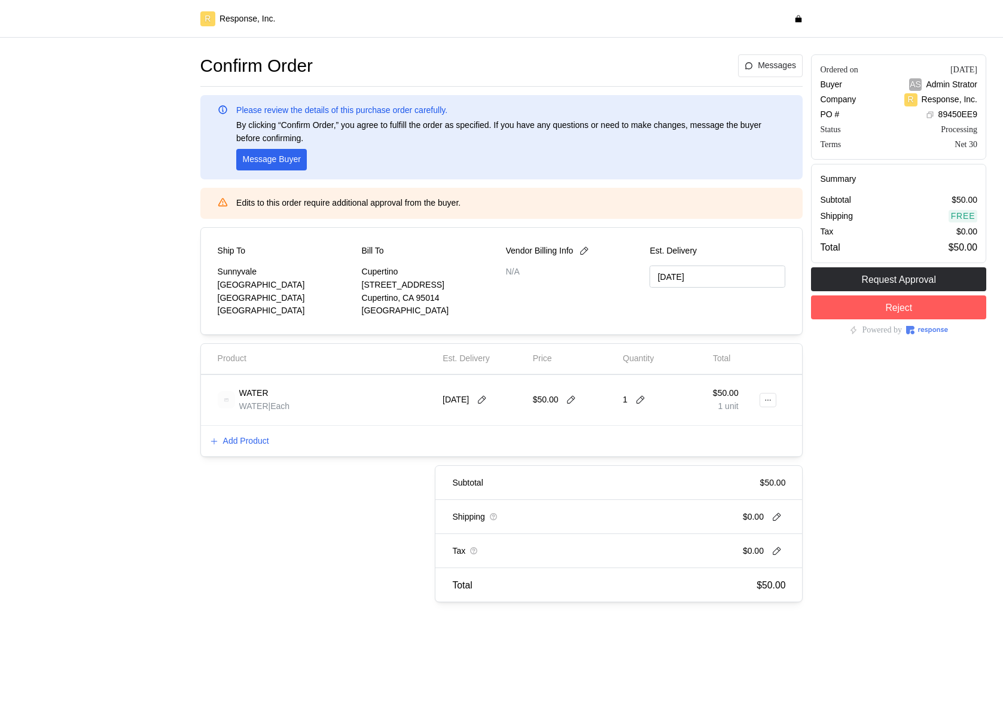
click at [756, 401] on div "$50.00 1 unit" at bounding box center [735, 399] width 45 height 33
click at [768, 402] on icon at bounding box center [768, 400] width 8 height 8
click at [698, 431] on p "Edit" at bounding box center [729, 425] width 77 height 13
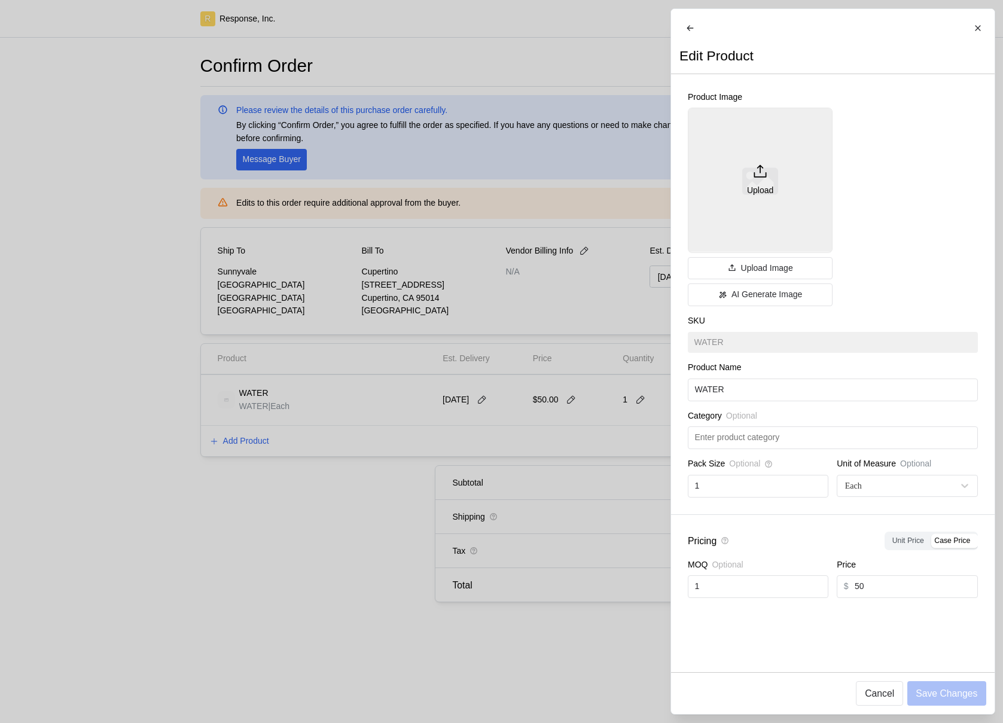
click at [782, 191] on div "Upload" at bounding box center [760, 180] width 145 height 145
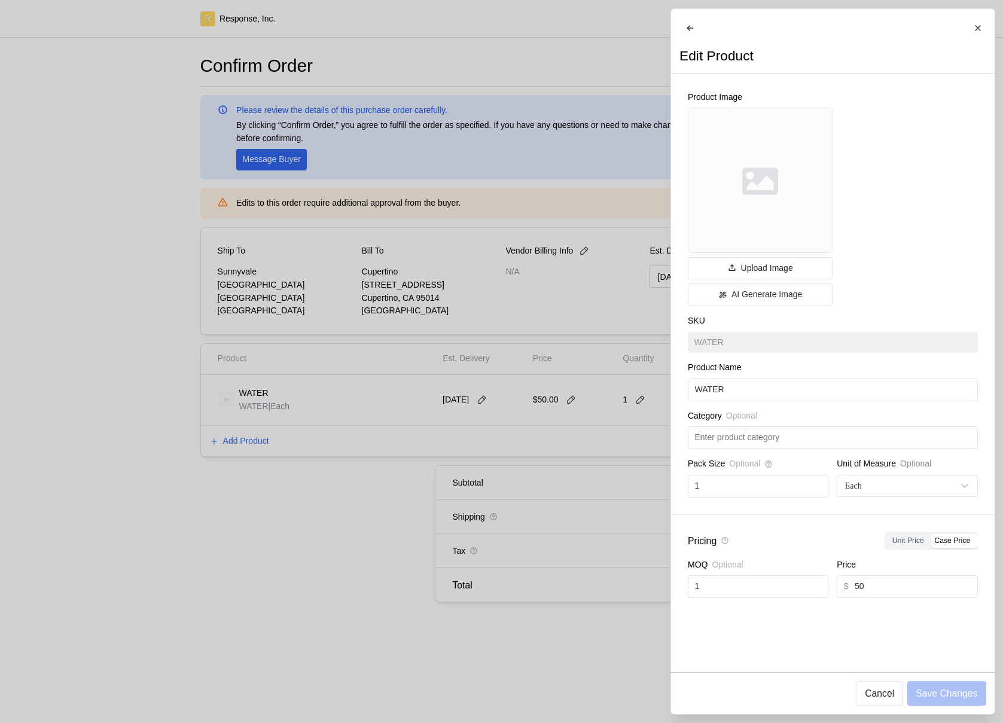
click at [102, 140] on div at bounding box center [501, 361] width 1003 height 723
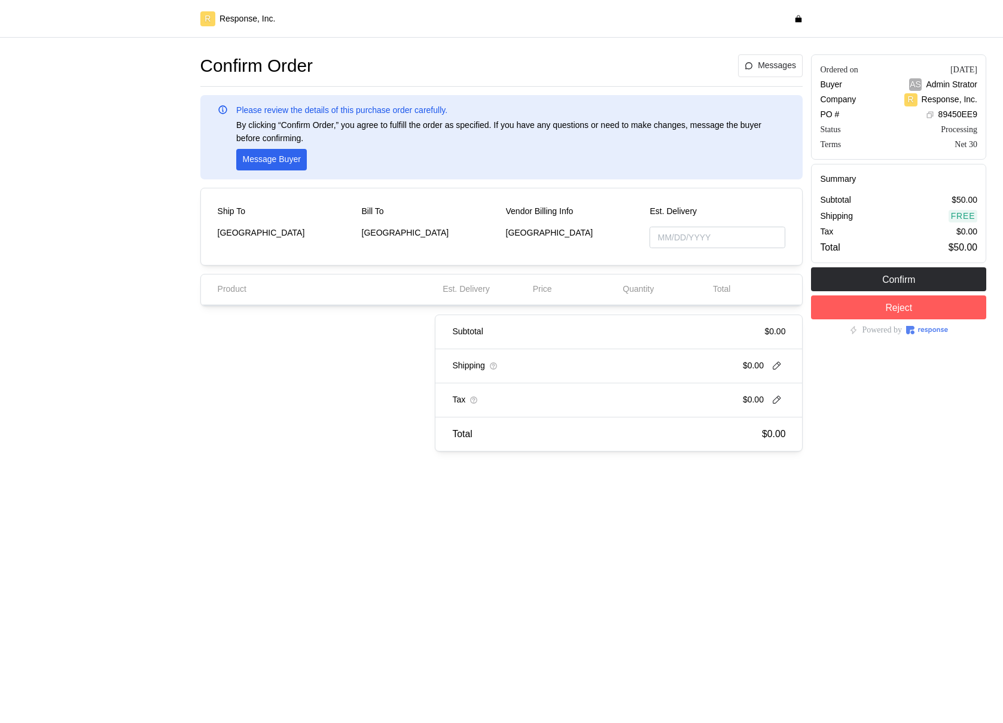
type input "10/30/2025"
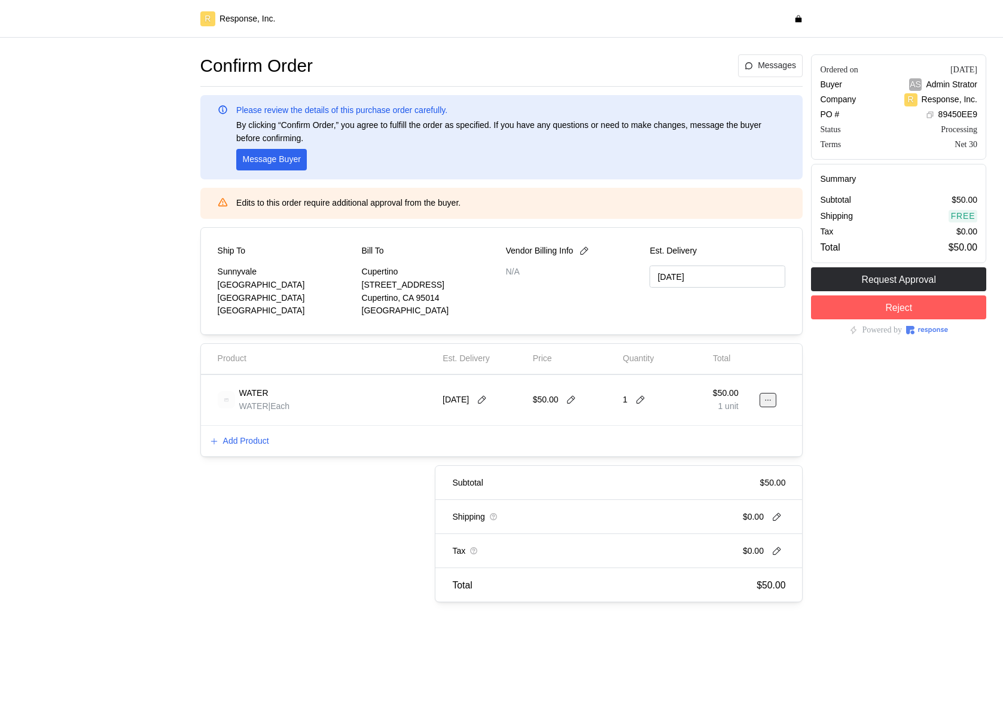
click at [767, 399] on icon at bounding box center [768, 400] width 8 height 8
click at [721, 433] on button "Edit" at bounding box center [723, 425] width 95 height 22
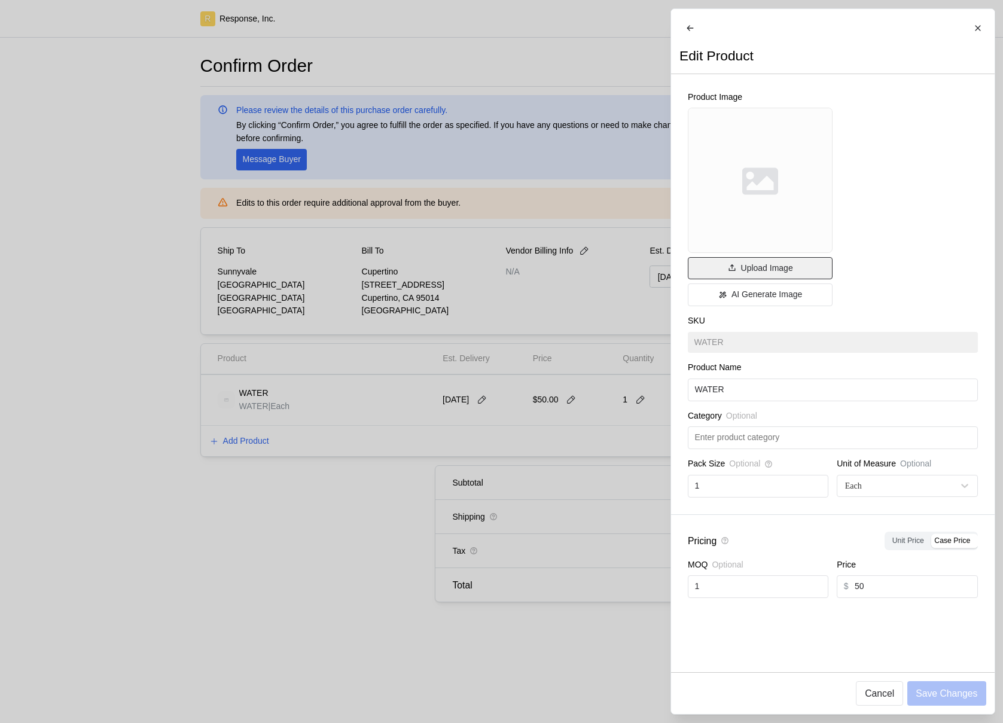
click at [758, 275] on p "Upload Image" at bounding box center [766, 268] width 52 height 13
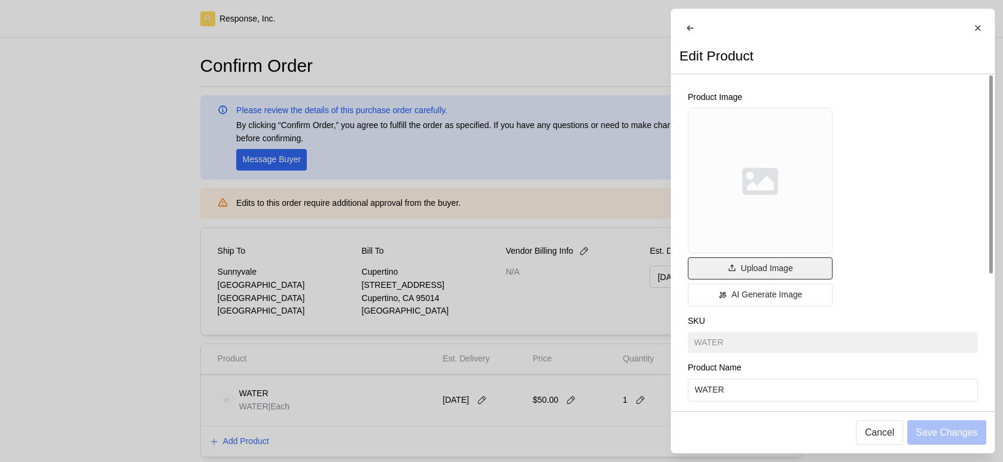
click at [792, 272] on p "Upload Image" at bounding box center [766, 268] width 52 height 13
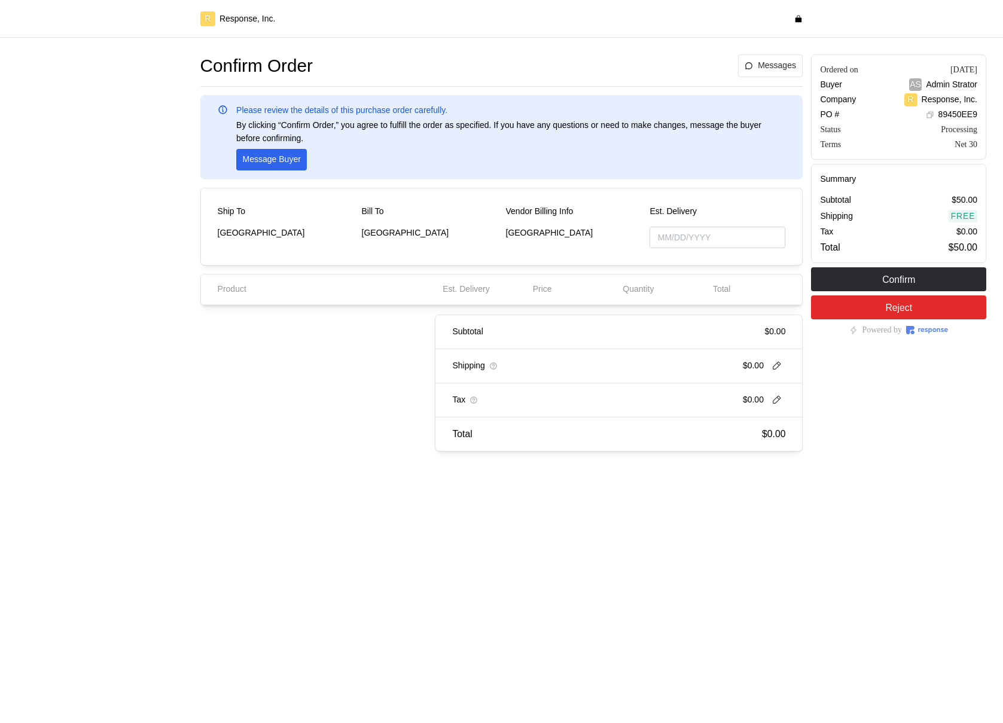
type input "10/30/2025"
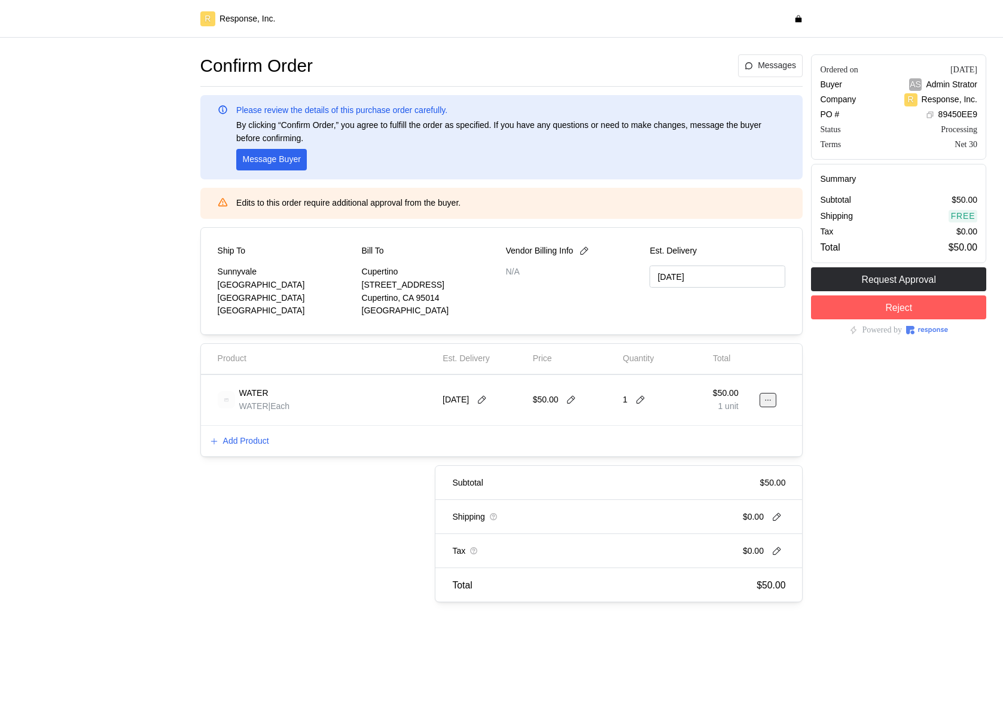
click at [766, 402] on icon at bounding box center [768, 400] width 8 height 8
click at [702, 427] on p "Edit" at bounding box center [729, 425] width 77 height 13
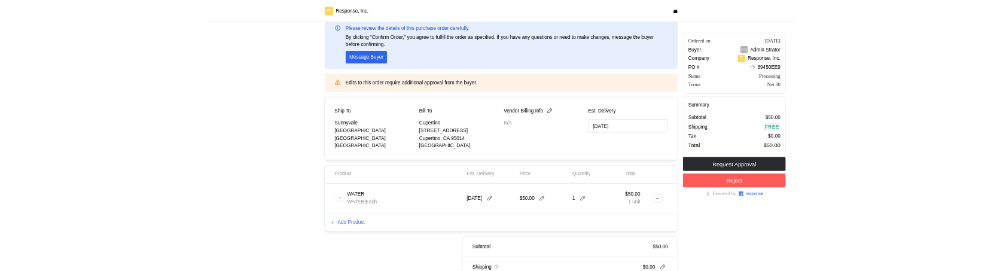
scroll to position [71, 0]
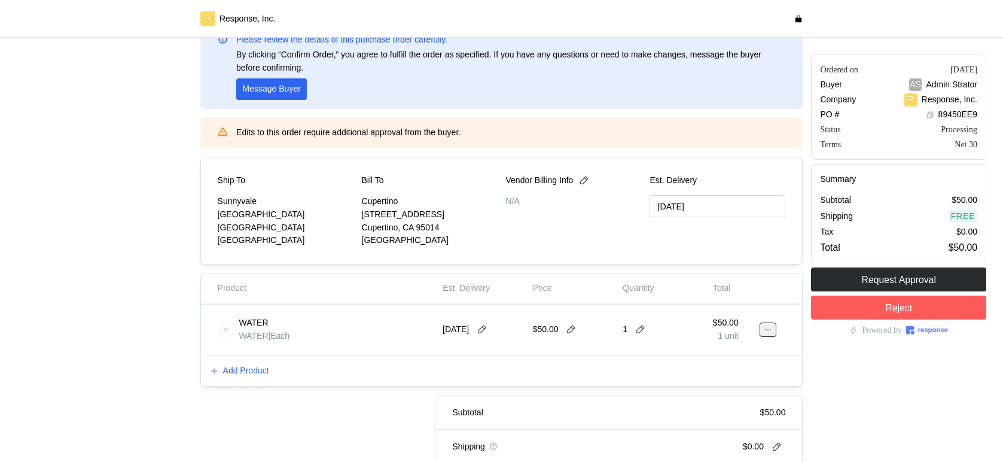
click at [766, 328] on icon at bounding box center [768, 329] width 8 height 8
click at [724, 353] on p "Edit" at bounding box center [729, 354] width 77 height 13
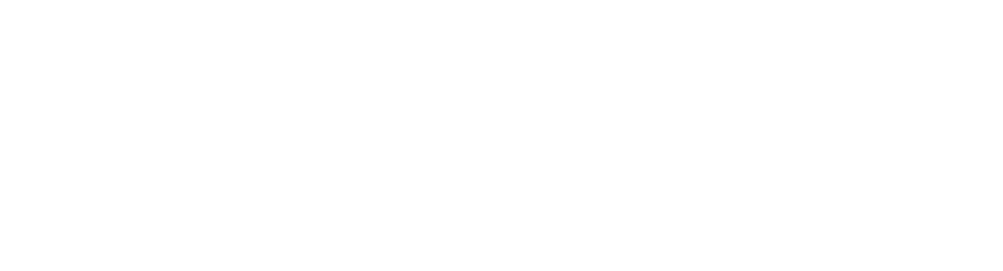
scroll to position [0, 0]
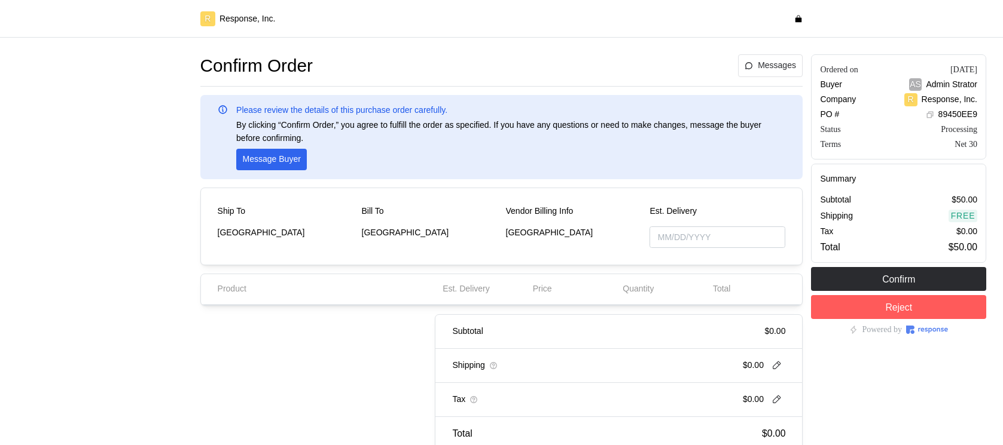
type input "[DATE]"
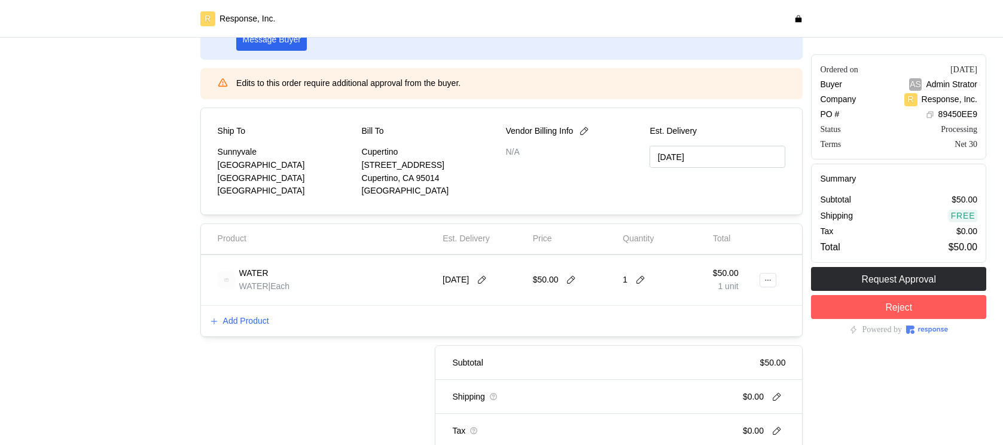
scroll to position [117, 0]
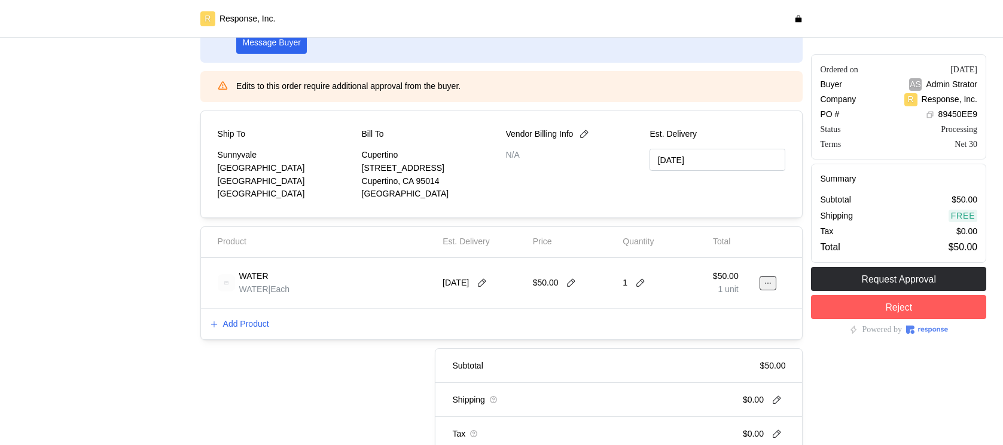
click at [768, 270] on icon at bounding box center [768, 283] width 8 height 8
click at [721, 270] on p "Edit" at bounding box center [729, 308] width 77 height 13
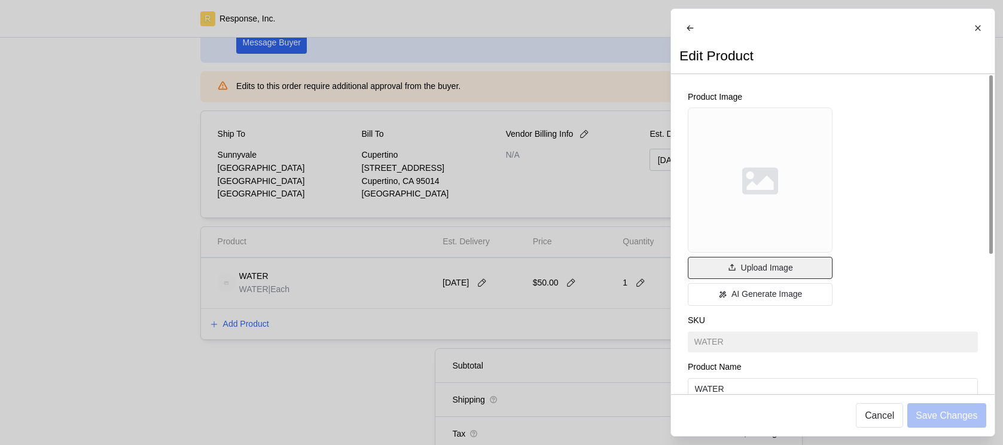
click at [762, 270] on p "Upload Image" at bounding box center [766, 268] width 52 height 13
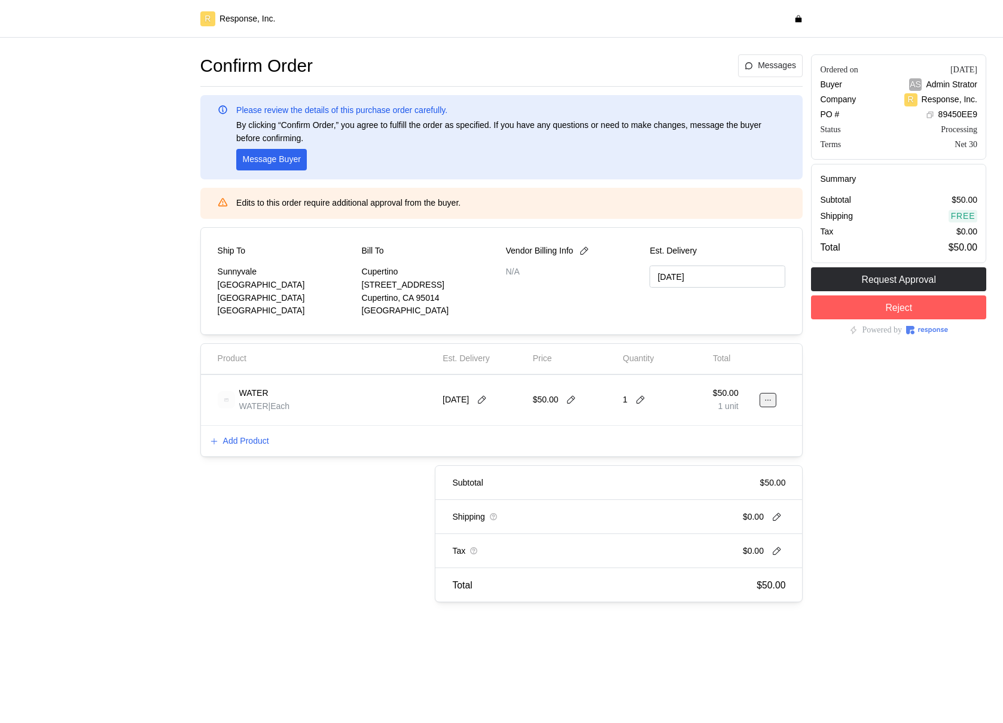
click at [764, 405] on button at bounding box center [767, 400] width 17 height 14
click at [723, 414] on button "Edit" at bounding box center [723, 425] width 95 height 22
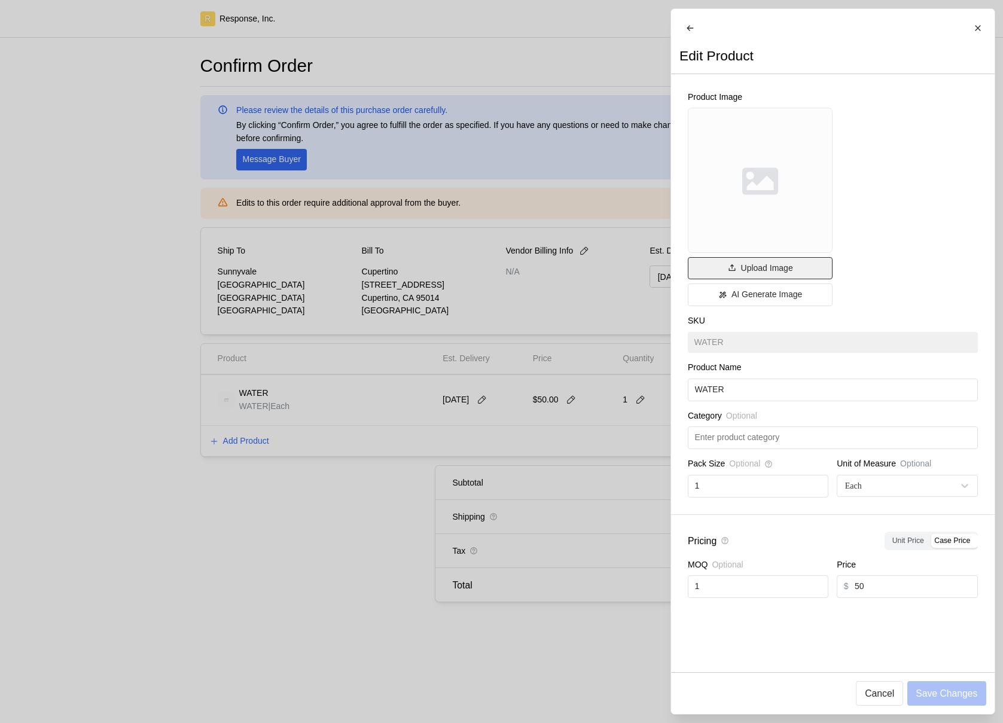
click at [811, 268] on button "Upload Image" at bounding box center [760, 268] width 145 height 23
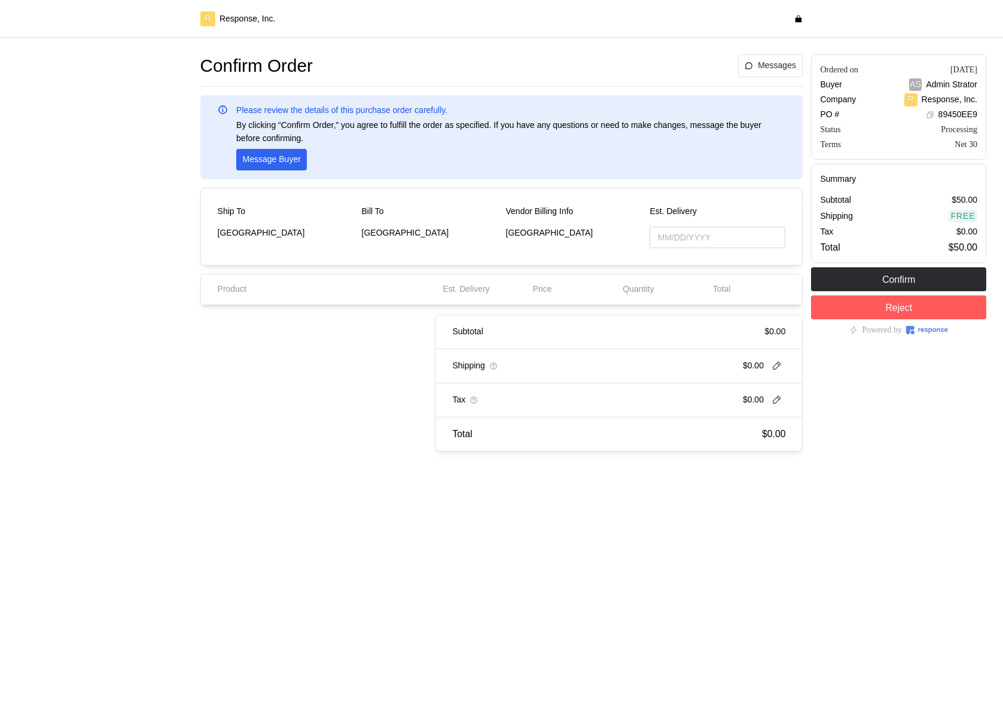
type input "[DATE]"
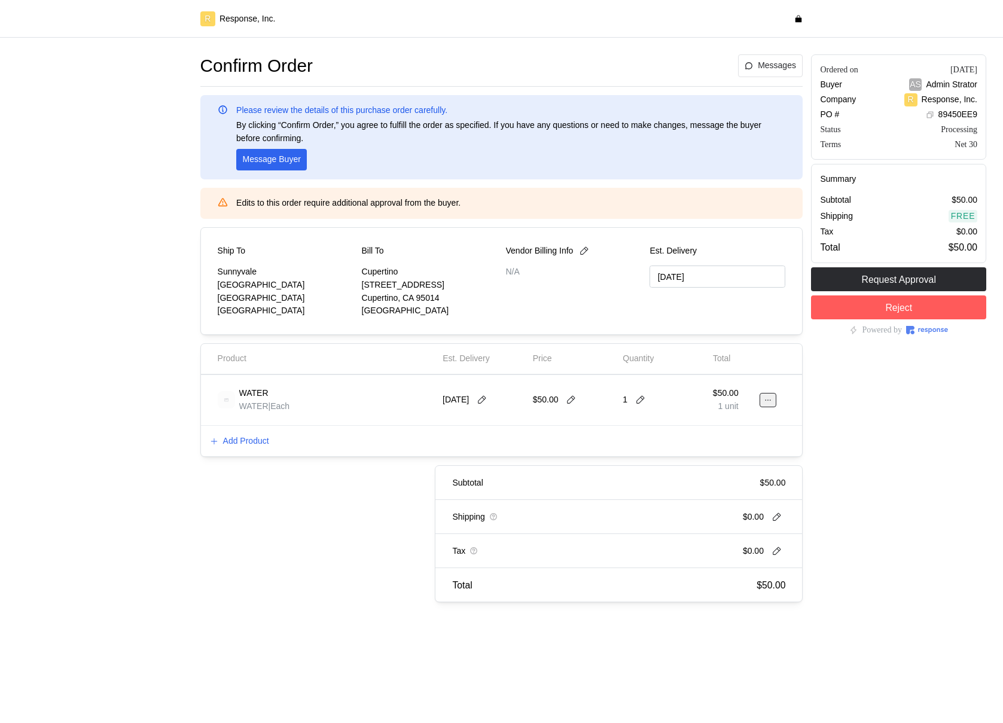
click at [768, 399] on icon at bounding box center [768, 400] width 8 height 8
click at [735, 420] on p "Edit" at bounding box center [729, 425] width 77 height 13
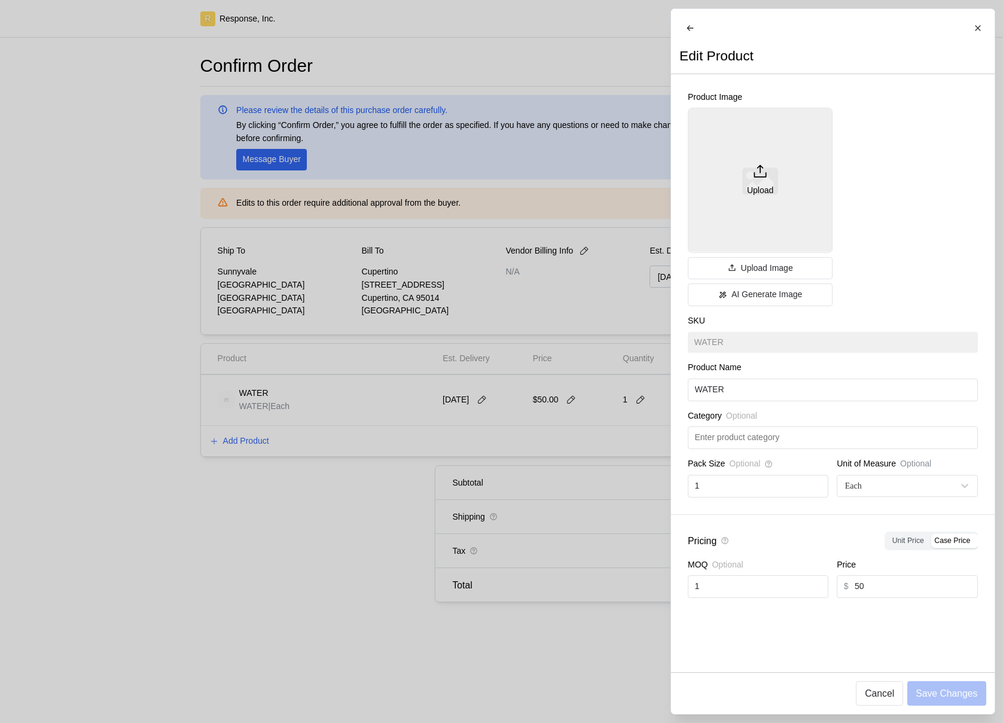
click at [756, 182] on div "Upload" at bounding box center [760, 180] width 145 height 145
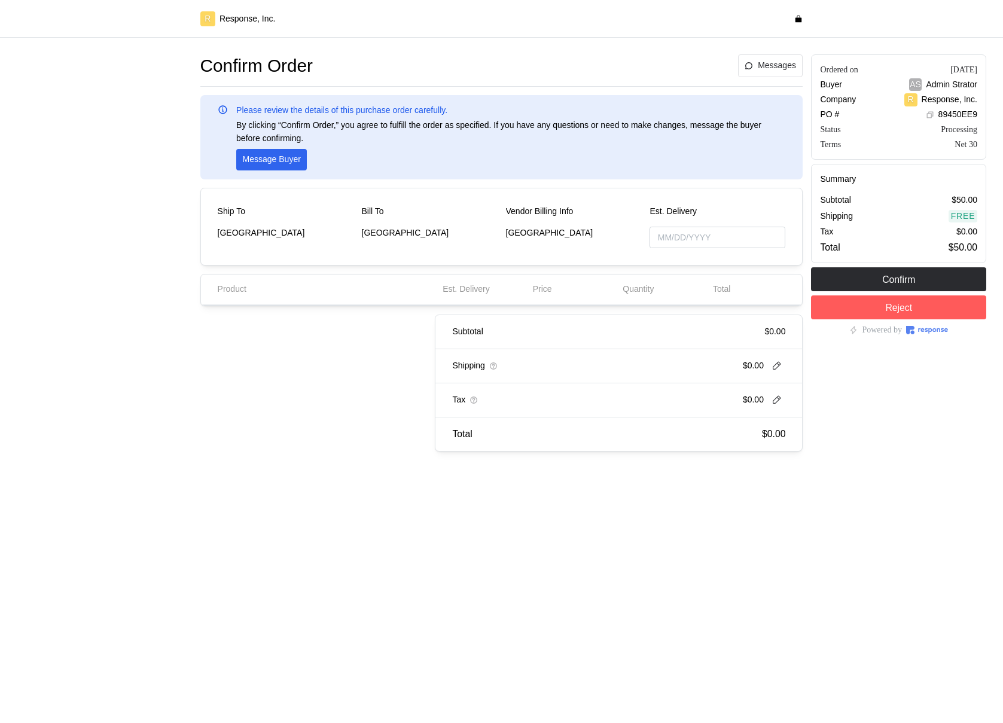
type input "[DATE]"
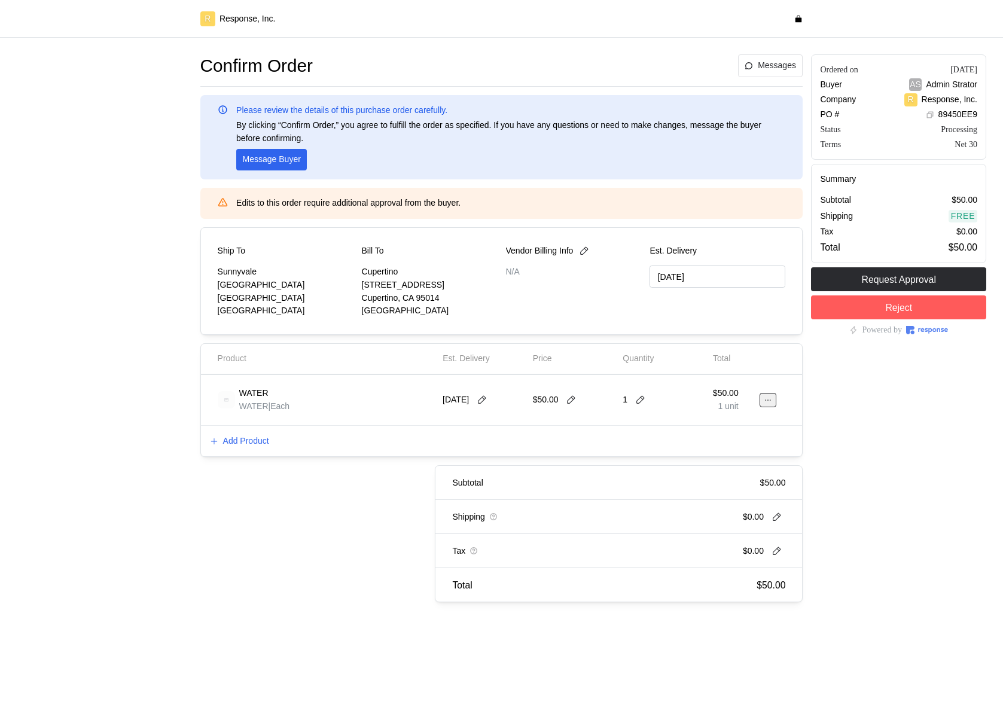
click at [765, 405] on button at bounding box center [767, 400] width 17 height 14
click at [709, 425] on p "Edit" at bounding box center [729, 425] width 77 height 13
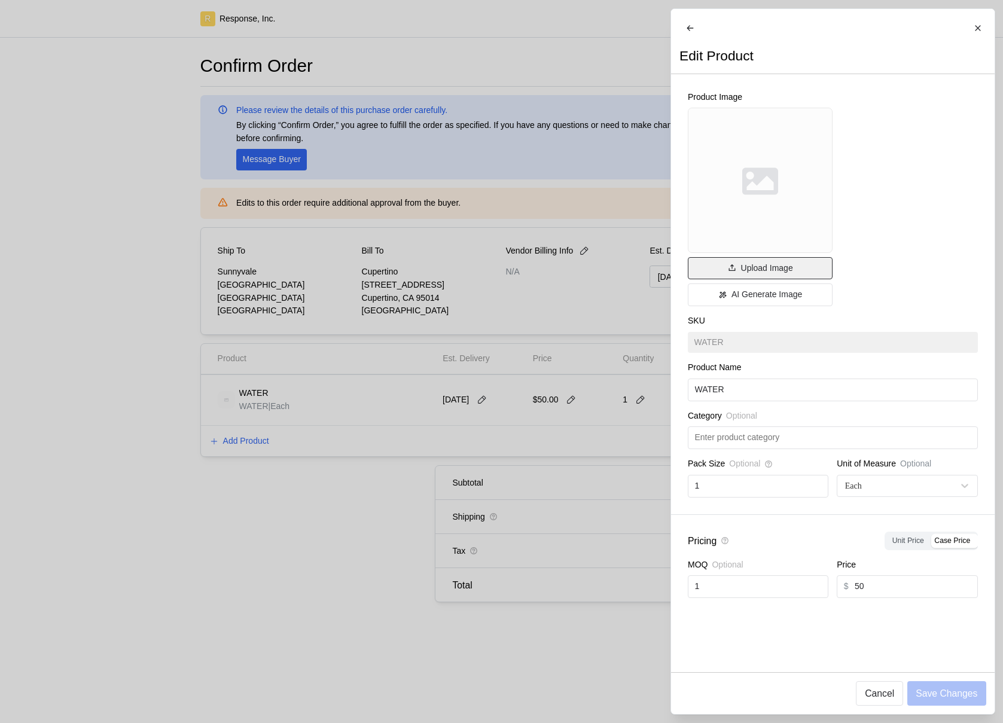
click at [747, 275] on p "Upload Image" at bounding box center [766, 268] width 52 height 13
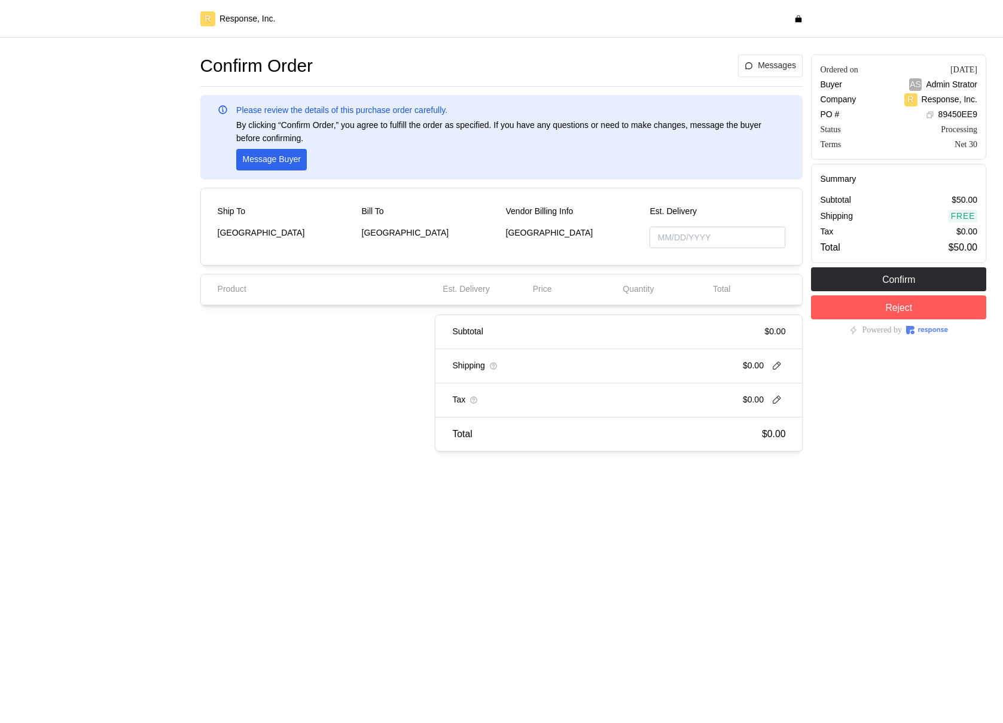
type input "[DATE]"
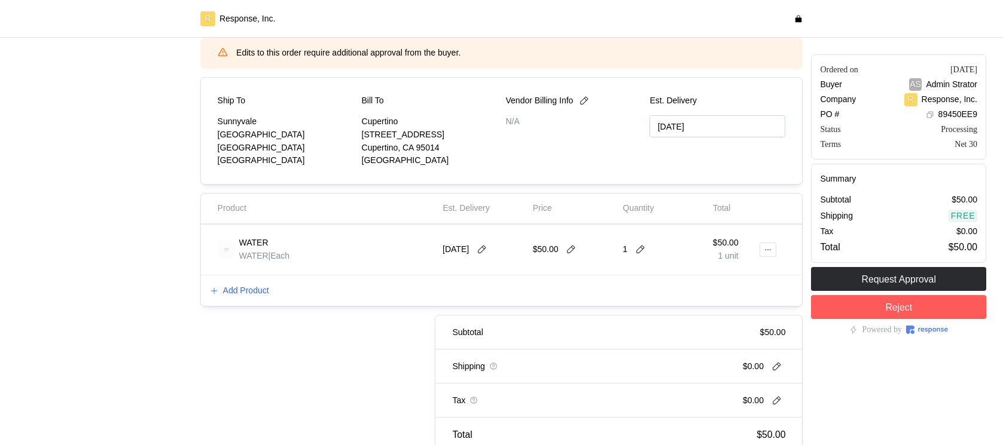
scroll to position [152, 0]
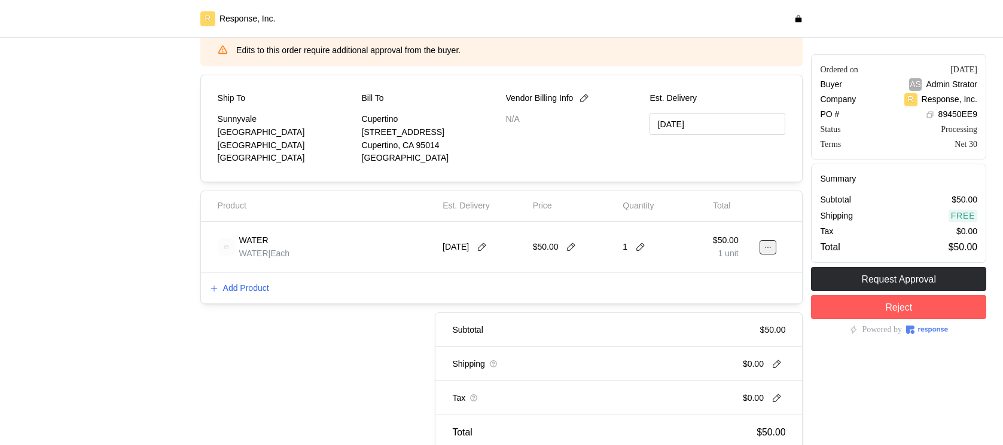
click at [769, 242] on button at bounding box center [767, 247] width 17 height 14
click at [716, 268] on p "Edit" at bounding box center [729, 272] width 77 height 13
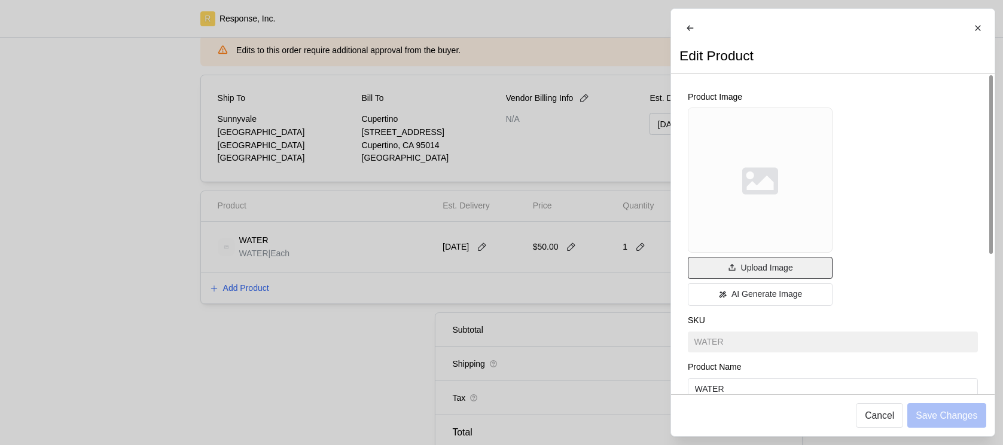
click at [750, 268] on button "Upload Image" at bounding box center [760, 268] width 145 height 23
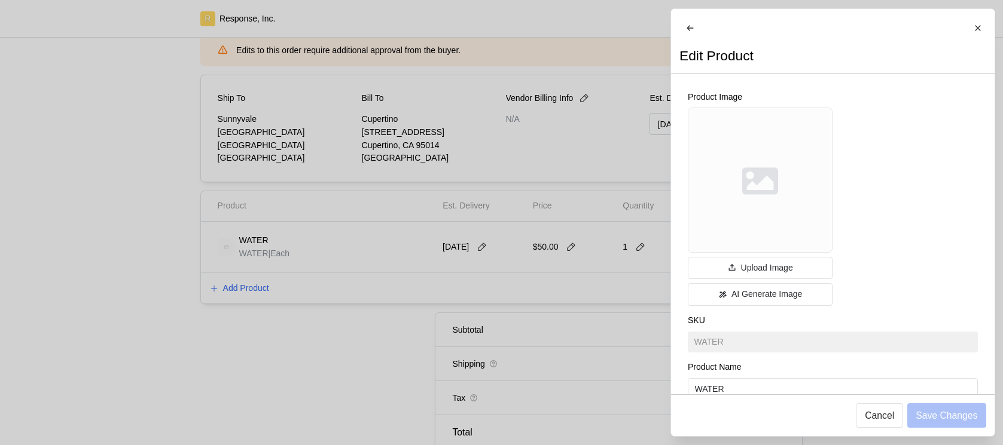
click at [181, 353] on div at bounding box center [501, 222] width 1003 height 445
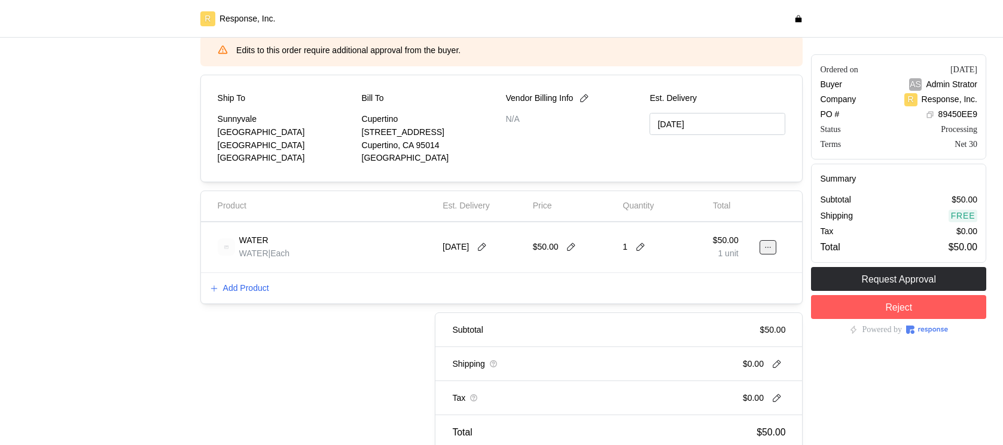
click at [769, 246] on icon at bounding box center [768, 247] width 8 height 8
click at [741, 274] on p "Edit" at bounding box center [729, 272] width 77 height 13
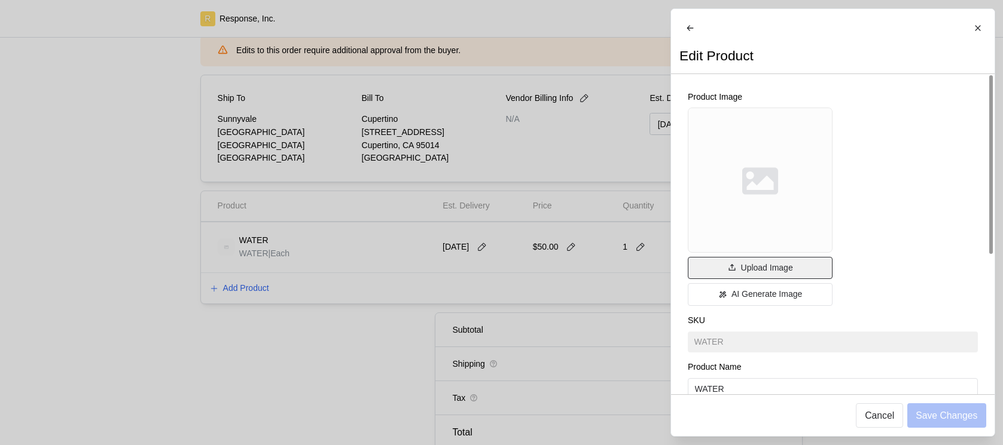
click at [743, 274] on p "Upload Image" at bounding box center [766, 268] width 52 height 13
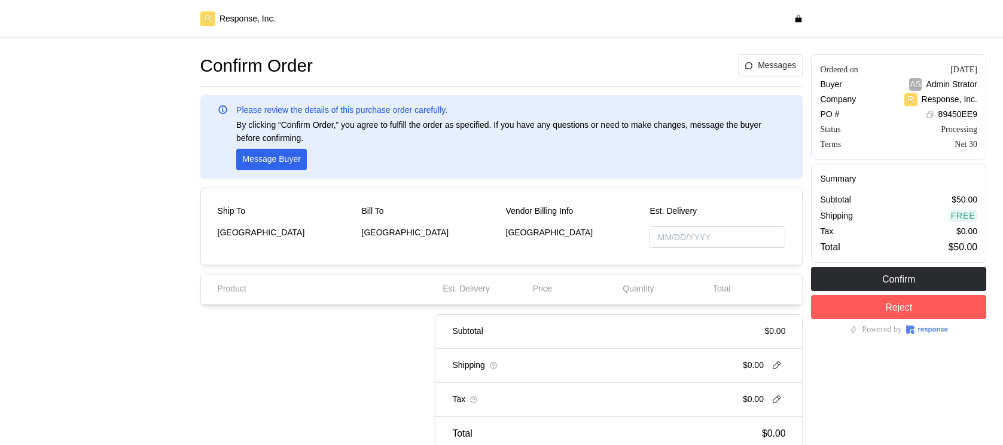
type input "[DATE]"
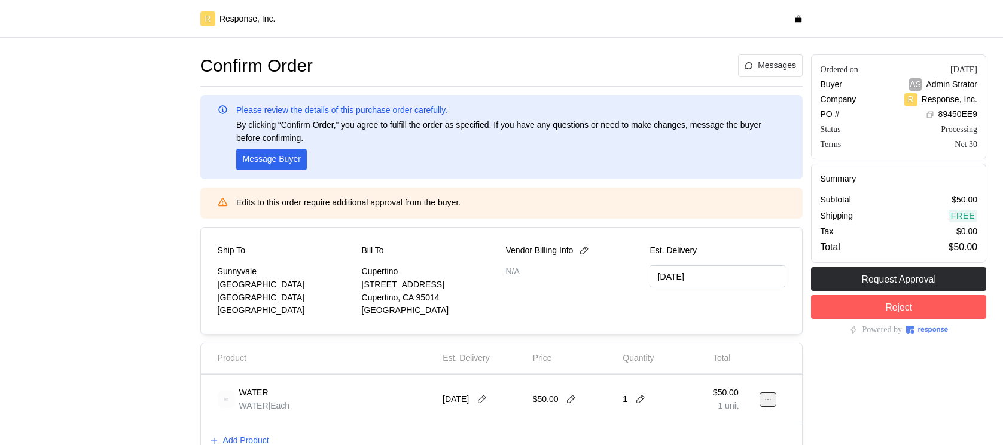
click at [766, 396] on icon at bounding box center [768, 400] width 8 height 8
click at [698, 423] on p "Edit" at bounding box center [729, 425] width 77 height 13
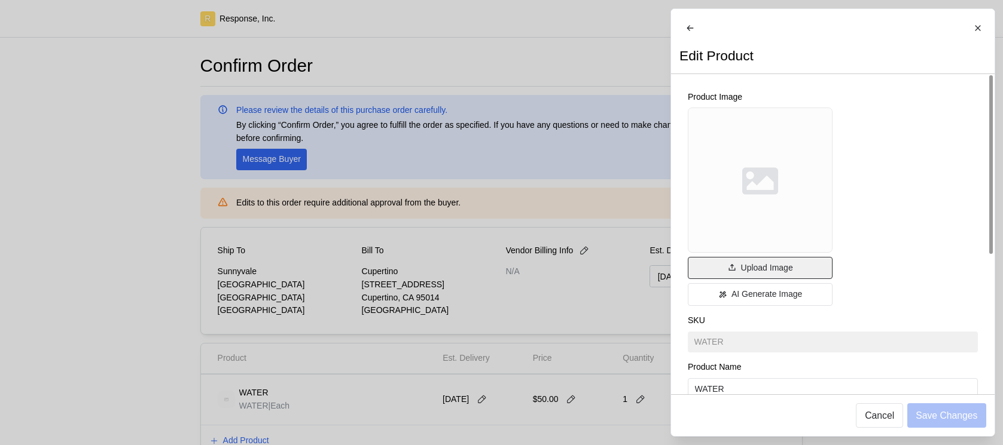
click at [746, 267] on button "Upload Image" at bounding box center [760, 268] width 145 height 23
click at [773, 275] on p "Upload Image" at bounding box center [766, 268] width 52 height 13
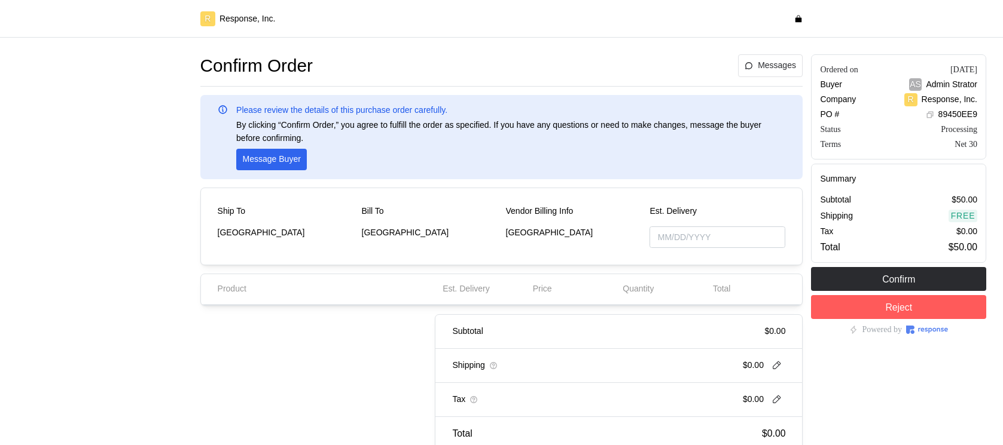
type input "[DATE]"
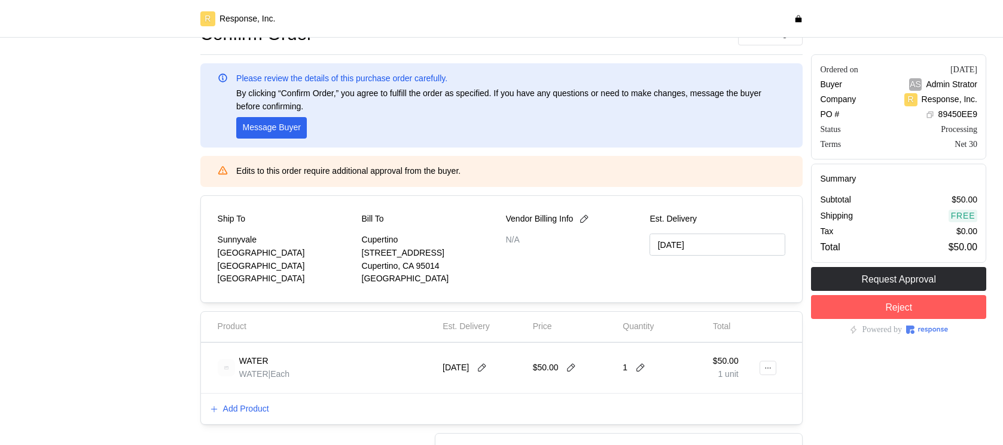
scroll to position [62, 0]
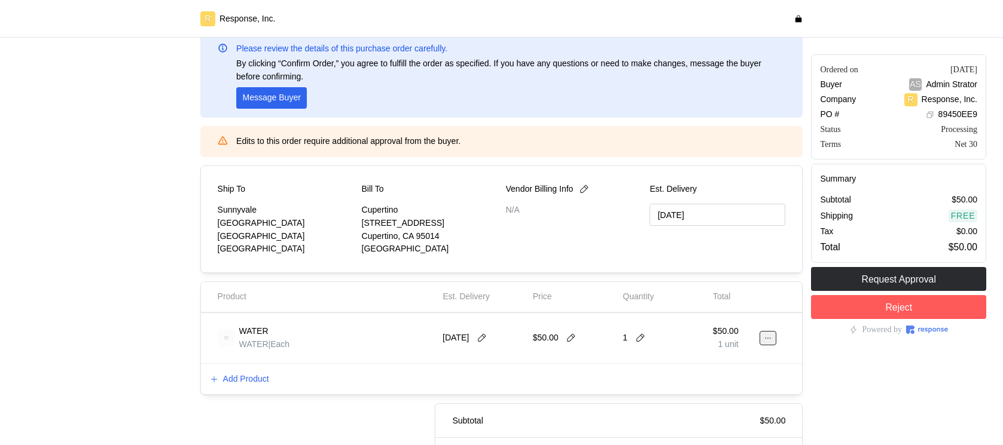
click at [764, 340] on icon at bounding box center [768, 338] width 8 height 8
click at [730, 361] on p "Edit" at bounding box center [729, 363] width 77 height 13
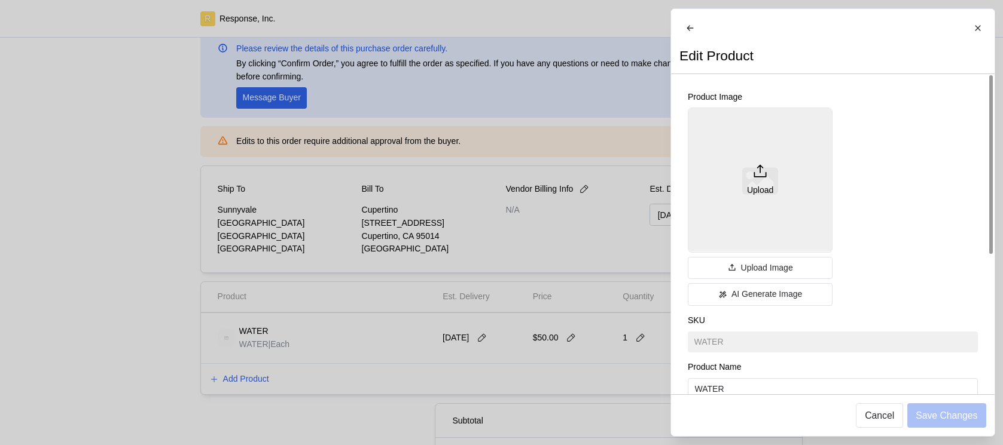
click at [745, 227] on div "Upload" at bounding box center [760, 180] width 145 height 145
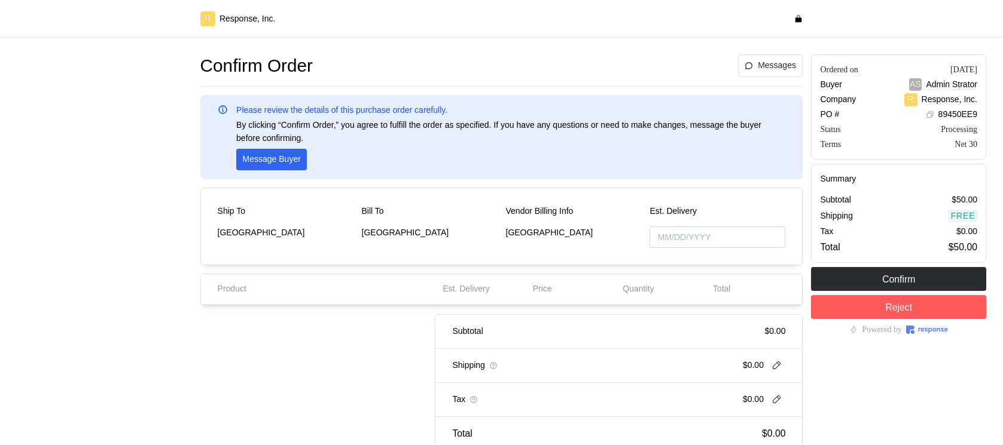
type input "[DATE]"
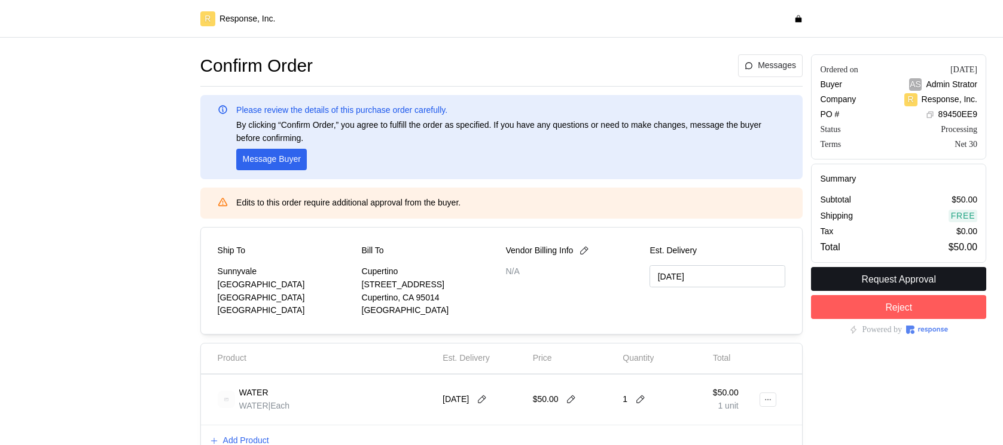
click at [892, 273] on p "Request Approval" at bounding box center [899, 279] width 74 height 15
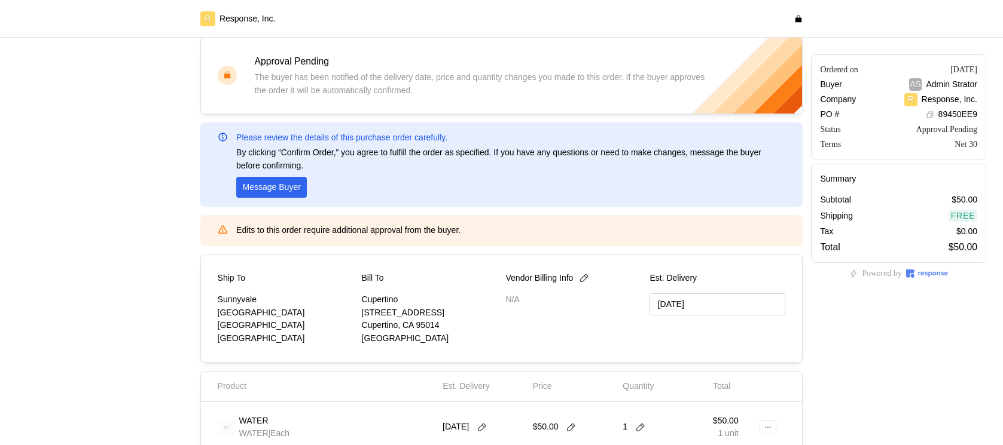
scroll to position [62, 0]
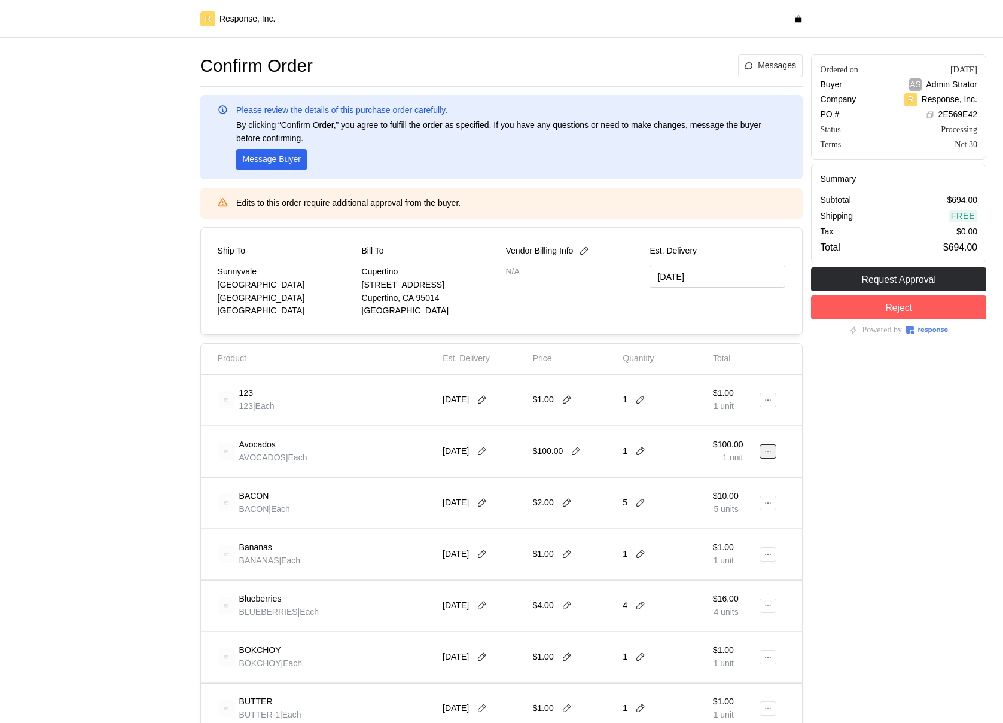
click at [762, 445] on button at bounding box center [767, 451] width 17 height 14
click at [718, 445] on p "Delete" at bounding box center [729, 497] width 77 height 13
click at [771, 445] on icon at bounding box center [768, 451] width 8 height 8
click at [741, 445] on p "Delete" at bounding box center [729, 497] width 77 height 13
click at [768, 445] on icon at bounding box center [768, 503] width 8 height 8
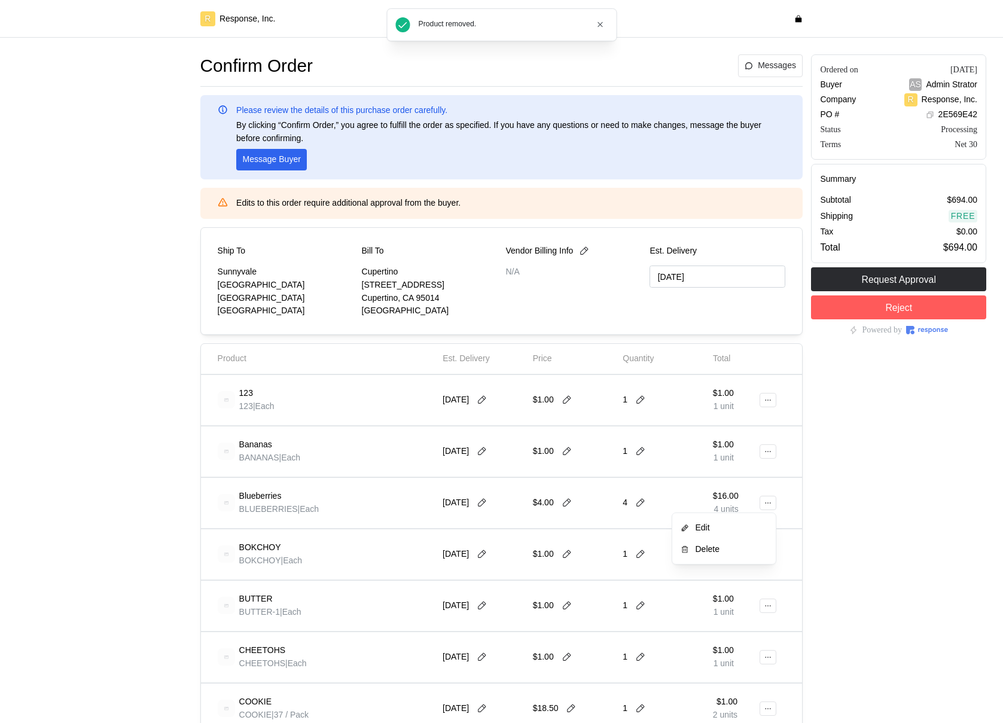
click at [732, 445] on p "Delete" at bounding box center [729, 548] width 77 height 13
click at [769, 445] on icon at bounding box center [768, 451] width 8 height 8
click at [736, 445] on p "Delete" at bounding box center [729, 497] width 77 height 13
click at [770, 445] on icon at bounding box center [768, 503] width 8 height 8
click at [731, 445] on p "Delete" at bounding box center [729, 548] width 77 height 13
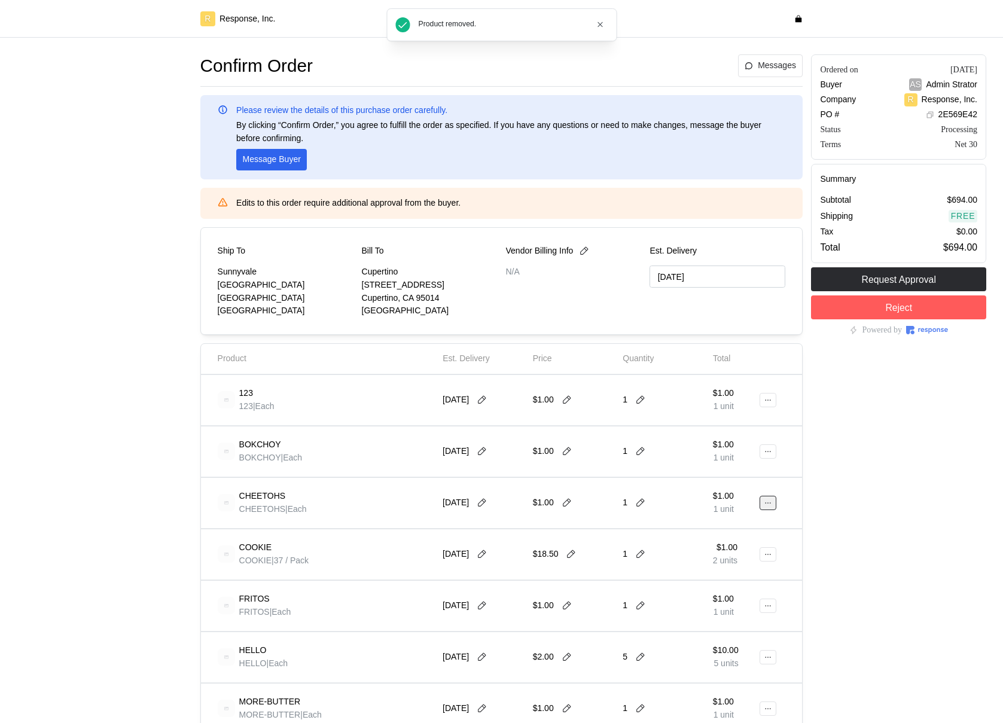
click at [774, 445] on button at bounding box center [767, 503] width 17 height 14
click at [757, 445] on p "Delete" at bounding box center [729, 548] width 77 height 13
click at [769, 445] on icon at bounding box center [768, 554] width 8 height 8
click at [745, 445] on p "Delete" at bounding box center [729, 600] width 77 height 13
click at [771, 445] on icon at bounding box center [768, 503] width 8 height 8
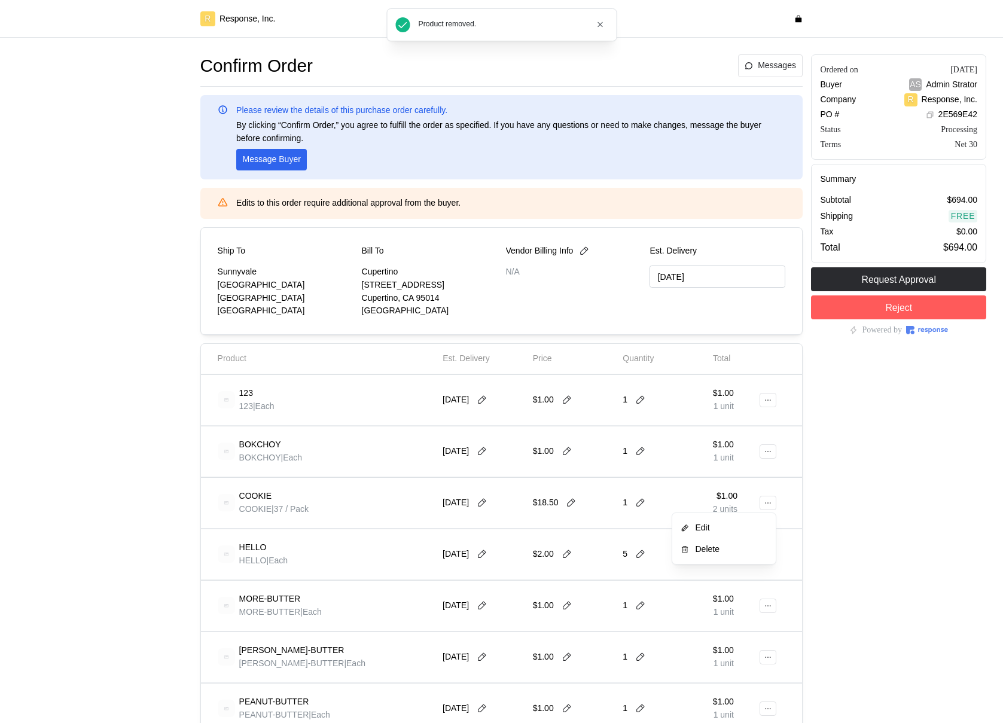
click at [752, 445] on p "Delete" at bounding box center [729, 548] width 77 height 13
click at [768, 445] on icon at bounding box center [768, 503] width 8 height 8
click at [744, 445] on p "Delete" at bounding box center [729, 548] width 77 height 13
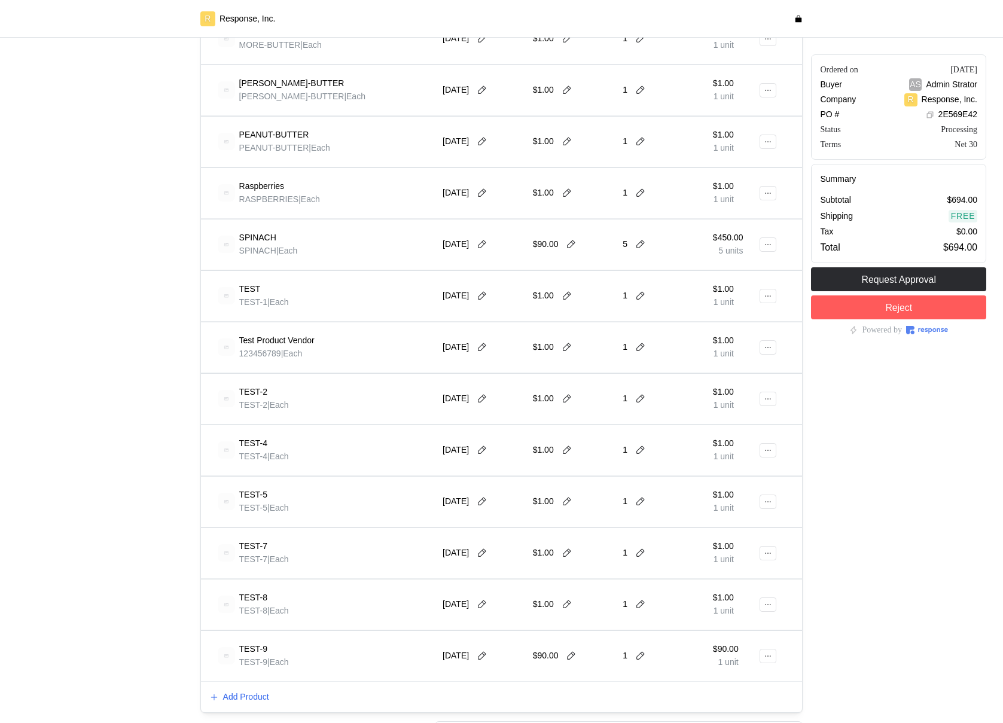
scroll to position [235, 0]
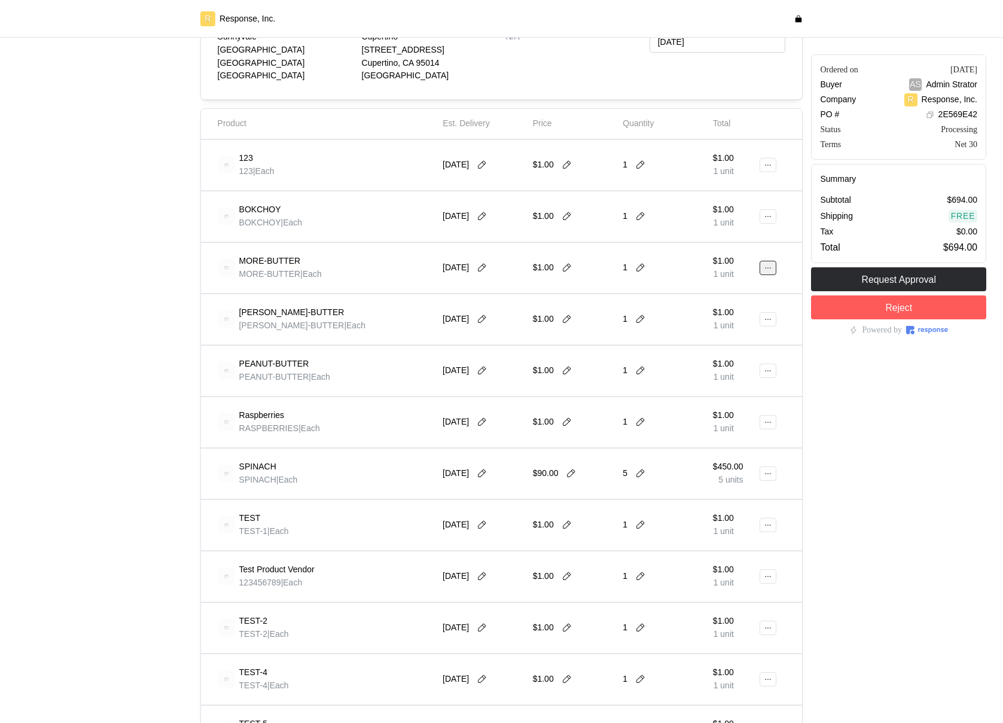
click at [769, 268] on icon at bounding box center [768, 268] width 8 height 8
click at [735, 310] on p "Delete" at bounding box center [729, 313] width 77 height 13
click at [773, 271] on button at bounding box center [767, 268] width 17 height 14
click at [759, 316] on p "Delete" at bounding box center [729, 313] width 77 height 13
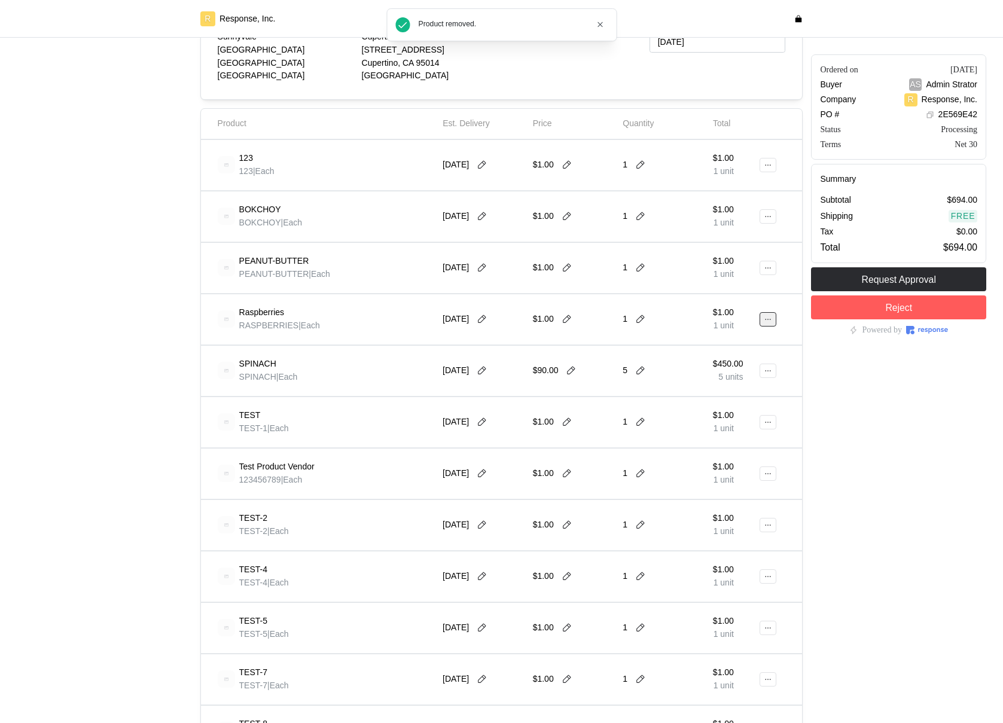
click at [765, 316] on icon at bounding box center [768, 319] width 8 height 8
click at [756, 367] on p "Delete" at bounding box center [729, 365] width 77 height 13
click at [767, 368] on icon at bounding box center [768, 371] width 8 height 8
click at [734, 407] on button "Delete" at bounding box center [723, 417] width 95 height 22
click at [767, 421] on icon at bounding box center [768, 422] width 8 height 8
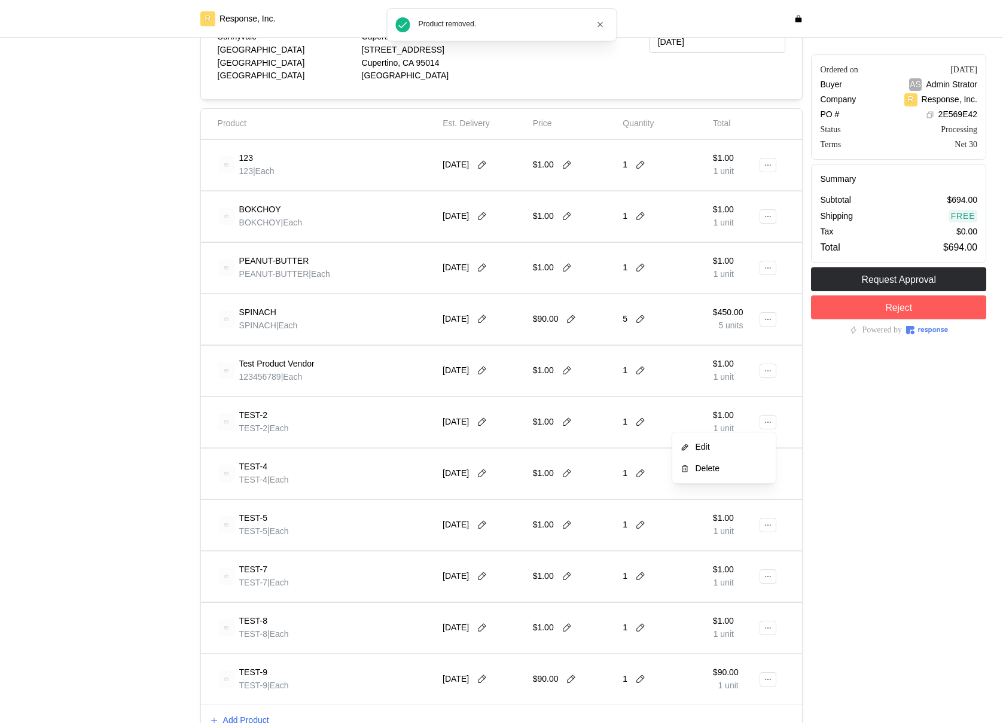
click at [746, 445] on p "Delete" at bounding box center [729, 468] width 77 height 13
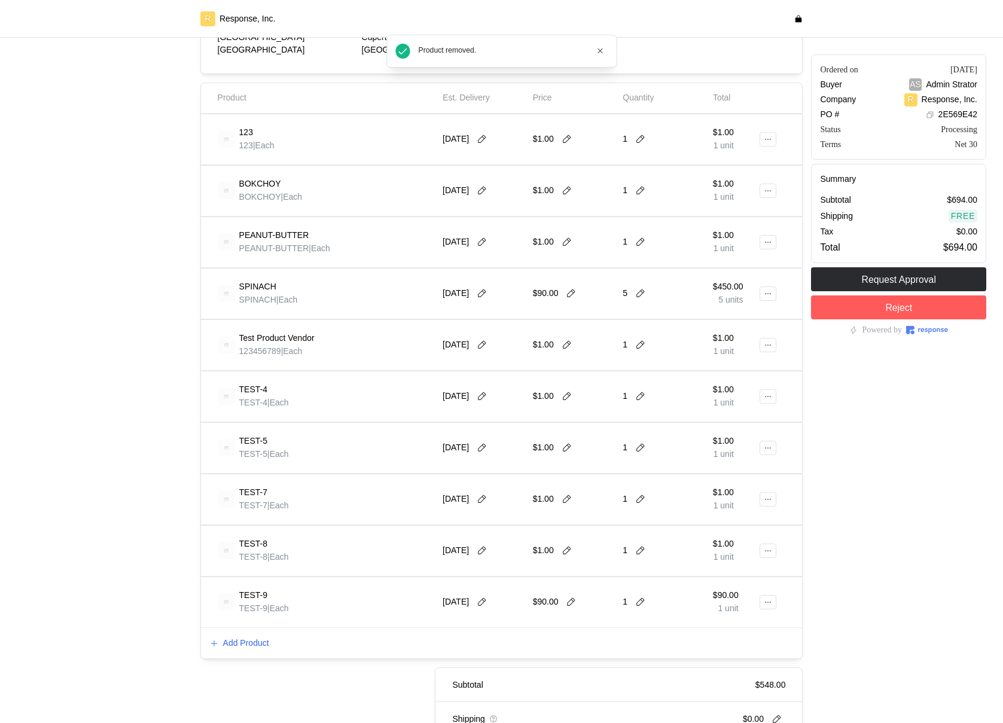
scroll to position [292, 0]
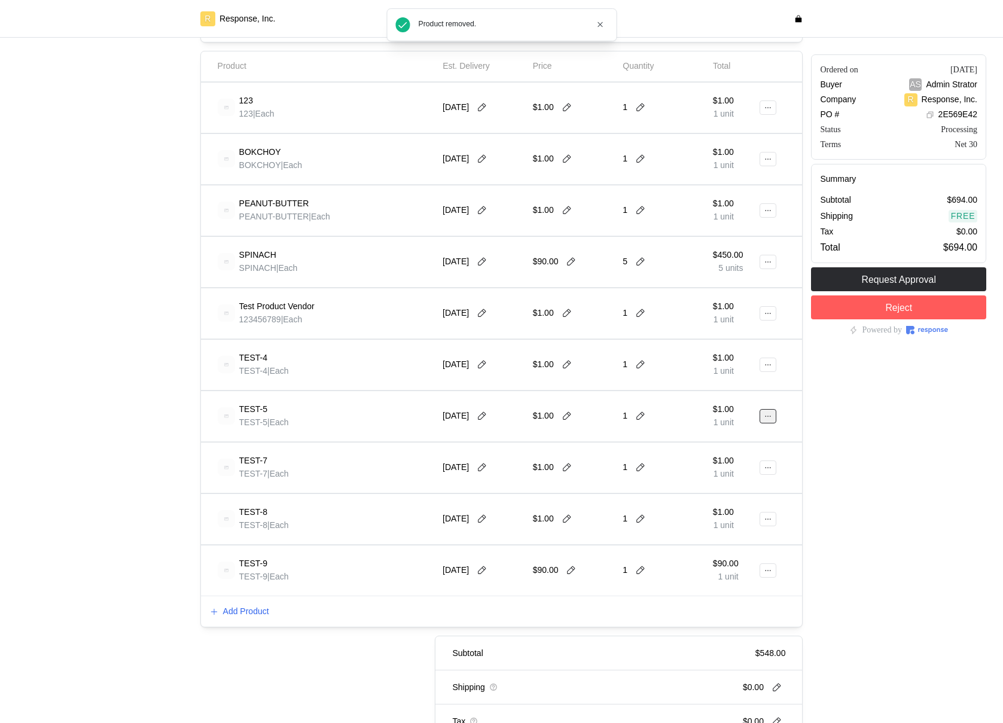
click at [767, 414] on icon at bounding box center [768, 416] width 8 height 8
click at [749, 445] on p "Delete" at bounding box center [729, 462] width 77 height 13
click at [774, 362] on button at bounding box center [767, 365] width 17 height 14
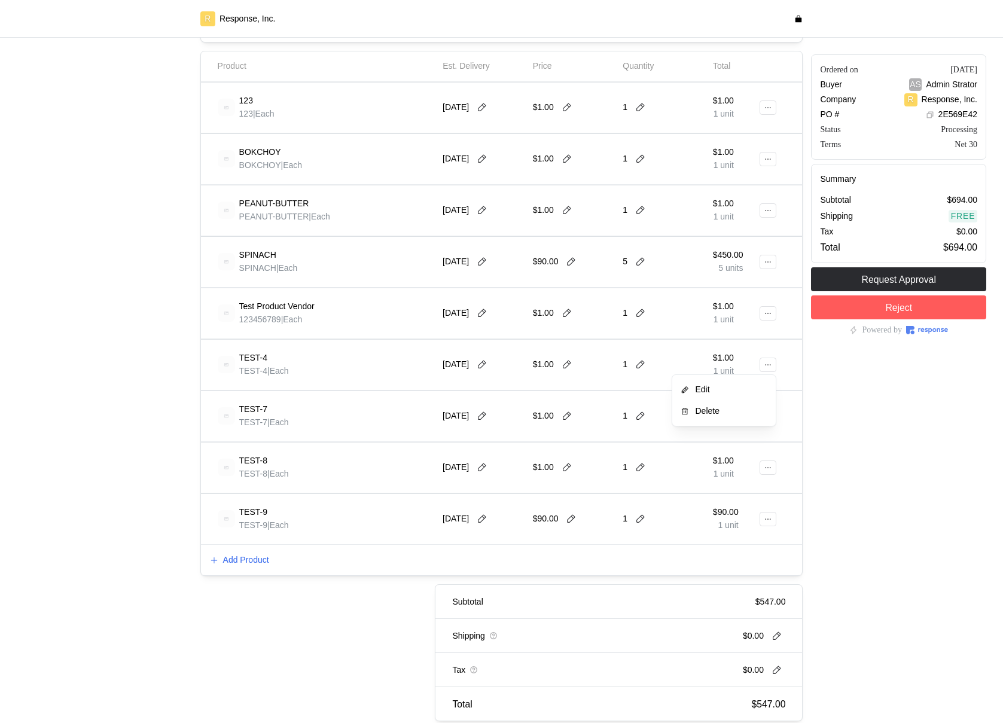
click at [742, 405] on p "Delete" at bounding box center [729, 410] width 77 height 13
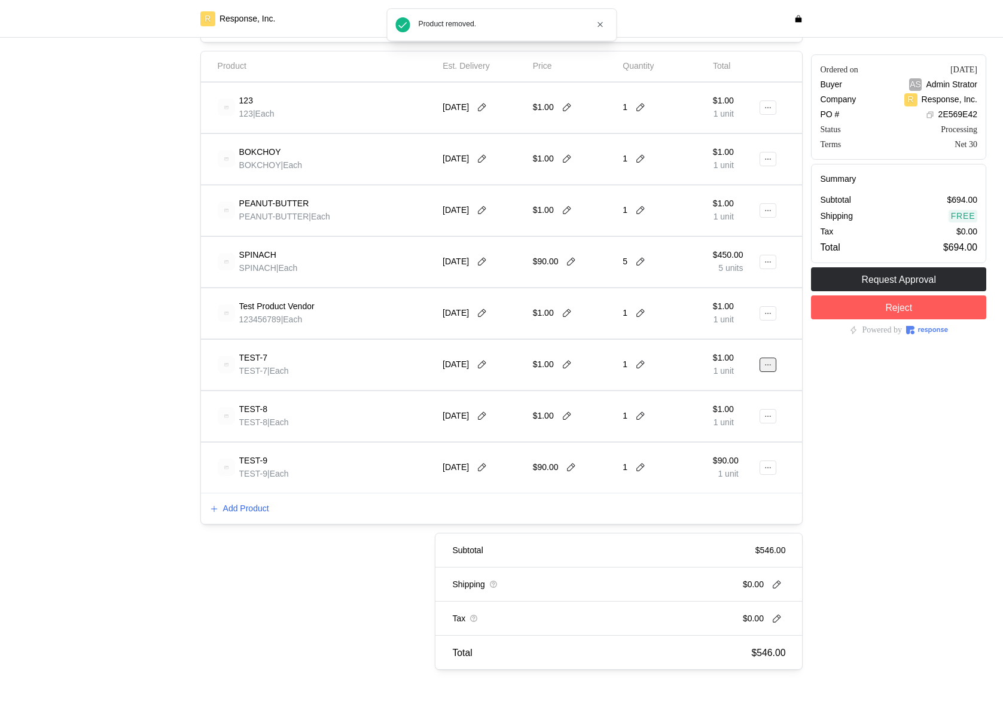
click at [773, 358] on button at bounding box center [767, 365] width 17 height 14
click at [739, 405] on p "Delete" at bounding box center [729, 410] width 77 height 13
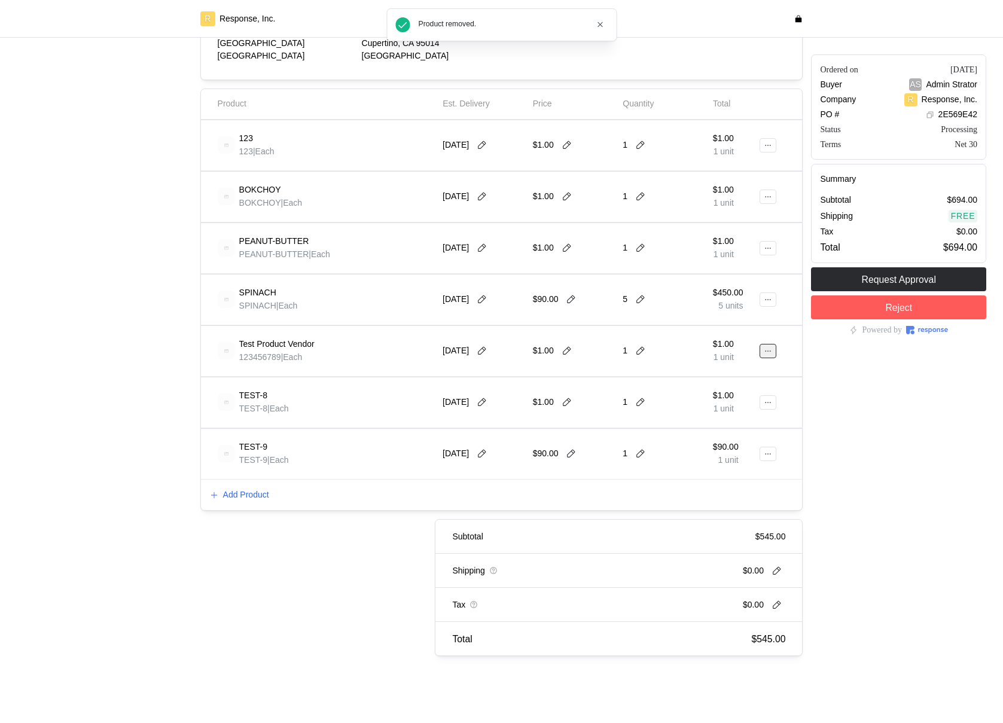
click at [769, 352] on icon at bounding box center [768, 351] width 8 height 8
click at [749, 396] on p "Delete" at bounding box center [729, 396] width 77 height 13
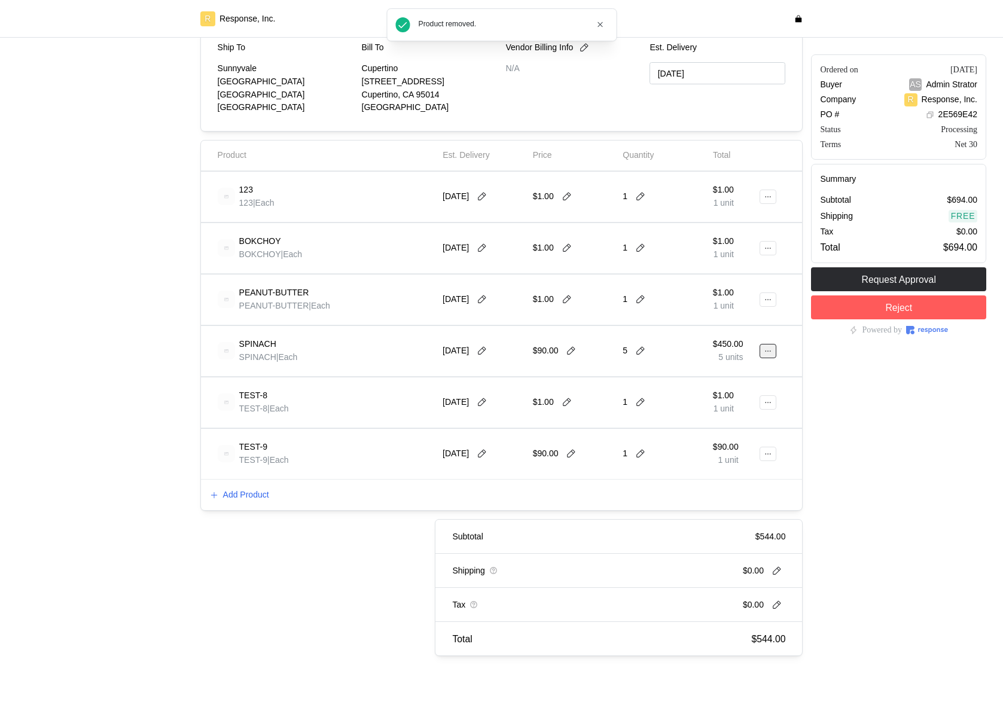
click at [770, 347] on icon at bounding box center [768, 351] width 8 height 8
click at [756, 398] on p "Delete" at bounding box center [729, 396] width 77 height 13
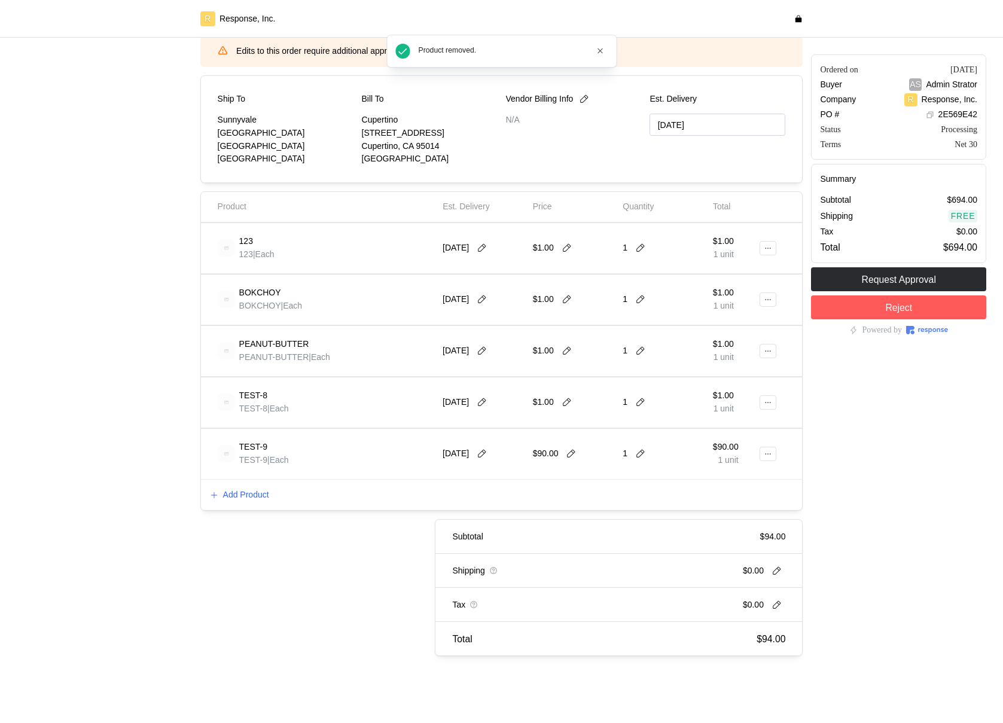
scroll to position [152, 0]
click at [766, 353] on icon at bounding box center [768, 351] width 8 height 8
click at [756, 401] on p "Delete" at bounding box center [729, 396] width 77 height 13
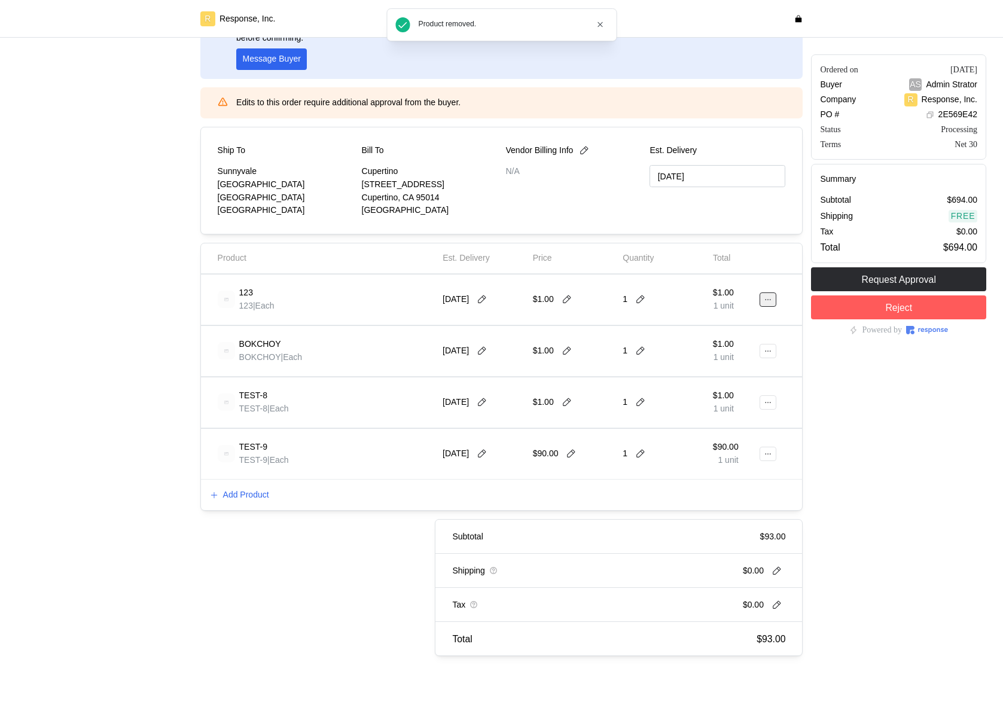
click at [770, 300] on icon at bounding box center [768, 299] width 8 height 8
click at [755, 350] on p "Delete" at bounding box center [729, 345] width 77 height 13
type input "[DATE]"
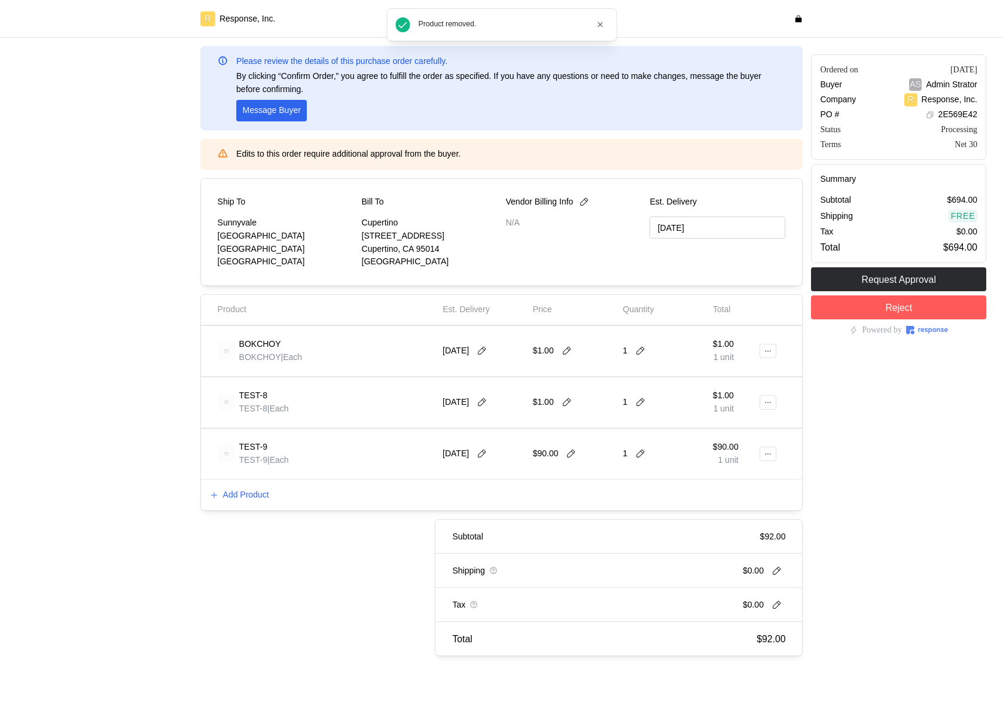
click at [758, 401] on div "$1.00 1 unit" at bounding box center [736, 402] width 54 height 42
click at [762, 404] on button at bounding box center [767, 402] width 17 height 14
click at [728, 444] on p "Delete" at bounding box center [729, 448] width 77 height 13
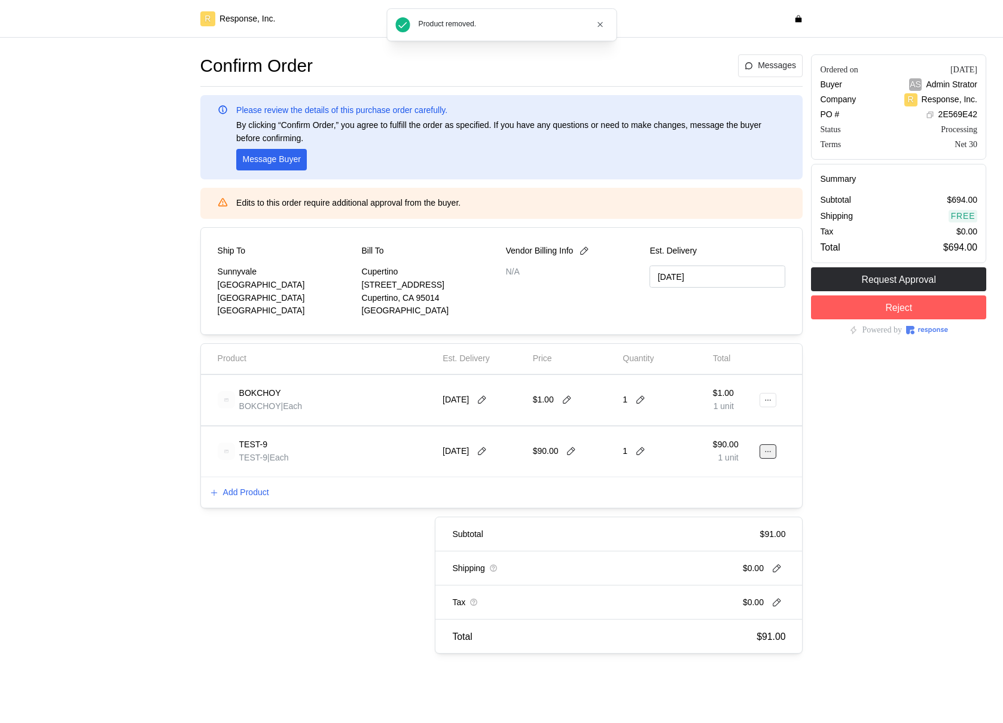
click at [762, 445] on button at bounding box center [767, 451] width 17 height 14
click at [718, 445] on p "Delete" at bounding box center [729, 497] width 77 height 13
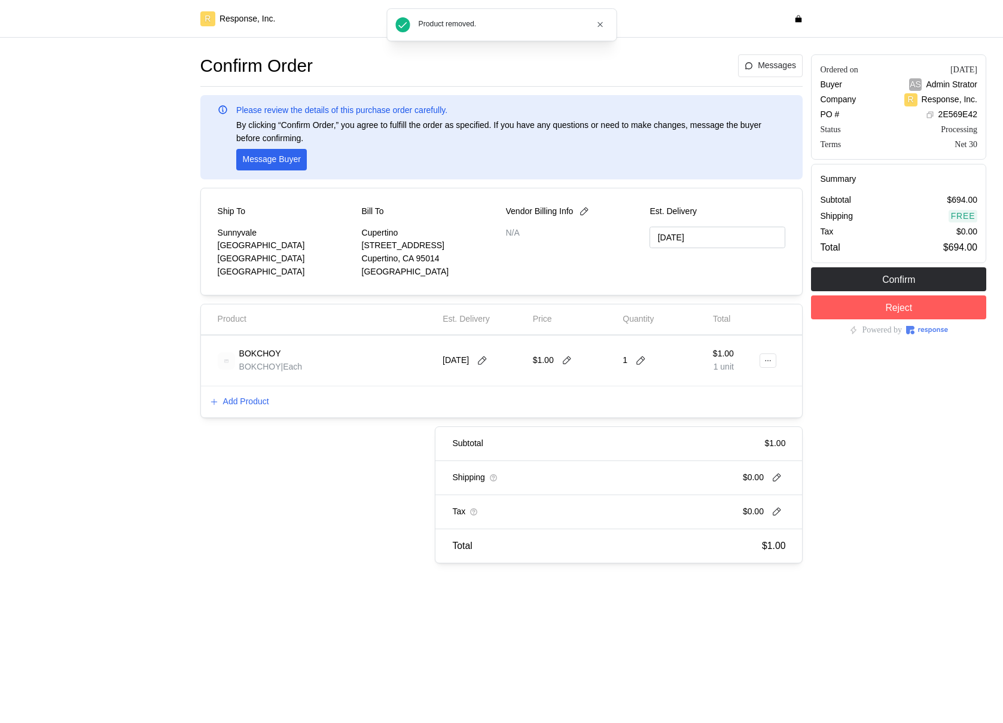
drag, startPoint x: 769, startPoint y: 405, endPoint x: 770, endPoint y: 396, distance: 8.4
click at [770, 405] on div "Add Product" at bounding box center [502, 401] width 602 height 31
click at [770, 381] on div at bounding box center [771, 361] width 18 height 42
click at [770, 364] on icon at bounding box center [768, 360] width 8 height 8
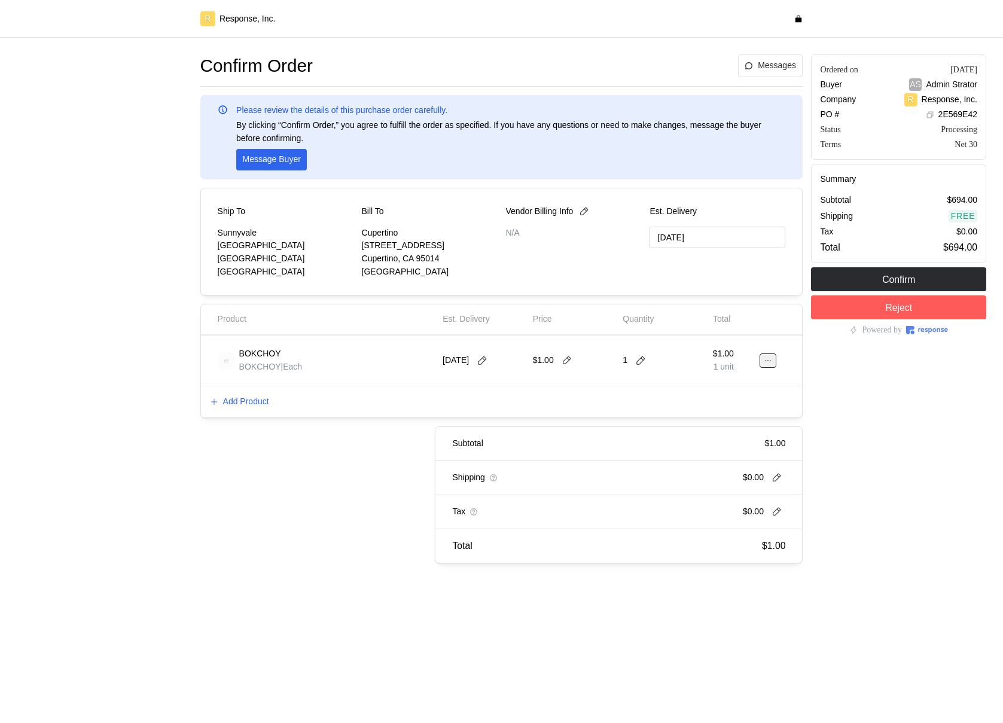
click at [765, 362] on icon at bounding box center [768, 360] width 8 height 8
click at [688, 392] on button "Edit" at bounding box center [723, 386] width 95 height 22
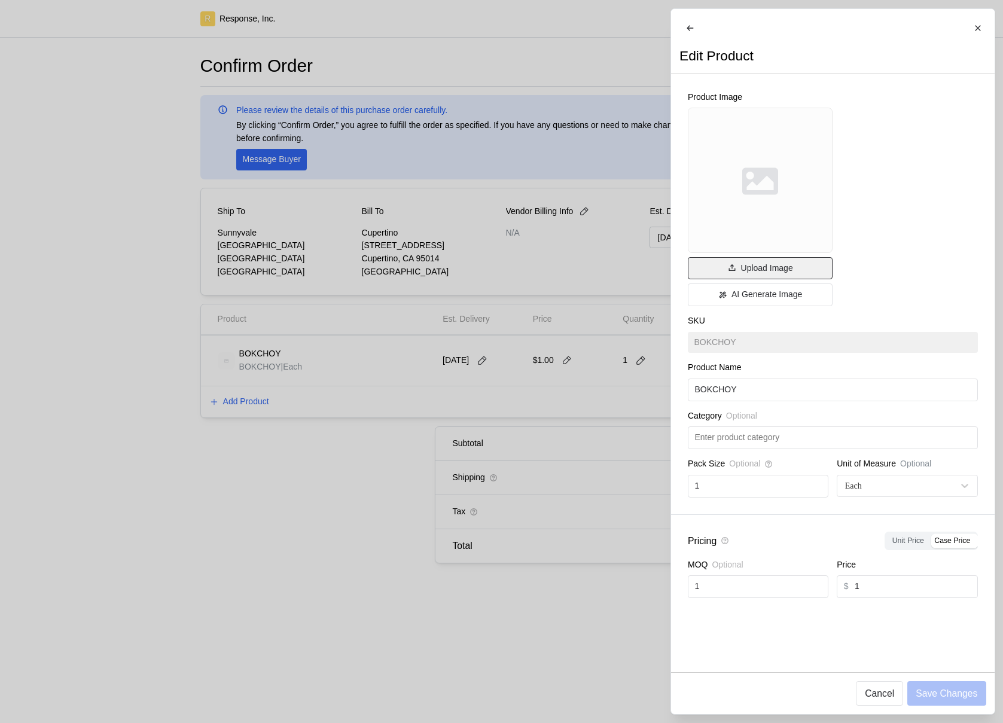
click at [724, 280] on button "Upload Image" at bounding box center [760, 268] width 145 height 23
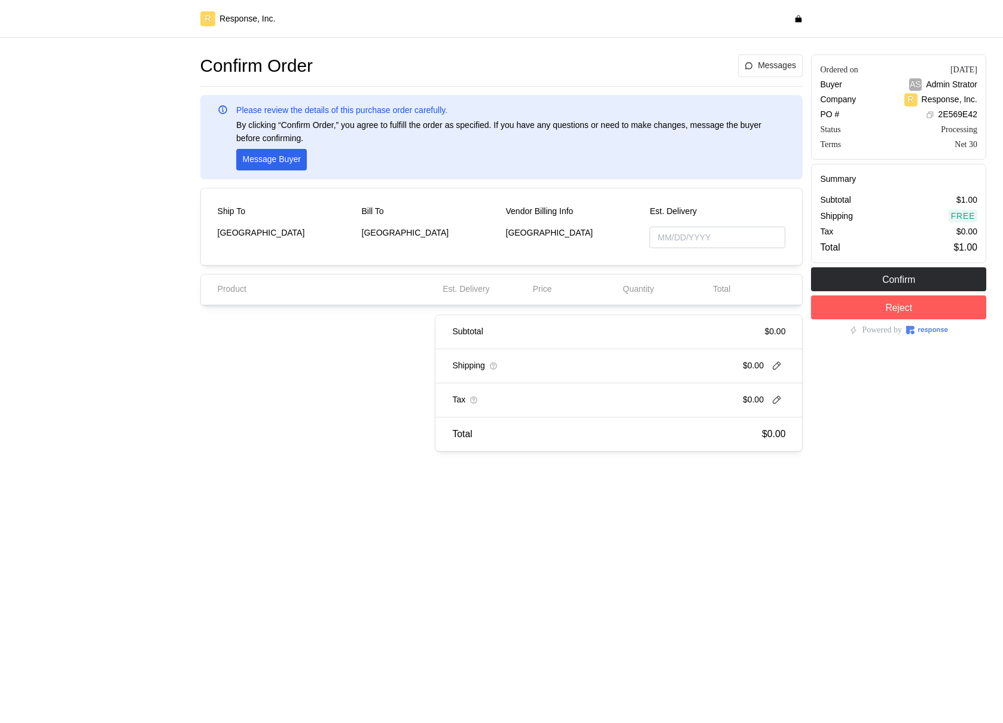
type input "[DATE]"
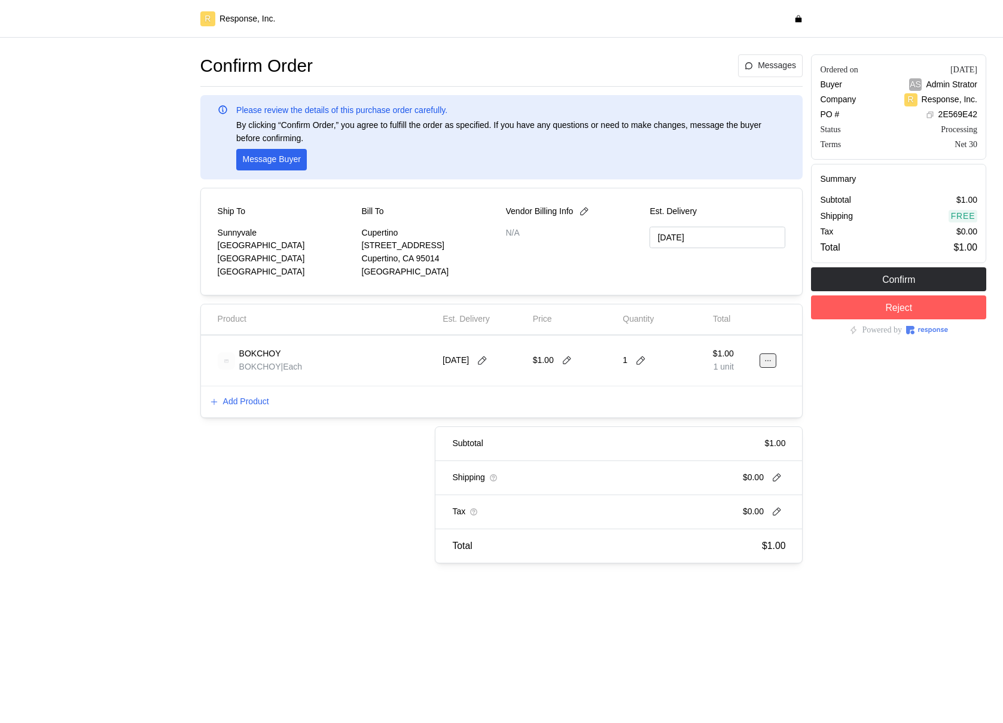
click at [768, 361] on icon at bounding box center [768, 360] width 8 height 8
click at [697, 388] on p "Edit" at bounding box center [729, 385] width 77 height 13
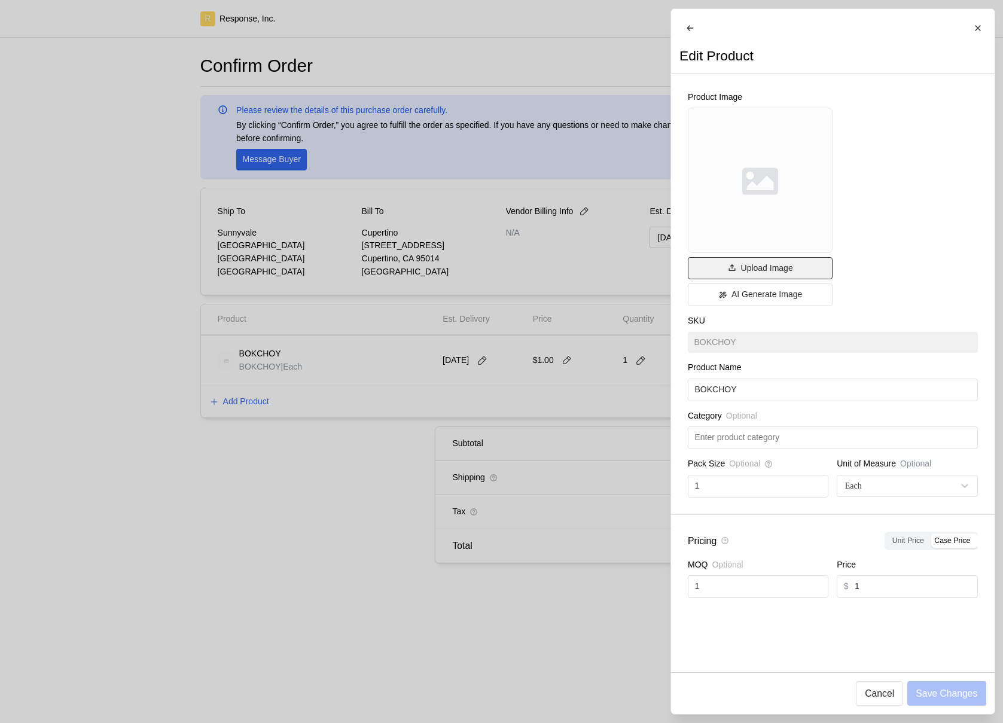
click at [740, 275] on p "Upload Image" at bounding box center [766, 268] width 52 height 13
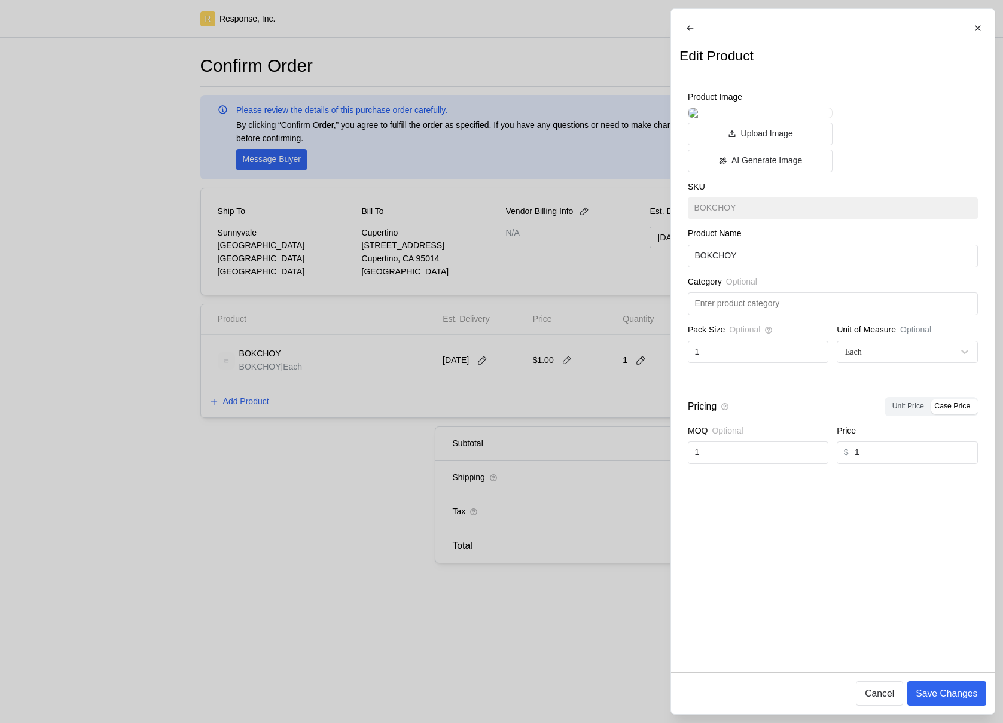
click at [866, 245] on div "Product Image Upload Image AI Generate Image SKU BOKCHOY Product Name BOKCHOY C…" at bounding box center [832, 227] width 323 height 306
click at [796, 167] on p "AI Generate Image" at bounding box center [766, 160] width 71 height 13
click at [884, 258] on div "Product Image Upload Image AI Generate Image SKU BOKCHOY Product Name BOKCHOY C…" at bounding box center [832, 227] width 323 height 306
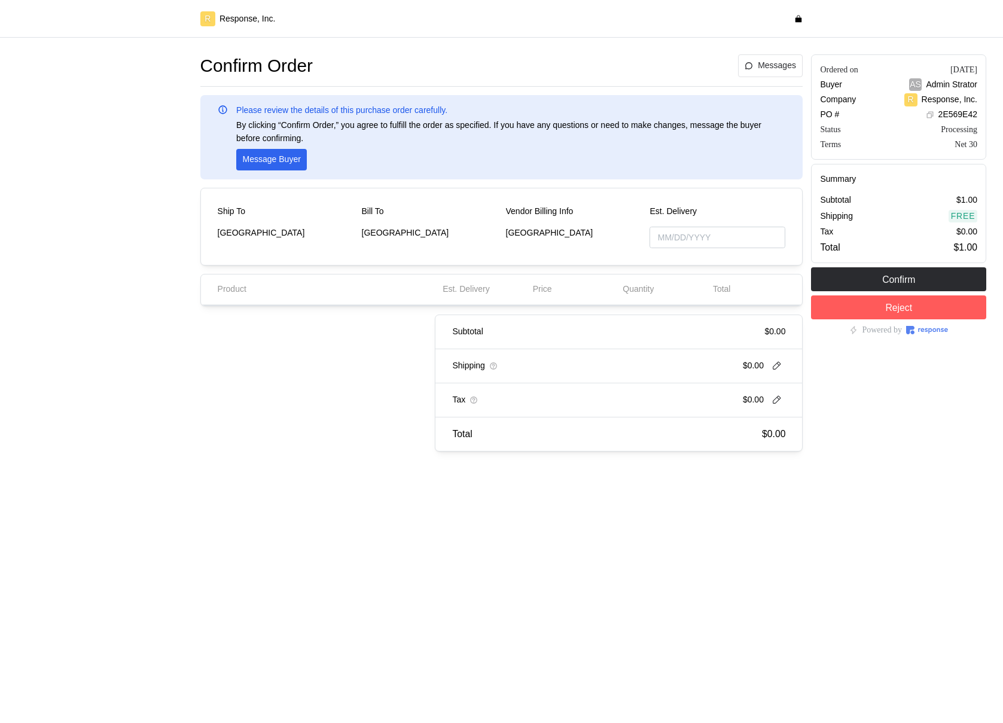
type input "[DATE]"
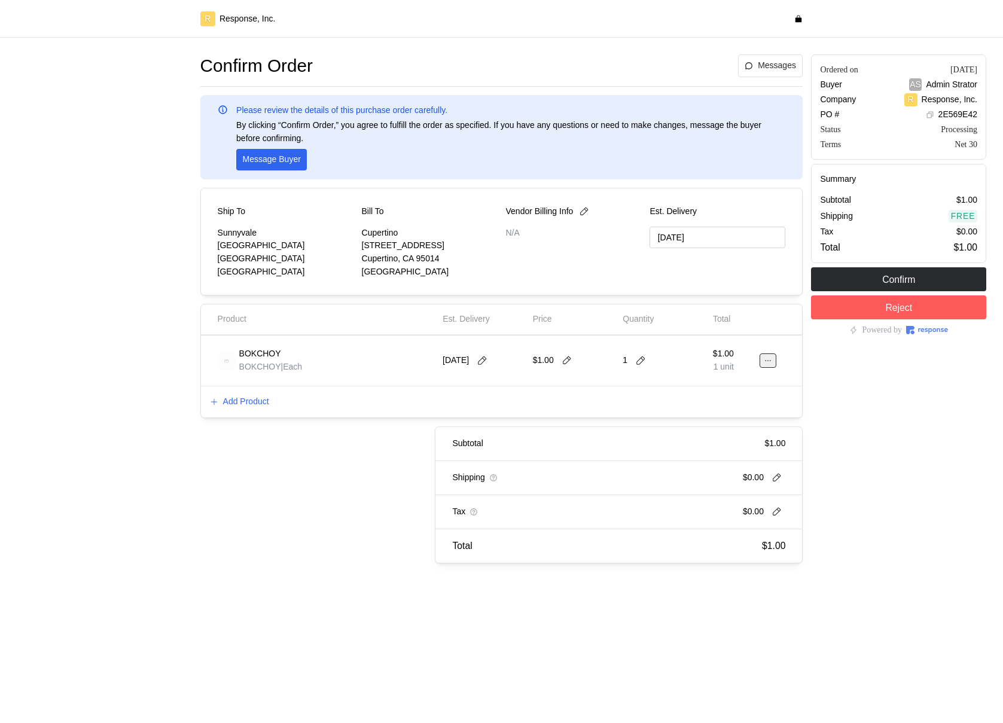
click at [769, 364] on icon at bounding box center [768, 360] width 8 height 8
click at [730, 389] on p "Edit" at bounding box center [729, 385] width 77 height 13
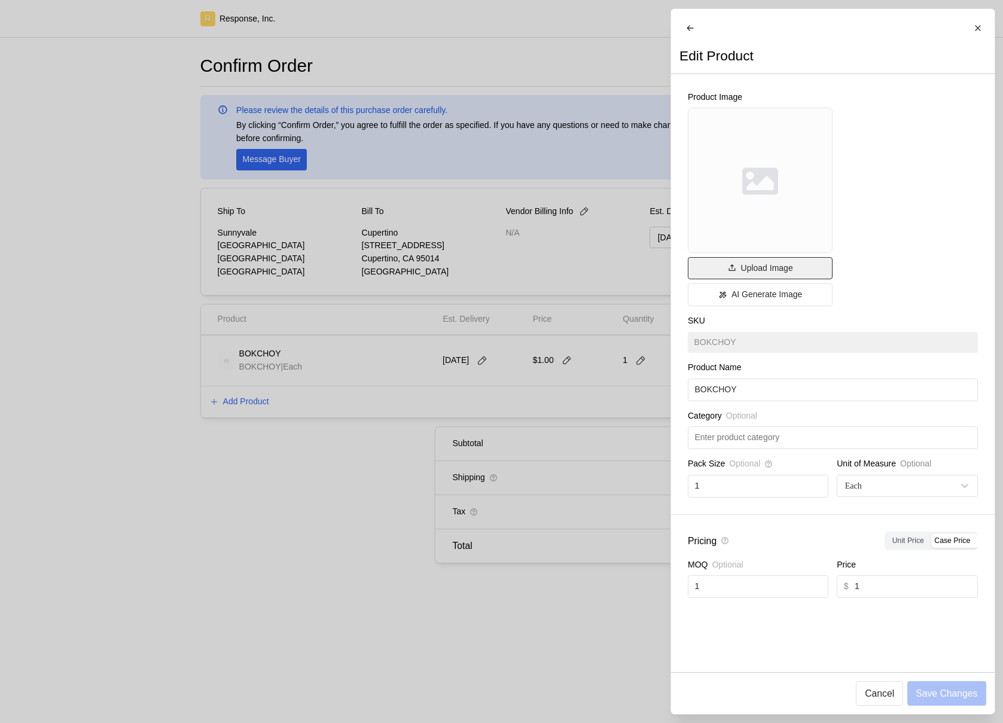
click at [738, 276] on button "Upload Image" at bounding box center [760, 268] width 145 height 23
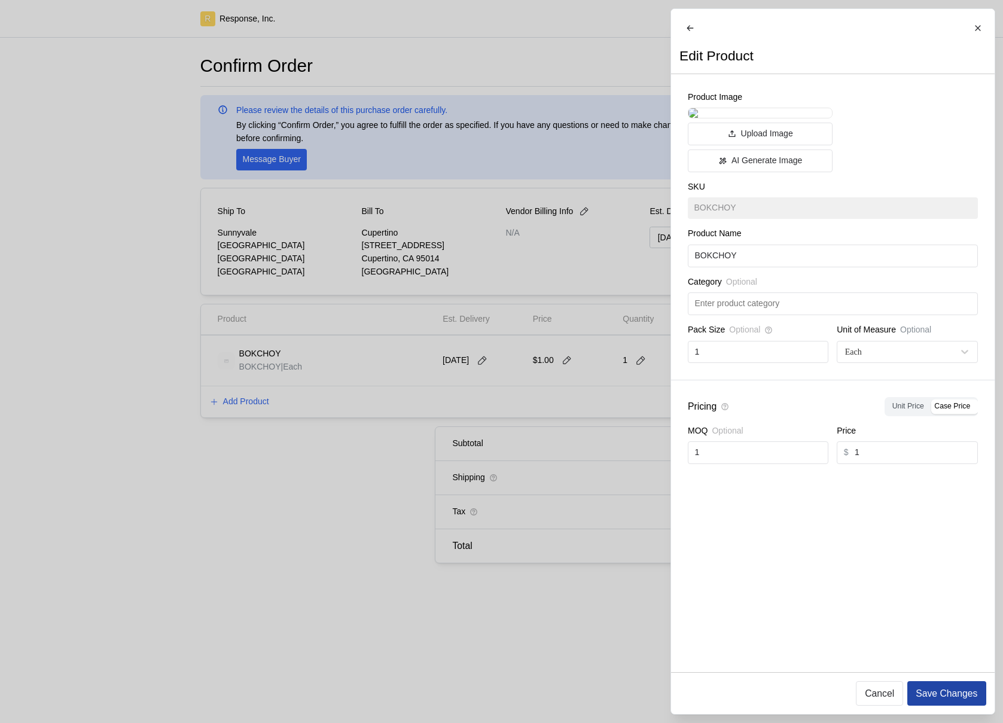
click at [958, 698] on p "Save Changes" at bounding box center [946, 693] width 62 height 15
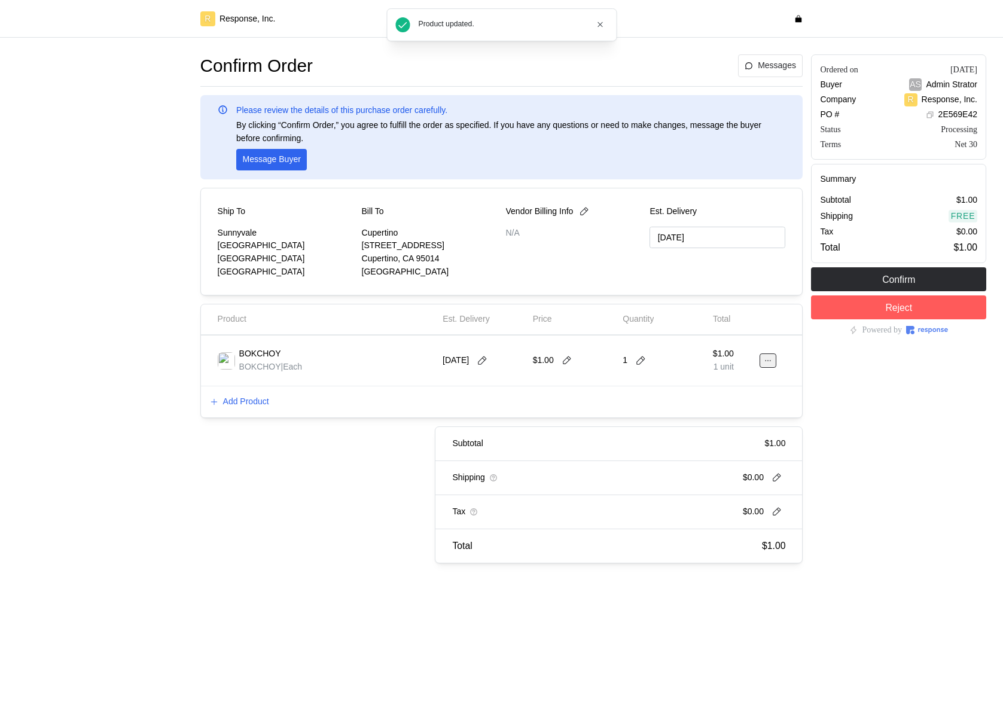
click at [770, 359] on icon at bounding box center [768, 360] width 8 height 8
click at [720, 384] on p "Edit" at bounding box center [729, 385] width 77 height 13
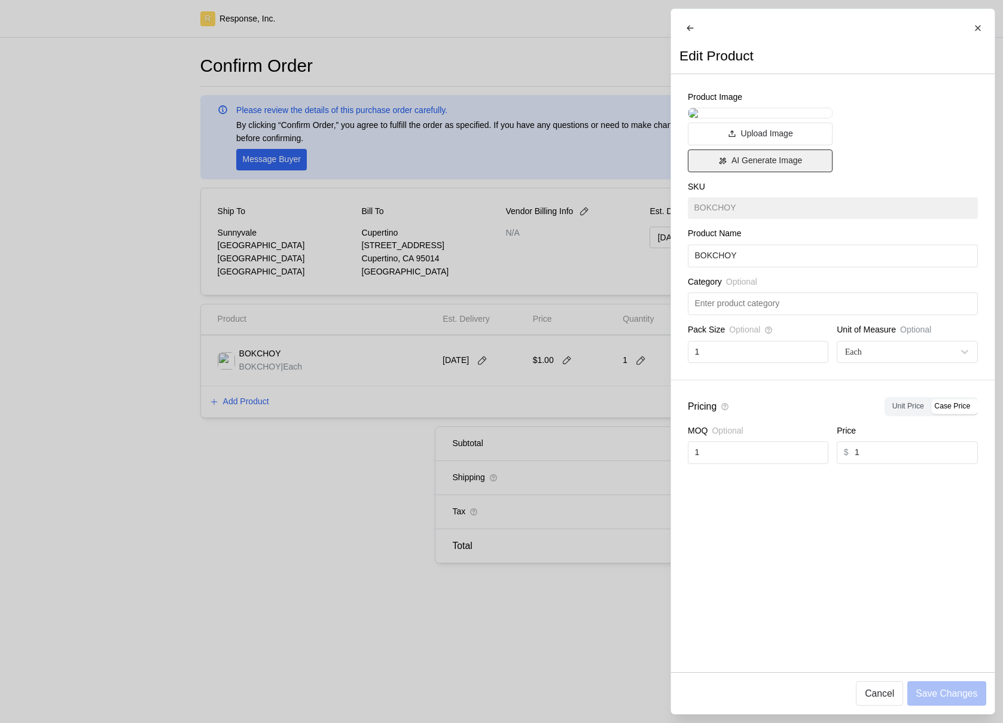
click at [719, 165] on icon at bounding box center [722, 161] width 8 height 8
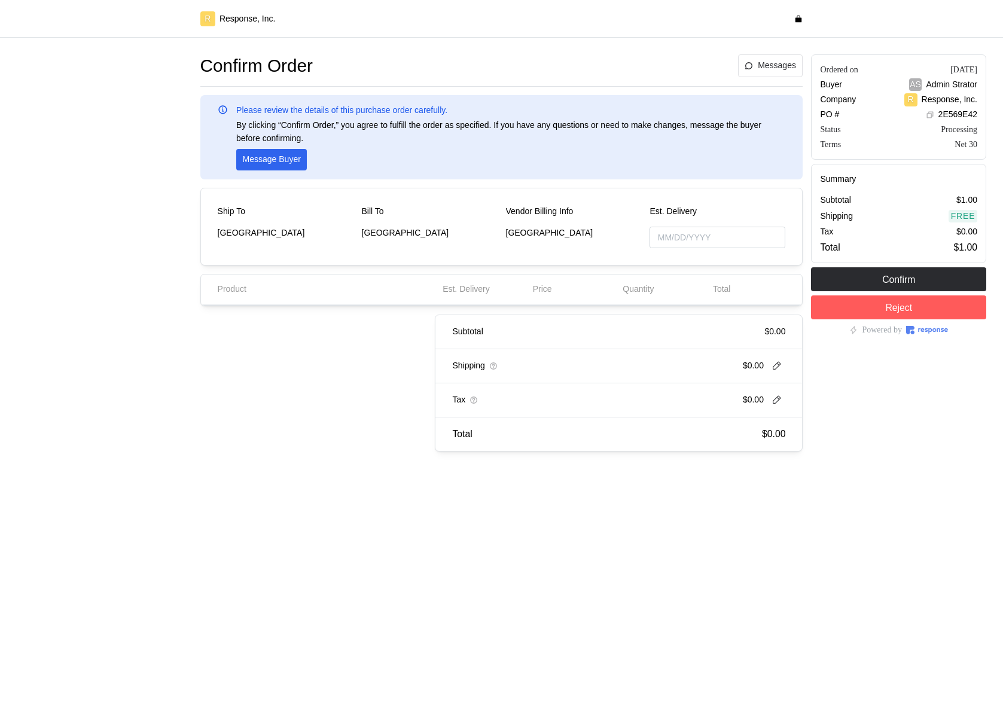
type input "[DATE]"
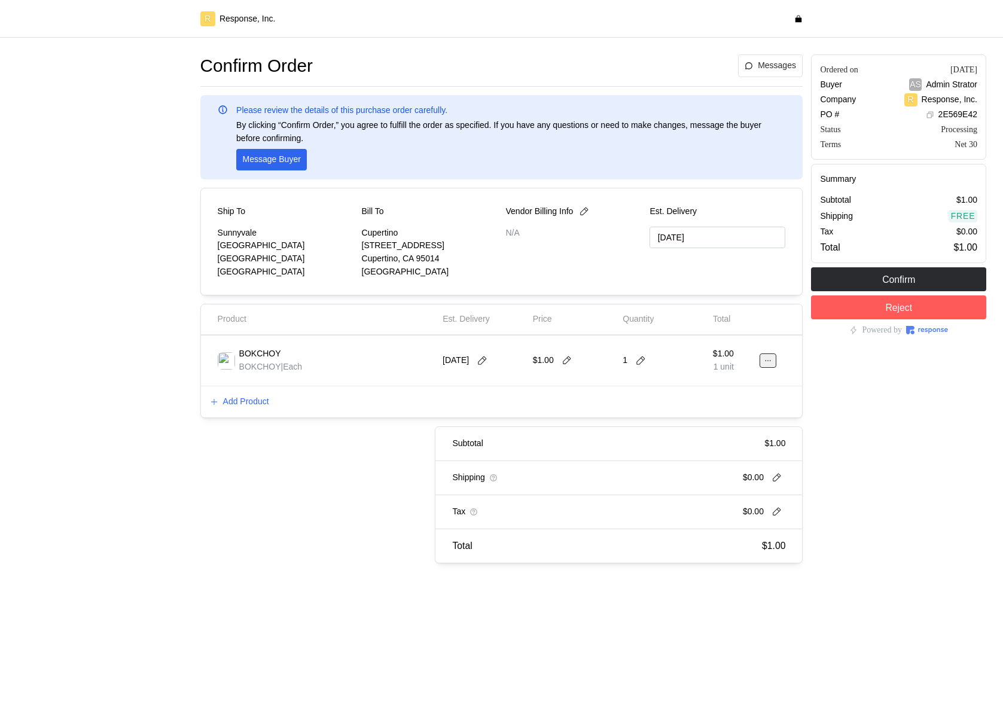
click at [768, 363] on icon at bounding box center [768, 360] width 8 height 8
click at [743, 390] on p "Edit" at bounding box center [729, 385] width 77 height 13
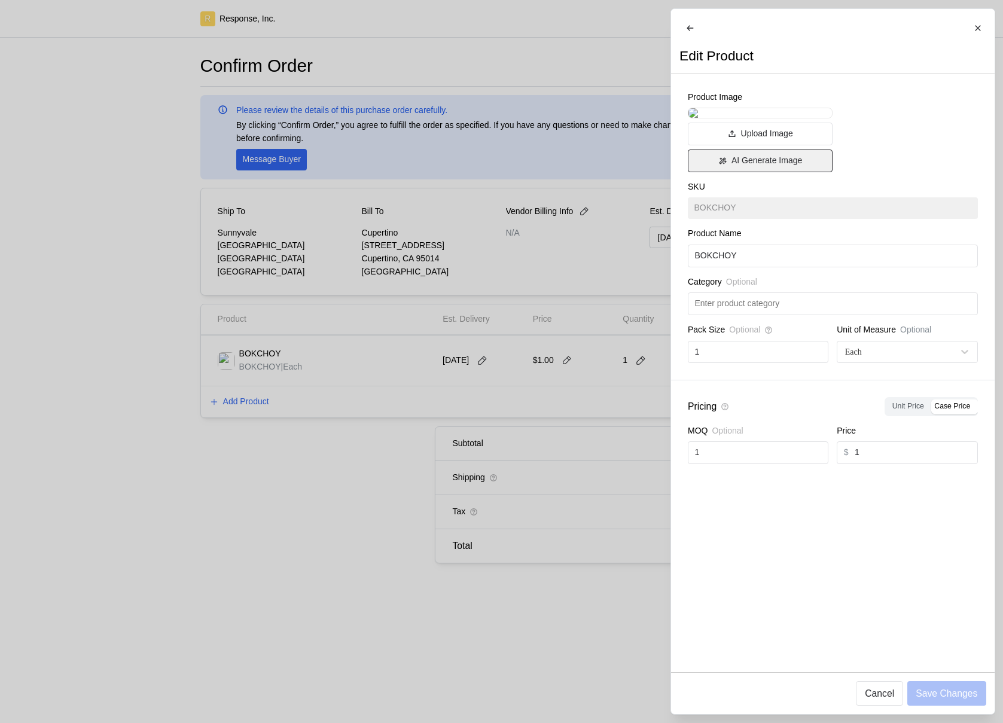
click at [751, 167] on p "AI Generate Image" at bounding box center [766, 160] width 71 height 13
